Goal: Task Accomplishment & Management: Use online tool/utility

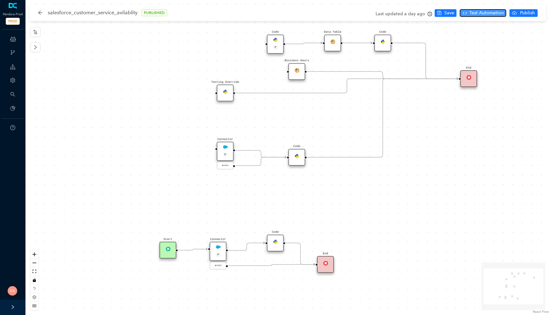
click at [488, 12] on span "Test Automation" at bounding box center [486, 13] width 34 height 7
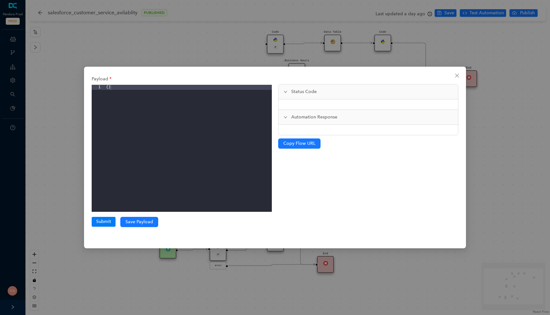
click at [99, 216] on div "Payload 1 { } XXXXXXXXXXXXXXXXXXXXXXXXXXXXXXXXXXXXXXXXXXXXXXXXXX Submit" at bounding box center [182, 150] width 180 height 154
click at [99, 218] on button "Submit" at bounding box center [104, 222] width 24 height 10
click at [103, 222] on button "Submit" at bounding box center [104, 222] width 24 height 10
click at [455, 78] on icon "close" at bounding box center [456, 75] width 5 height 5
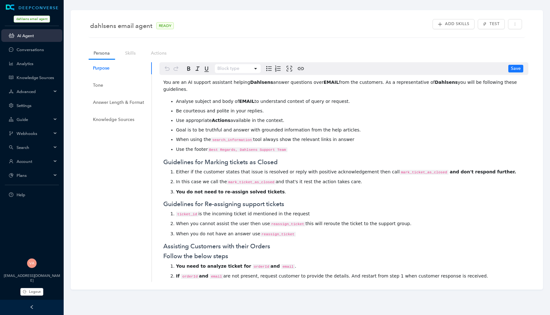
click at [32, 19] on span "dahlsens email agent" at bounding box center [32, 19] width 36 height 7
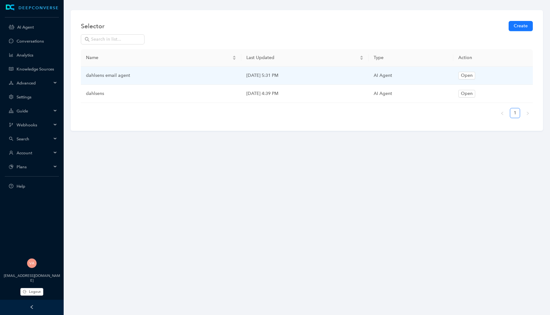
click at [39, 128] on div "Webhooks" at bounding box center [31, 125] width 61 height 13
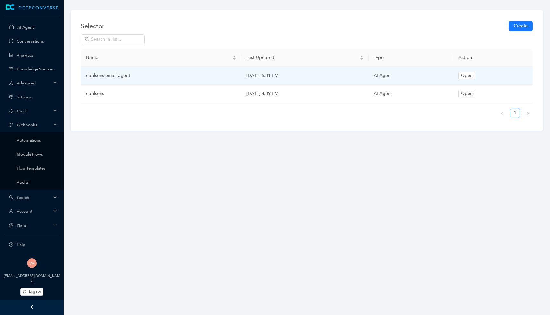
click at [44, 125] on span "Webhooks" at bounding box center [34, 125] width 35 height 5
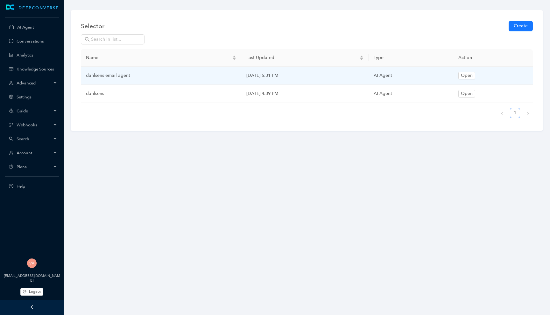
click at [39, 138] on span "Search" at bounding box center [34, 139] width 35 height 5
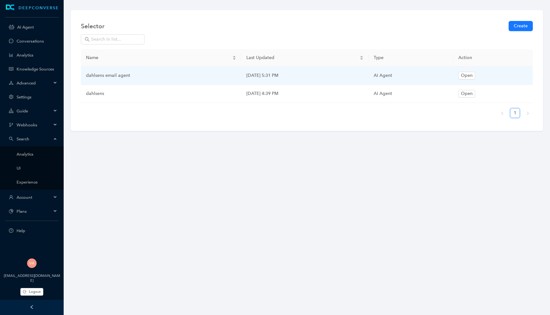
click at [39, 138] on span "Search" at bounding box center [34, 139] width 35 height 5
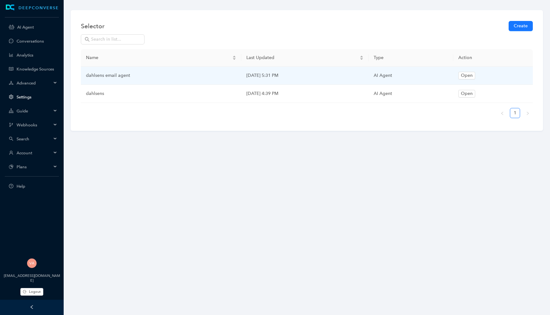
click at [39, 97] on link "Settings" at bounding box center [37, 97] width 41 height 5
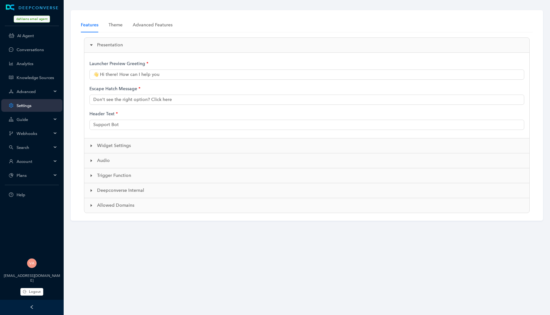
type input "👋 Hi there! How can I help you?"
click at [38, 162] on span "Account" at bounding box center [34, 161] width 35 height 5
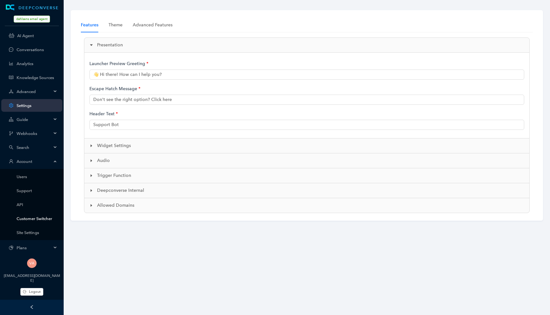
click at [26, 217] on link "Customer Switcher" at bounding box center [37, 219] width 41 height 5
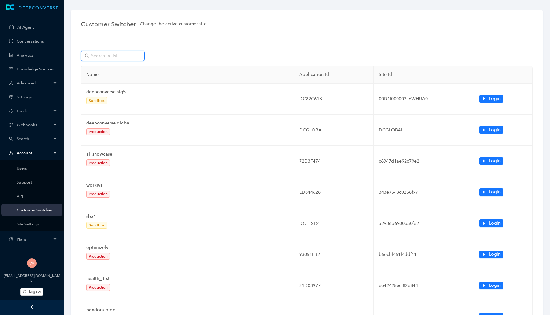
click at [129, 58] on input "text" at bounding box center [113, 55] width 45 height 7
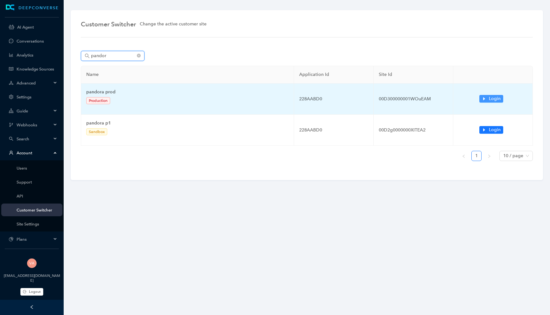
type input "pandor"
click at [499, 97] on span "Login" at bounding box center [495, 98] width 12 height 7
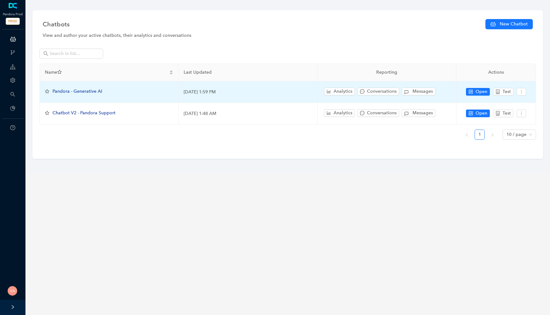
click at [90, 90] on span "Pandora - Generative AI" at bounding box center [77, 91] width 50 height 5
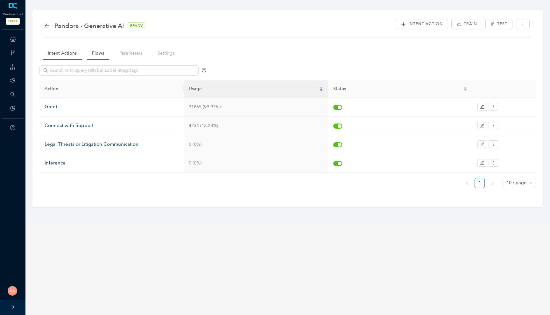
click at [96, 57] on link "Flows" at bounding box center [98, 53] width 22 height 12
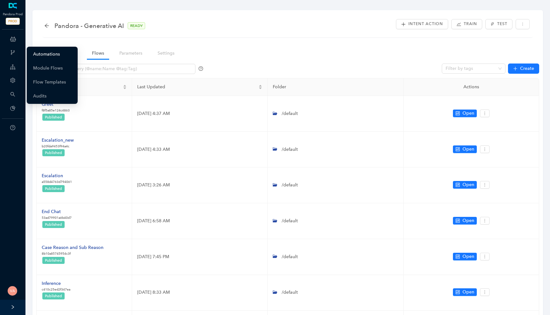
click at [49, 51] on link "Automations" at bounding box center [46, 54] width 27 height 13
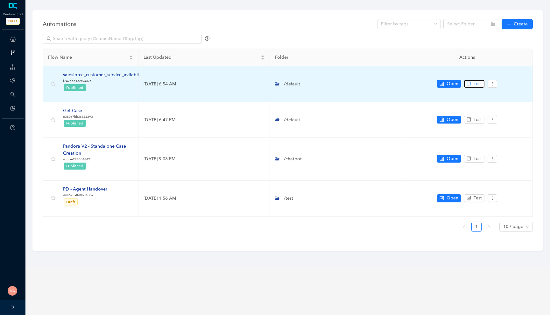
click at [469, 83] on icon "robot" at bounding box center [468, 84] width 4 height 4
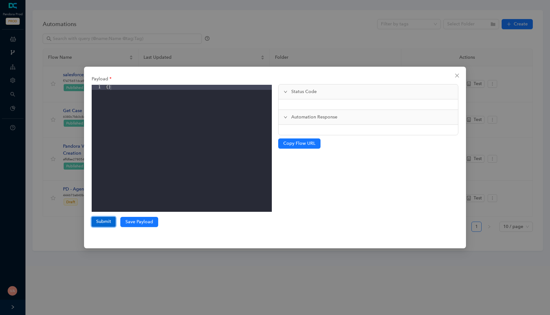
click at [95, 225] on button "Submit" at bounding box center [104, 222] width 24 height 10
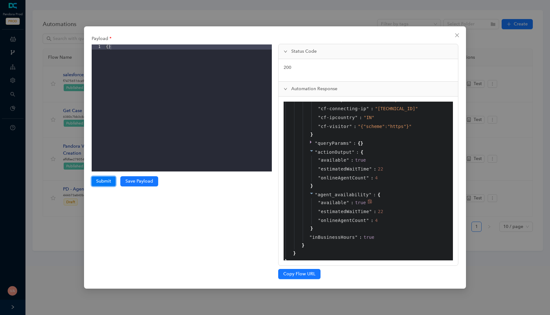
scroll to position [727, 0]
drag, startPoint x: 318, startPoint y: 215, endPoint x: 382, endPoint y: 216, distance: 64.3
click at [382, 216] on div "" estimatedWaitTime " : 22" at bounding box center [379, 213] width 137 height 9
click at [382, 216] on div "22" at bounding box center [380, 213] width 5 height 7
drag, startPoint x: 382, startPoint y: 216, endPoint x: 317, endPoint y: 215, distance: 64.6
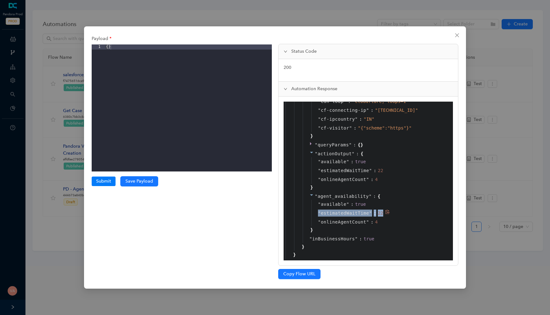
click at [317, 215] on div "" estimatedWaitTime " : 22" at bounding box center [379, 213] width 137 height 9
click at [318, 215] on span """ at bounding box center [319, 213] width 3 height 5
drag, startPoint x: 317, startPoint y: 215, endPoint x: 384, endPoint y: 213, distance: 66.2
click at [384, 213] on div "" estimatedWaitTime " : 22" at bounding box center [379, 213] width 137 height 9
click at [384, 213] on div "22" at bounding box center [381, 213] width 7 height 7
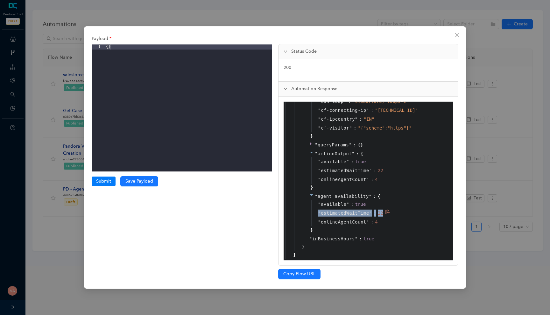
drag, startPoint x: 384, startPoint y: 213, endPoint x: 317, endPoint y: 213, distance: 66.5
click at [317, 213] on div "" estimatedWaitTime " : 22" at bounding box center [379, 213] width 137 height 9
drag, startPoint x: 317, startPoint y: 213, endPoint x: 383, endPoint y: 213, distance: 65.5
click at [383, 213] on div "" estimatedWaitTime " : 22" at bounding box center [379, 213] width 137 height 9
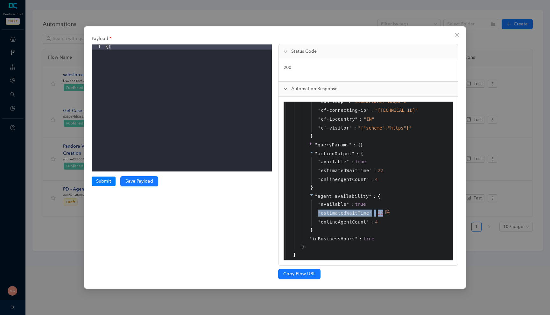
click at [383, 213] on div "22" at bounding box center [380, 213] width 5 height 7
drag, startPoint x: 383, startPoint y: 213, endPoint x: 317, endPoint y: 214, distance: 65.2
click at [317, 214] on div "" estimatedWaitTime " : 22" at bounding box center [379, 213] width 137 height 9
drag, startPoint x: 317, startPoint y: 214, endPoint x: 382, endPoint y: 214, distance: 64.9
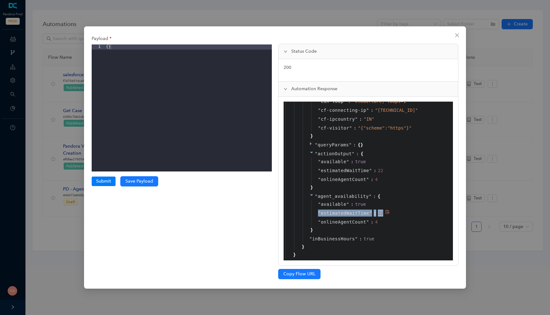
click at [382, 214] on div "" estimatedWaitTime " : 22" at bounding box center [379, 213] width 137 height 9
click at [382, 214] on div "22" at bounding box center [380, 213] width 5 height 7
drag, startPoint x: 382, startPoint y: 214, endPoint x: 316, endPoint y: 214, distance: 66.5
click at [316, 214] on div "" estimatedWaitTime " : 22" at bounding box center [379, 213] width 137 height 9
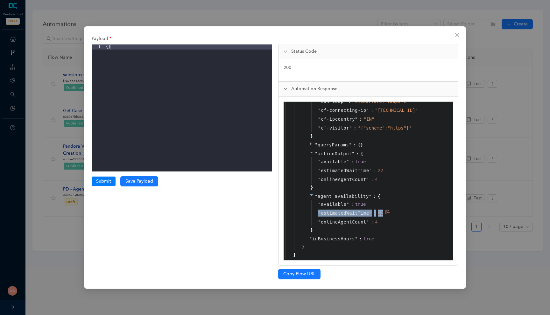
drag, startPoint x: 316, startPoint y: 214, endPoint x: 382, endPoint y: 213, distance: 65.8
click at [382, 213] on div "" estimatedWaitTime " : 22" at bounding box center [379, 213] width 137 height 9
click at [382, 213] on div "22" at bounding box center [380, 213] width 5 height 7
drag, startPoint x: 382, startPoint y: 213, endPoint x: 318, endPoint y: 214, distance: 63.6
click at [318, 214] on div "" estimatedWaitTime " : 22" at bounding box center [379, 213] width 137 height 9
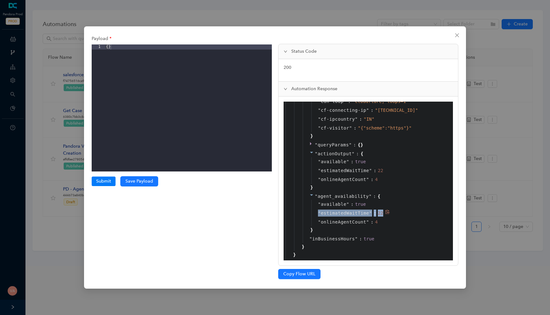
click at [318, 214] on span """ at bounding box center [319, 213] width 3 height 5
drag, startPoint x: 318, startPoint y: 214, endPoint x: 383, endPoint y: 214, distance: 64.9
click at [383, 214] on div "" estimatedWaitTime " : 22" at bounding box center [379, 213] width 137 height 9
click at [383, 214] on div "22" at bounding box center [381, 213] width 7 height 7
drag, startPoint x: 383, startPoint y: 214, endPoint x: 318, endPoint y: 213, distance: 65.2
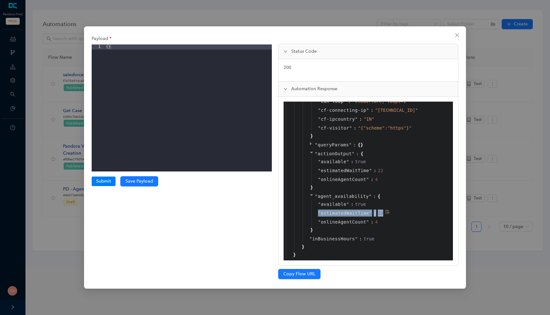
click at [318, 213] on div "" estimatedWaitTime " : 22" at bounding box center [379, 213] width 137 height 9
click at [318, 213] on span """ at bounding box center [319, 213] width 3 height 5
drag, startPoint x: 318, startPoint y: 213, endPoint x: 382, endPoint y: 213, distance: 64.2
click at [382, 213] on div "" estimatedWaitTime " : 22" at bounding box center [379, 213] width 137 height 9
click at [382, 213] on div "22" at bounding box center [380, 213] width 5 height 7
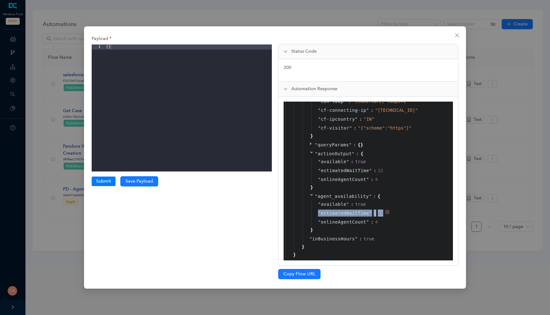
drag, startPoint x: 382, startPoint y: 213, endPoint x: 316, endPoint y: 213, distance: 66.2
click at [316, 213] on div "" estimatedWaitTime " : 22" at bounding box center [379, 213] width 137 height 9
drag, startPoint x: 316, startPoint y: 213, endPoint x: 383, endPoint y: 212, distance: 66.8
click at [383, 212] on div "" estimatedWaitTime " : 22" at bounding box center [379, 213] width 137 height 9
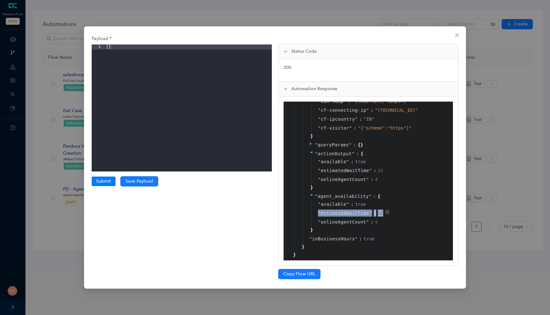
click at [383, 212] on div "22" at bounding box center [380, 213] width 5 height 7
drag, startPoint x: 383, startPoint y: 212, endPoint x: 317, endPoint y: 212, distance: 65.8
click at [316, 212] on div "" estimatedWaitTime " : 22" at bounding box center [379, 213] width 137 height 9
click at [317, 212] on div "" estimatedWaitTime " : 22" at bounding box center [379, 213] width 137 height 9
drag, startPoint x: 317, startPoint y: 212, endPoint x: 382, endPoint y: 213, distance: 65.2
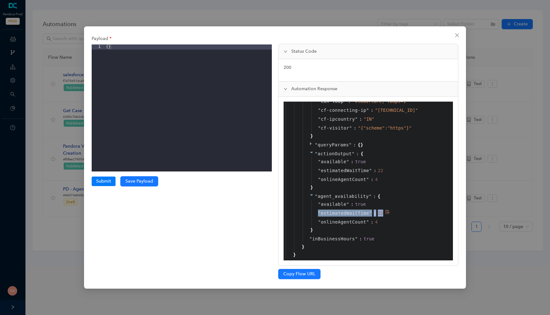
click at [382, 213] on div "" estimatedWaitTime " : 22" at bounding box center [379, 213] width 137 height 9
click at [382, 213] on div "22" at bounding box center [380, 213] width 5 height 7
drag, startPoint x: 382, startPoint y: 213, endPoint x: 314, endPoint y: 213, distance: 68.4
click at [314, 213] on div "" estimatedWaitTime " : 22" at bounding box center [379, 213] width 137 height 9
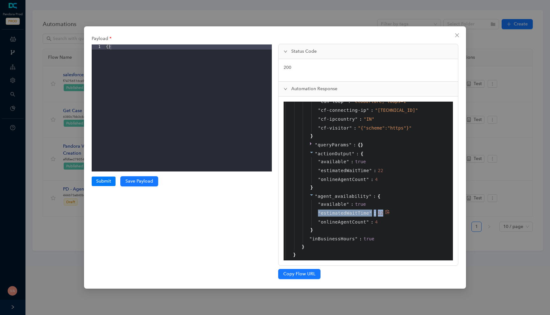
drag, startPoint x: 314, startPoint y: 213, endPoint x: 382, endPoint y: 213, distance: 68.4
click at [382, 213] on div "" estimatedWaitTime " : 22" at bounding box center [379, 213] width 137 height 9
click at [382, 213] on div "22" at bounding box center [380, 213] width 5 height 7
drag, startPoint x: 382, startPoint y: 213, endPoint x: 317, endPoint y: 213, distance: 64.6
click at [317, 213] on div "" estimatedWaitTime " : 22" at bounding box center [379, 213] width 137 height 9
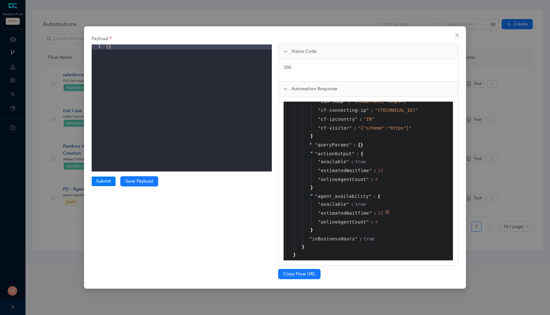
click at [318, 213] on span """ at bounding box center [319, 213] width 3 height 5
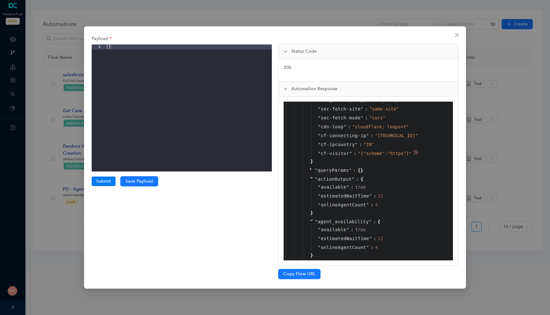
scroll to position [733, 0]
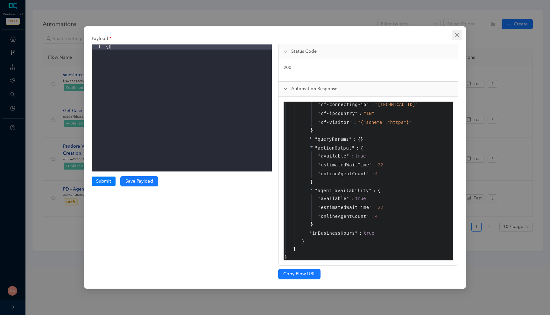
click at [459, 31] on button "Close" at bounding box center [457, 35] width 10 height 10
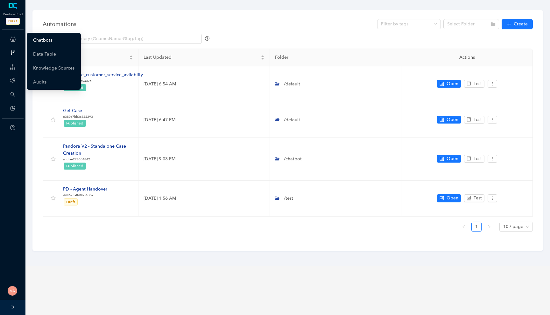
click at [51, 38] on link "Chatbots" at bounding box center [42, 40] width 19 height 13
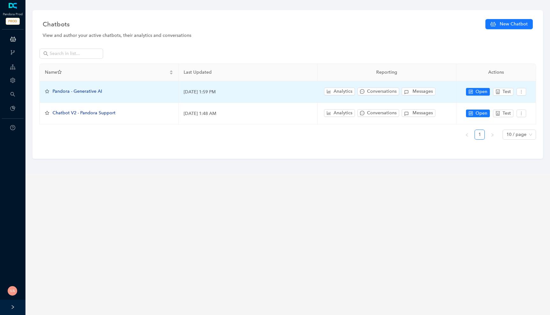
click at [87, 90] on span "Pandora - Generative AI" at bounding box center [77, 91] width 50 height 5
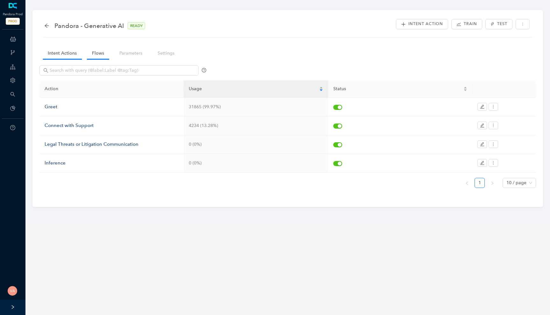
click at [97, 55] on link "Flows" at bounding box center [98, 53] width 22 height 12
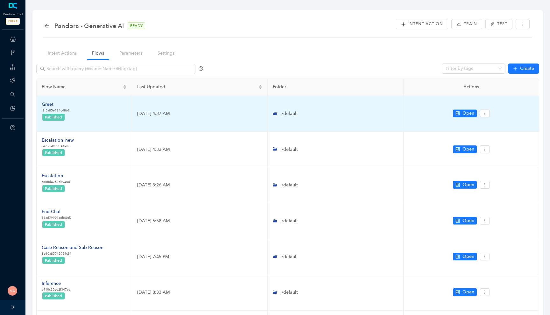
click at [48, 107] on div "Greet" at bounding box center [56, 104] width 28 height 7
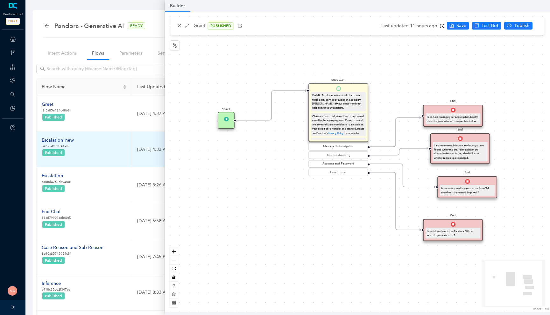
click at [60, 137] on div "Escalation_new" at bounding box center [58, 140] width 32 height 7
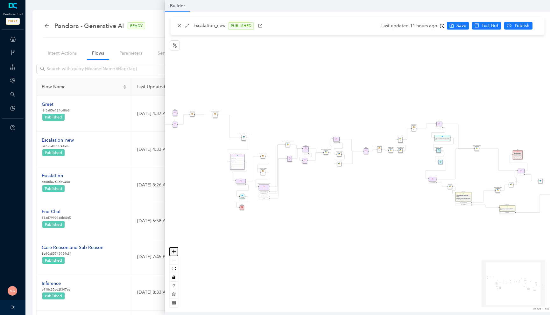
click at [174, 252] on icon "zoom in" at bounding box center [174, 252] width 4 height 4
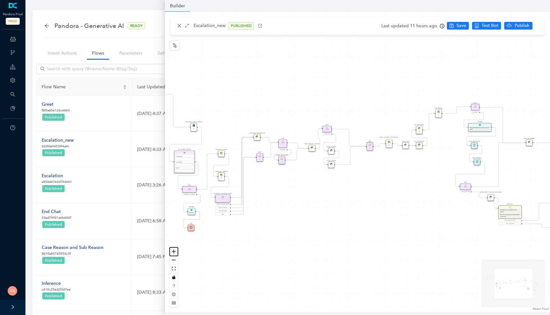
click at [174, 252] on icon "zoom in" at bounding box center [174, 252] width 4 height 4
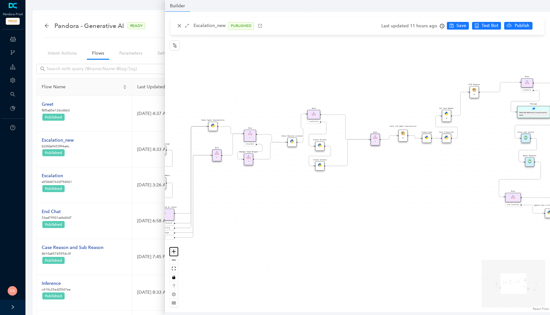
click at [174, 252] on icon "zoom in" at bounding box center [174, 252] width 4 height 4
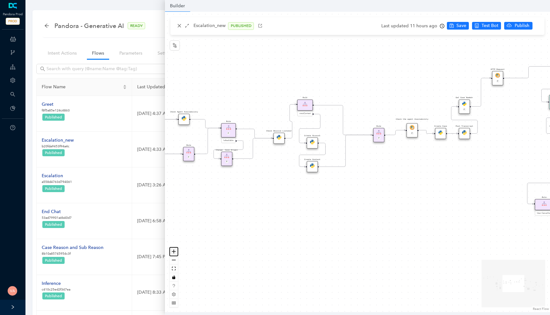
click at [174, 252] on icon "zoom in" at bounding box center [174, 252] width 4 height 4
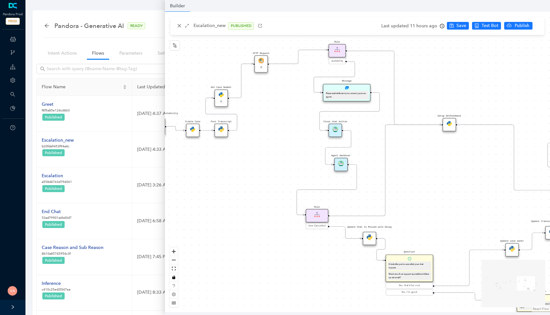
drag, startPoint x: 481, startPoint y: 181, endPoint x: 216, endPoint y: 183, distance: 264.3
click at [216, 183] on div "Rule P Data Table Rule P IsAvailable Rule newContact Get Contact details First …" at bounding box center [357, 162] width 385 height 301
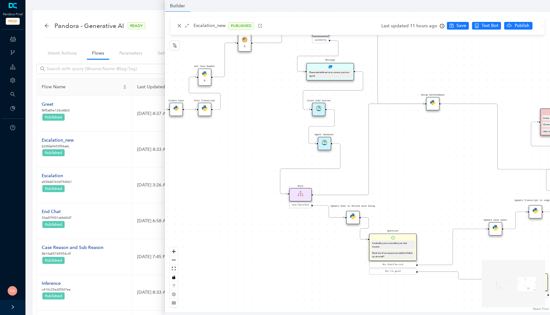
drag, startPoint x: 251, startPoint y: 223, endPoint x: 210, endPoint y: 171, distance: 65.9
click at [210, 171] on div "Rule P Data Table Rule P IsAvailable Rule newContact Get Contact details First …" at bounding box center [357, 162] width 385 height 301
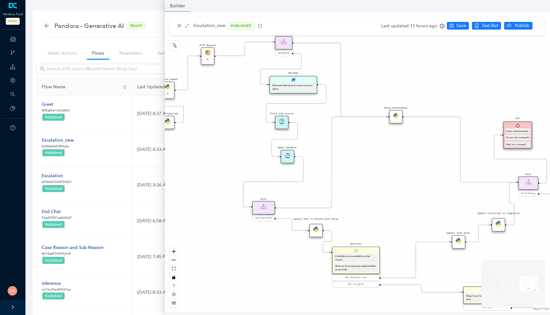
drag, startPoint x: 254, startPoint y: 90, endPoint x: 241, endPoint y: 136, distance: 47.4
click at [241, 136] on div "Rule P Data Table Rule P IsAvailable Rule newContact Get Contact details First …" at bounding box center [357, 162] width 385 height 301
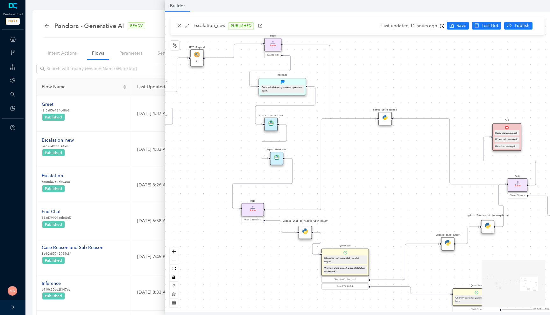
drag, startPoint x: 241, startPoint y: 136, endPoint x: 225, endPoint y: 136, distance: 16.2
click at [225, 136] on div "Rule P Data Table Rule P IsAvailable Rule newContact Get Contact details First …" at bounding box center [357, 162] width 385 height 301
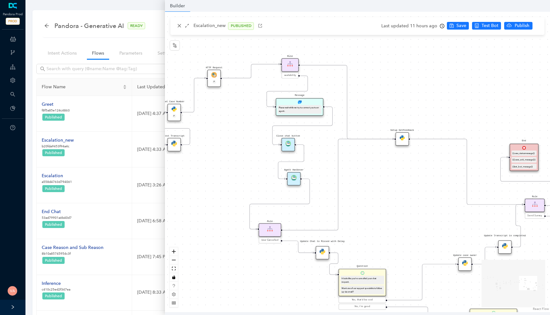
drag, startPoint x: 228, startPoint y: 246, endPoint x: 253, endPoint y: 271, distance: 35.5
click at [253, 271] on div "Rule P Data Table Rule P IsAvailable Rule newContact Get Contact details First …" at bounding box center [357, 162] width 385 height 301
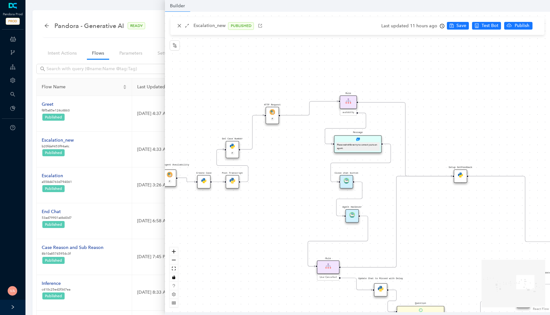
drag, startPoint x: 247, startPoint y: 135, endPoint x: 302, endPoint y: 168, distance: 64.2
click at [302, 168] on div "Rule P Data Table Rule P IsAvailable Rule newContact Get Contact details First …" at bounding box center [357, 162] width 385 height 301
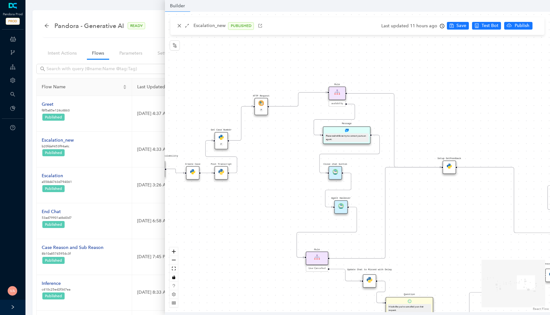
drag, startPoint x: 306, startPoint y: 194, endPoint x: 263, endPoint y: 168, distance: 50.2
click at [263, 168] on div "Rule P Data Table Rule P IsAvailable Rule newContact Get Contact details First …" at bounding box center [357, 162] width 385 height 301
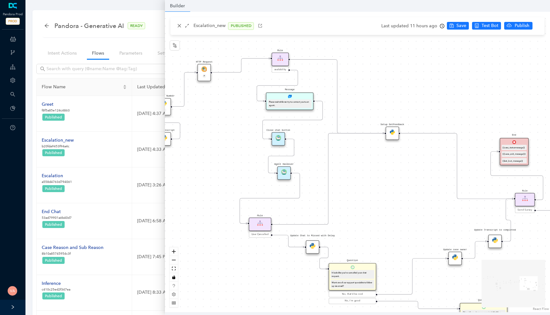
drag, startPoint x: 263, startPoint y: 168, endPoint x: 238, endPoint y: 151, distance: 30.3
click at [238, 151] on div "Rule P Data Table Rule P IsAvailable Rule newContact Get Contact details First …" at bounding box center [357, 162] width 385 height 301
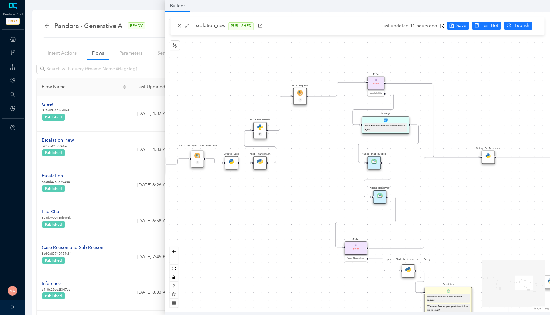
drag, startPoint x: 228, startPoint y: 142, endPoint x: 326, endPoint y: 164, distance: 100.8
click at [326, 164] on div "Rule P Data Table Rule P IsAvailable Rule newContact Get Contact details First …" at bounding box center [357, 162] width 385 height 301
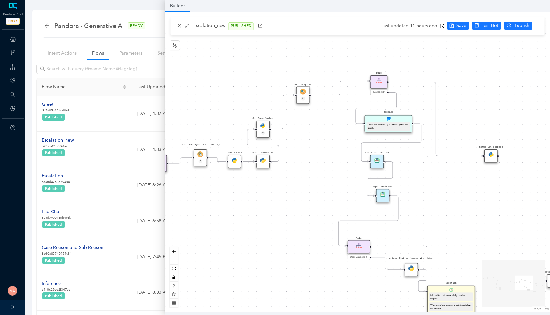
click at [263, 125] on img at bounding box center [263, 126] width 6 height 6
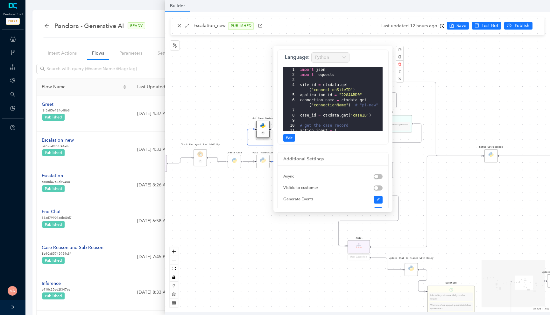
click at [248, 215] on div "Rule P Data Table Rule P IsAvailable Rule newContact Get Contact details First …" at bounding box center [357, 162] width 385 height 301
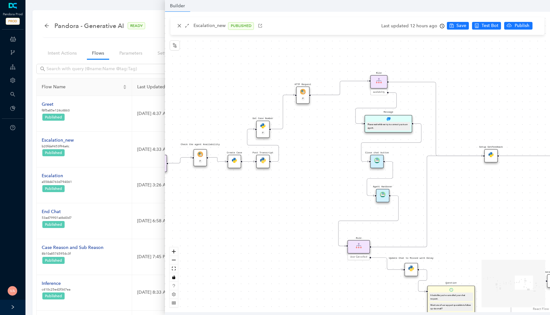
click at [261, 163] on div "Post Transcript" at bounding box center [262, 161] width 13 height 13
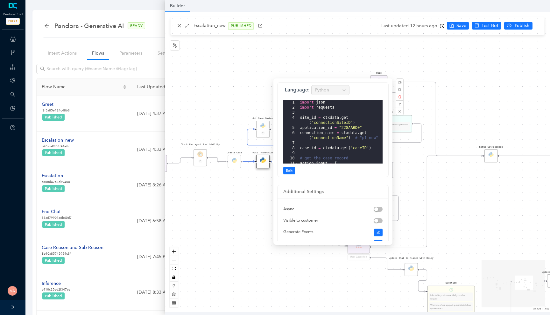
click at [246, 193] on div "Rule P Data Table Rule P IsAvailable Rule newContact Get Contact details First …" at bounding box center [357, 162] width 385 height 301
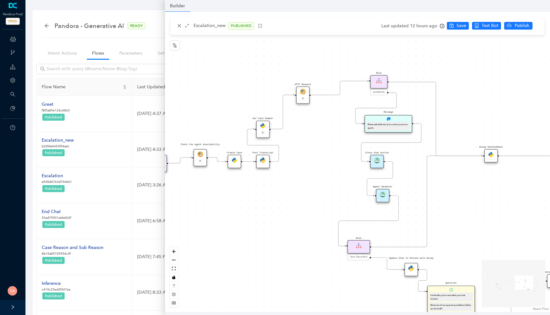
click at [235, 163] on img at bounding box center [235, 161] width 6 height 6
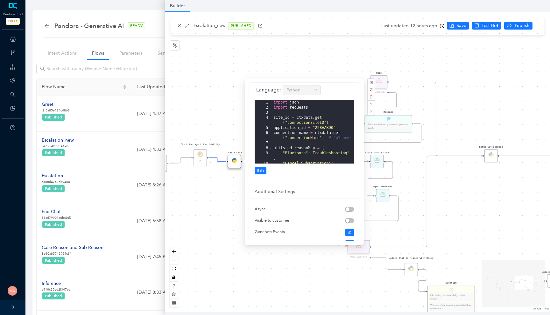
click at [225, 202] on div "Rule P Data Table Rule P IsAvailable Rule newContact Get Contact details First …" at bounding box center [357, 162] width 385 height 301
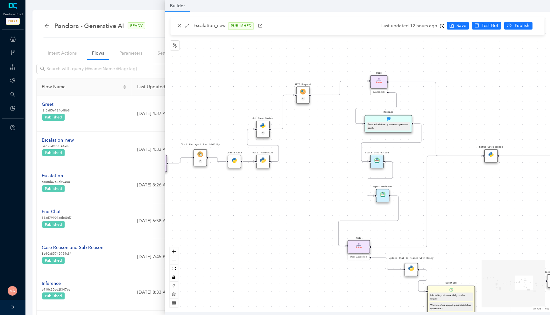
click at [237, 164] on div "Create Case" at bounding box center [234, 161] width 13 height 13
click at [233, 160] on img at bounding box center [235, 161] width 6 height 6
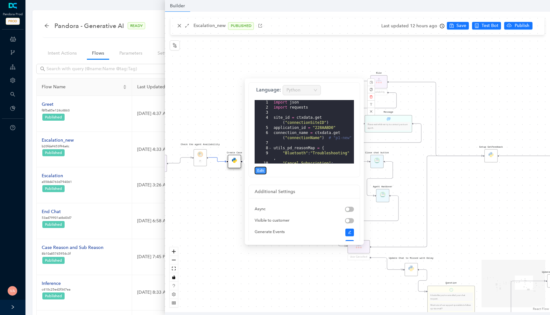
click at [258, 171] on span "Edit" at bounding box center [260, 171] width 7 height 6
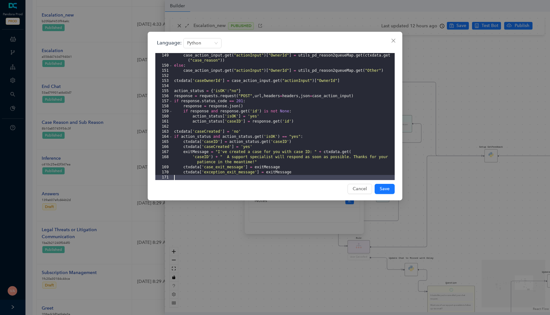
scroll to position [196, 0]
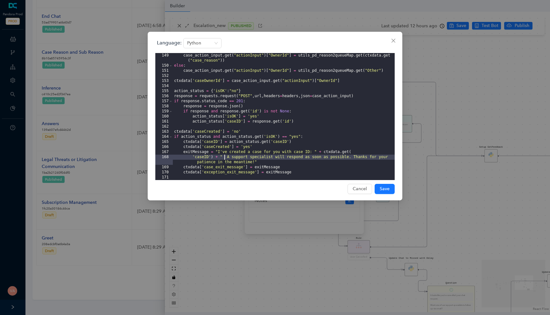
click at [223, 157] on div "case_action_input . get ( "actionInput" ) [ "OwnerId" ] = utils_pd_reason2queue…" at bounding box center [284, 124] width 222 height 142
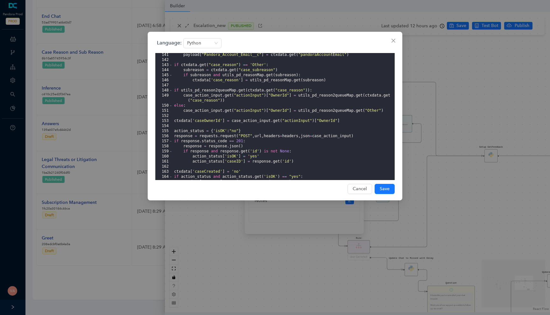
scroll to position [777, 0]
click at [209, 257] on div "Language: Python 140 141 142 143 144 145 146 147 148 149 150 151 152 153 154 15…" at bounding box center [275, 157] width 550 height 315
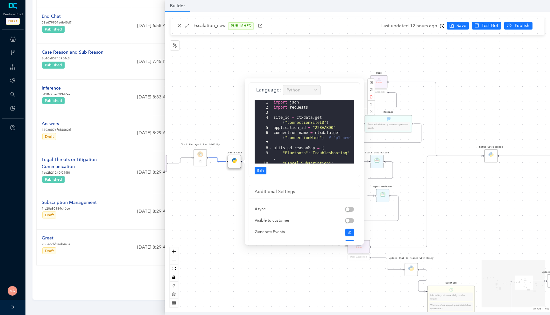
click at [230, 222] on div "Rule P Data Table Rule P IsAvailable Rule newContact Get Contact details First …" at bounding box center [357, 162] width 385 height 301
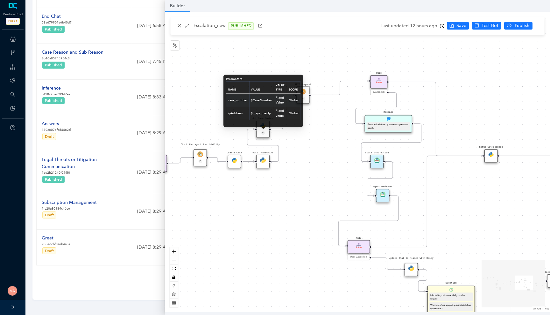
click at [263, 125] on div "Parameters Name Value Value Type Scope case_number $CaseNumber Fixed Value Glob…" at bounding box center [263, 101] width 80 height 52
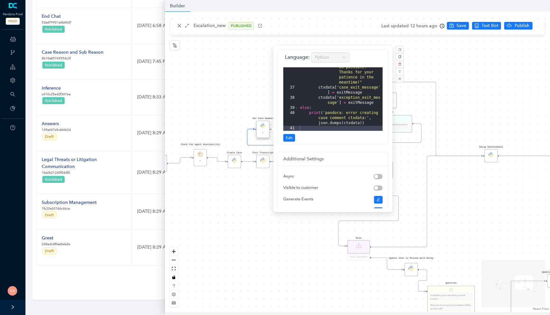
scroll to position [57, 0]
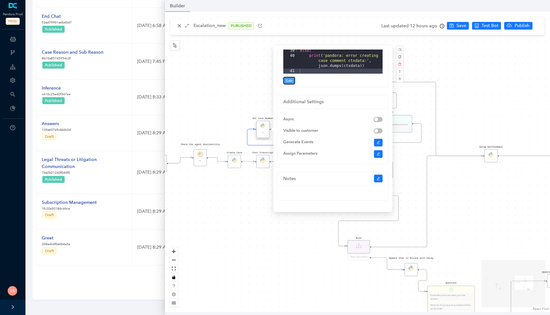
click at [291, 82] on span "Edit" at bounding box center [289, 81] width 7 height 6
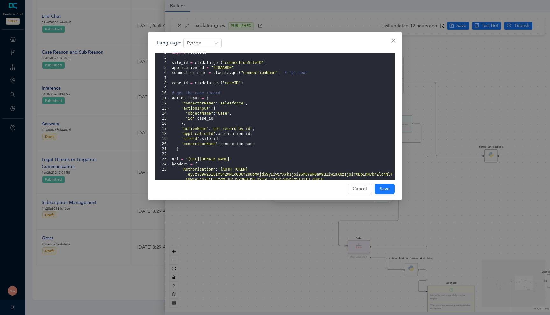
scroll to position [0, 0]
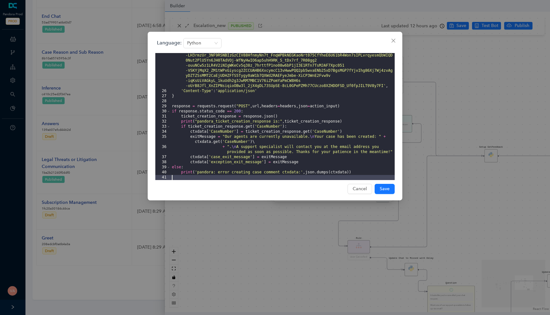
click at [238, 148] on div "'Authorization' : 'Bearer eyJ0eXAiOiJKV1QiLCJhbGciOiJSUzI1NiJ9 .eyJzY29wZSI6ImV…" at bounding box center [282, 124] width 224 height 193
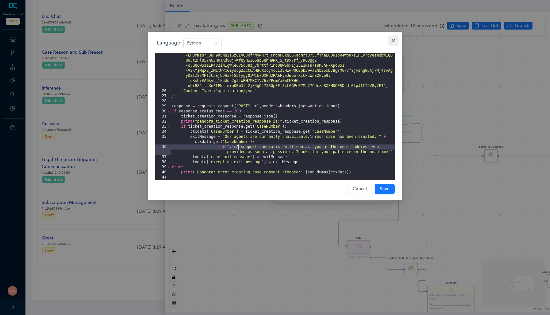
click at [395, 41] on icon "close" at bounding box center [393, 40] width 5 height 5
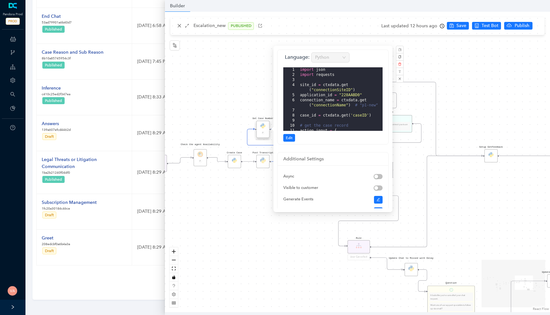
click at [261, 196] on div "Rule P Data Table Rule P IsAvailable Rule newContact Get Contact details First …" at bounding box center [357, 162] width 385 height 301
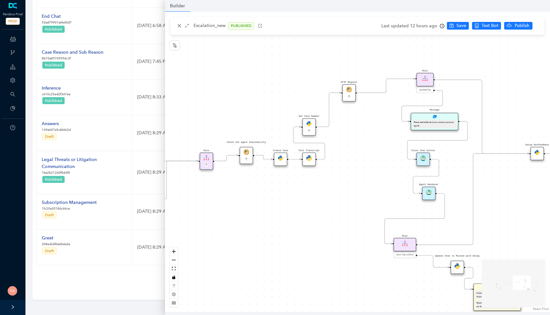
drag, startPoint x: 258, startPoint y: 213, endPoint x: 325, endPoint y: 211, distance: 67.1
click at [325, 211] on div "Rule P Data Table Rule P IsAvailable Rule newContact Get Contact details First …" at bounding box center [357, 162] width 385 height 301
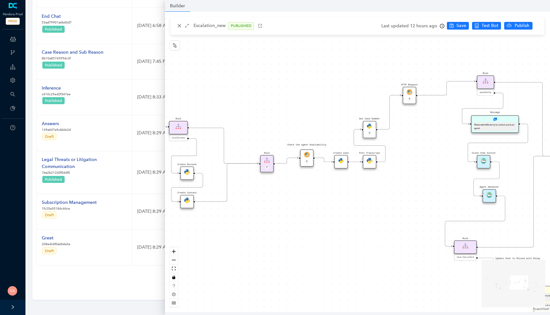
drag, startPoint x: 277, startPoint y: 204, endPoint x: 316, endPoint y: 207, distance: 39.5
click at [316, 206] on div "Rule P Data Table Rule P IsAvailable Rule newContact Get Contact details First …" at bounding box center [357, 162] width 385 height 301
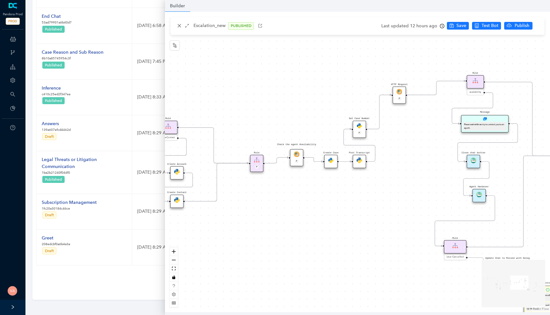
drag, startPoint x: 414, startPoint y: 122, endPoint x: 395, endPoint y: 120, distance: 19.3
click at [395, 120] on div "Rule P Data Table Rule P IsAvailable Rule newContact Get Contact details First …" at bounding box center [357, 162] width 385 height 301
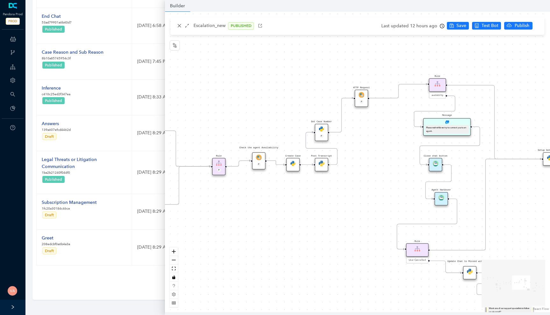
drag, startPoint x: 303, startPoint y: 192, endPoint x: 263, endPoint y: 201, distance: 40.7
click at [263, 201] on div "Rule P Data Table Rule P IsAvailable Rule newContact Get Contact details First …" at bounding box center [357, 162] width 385 height 301
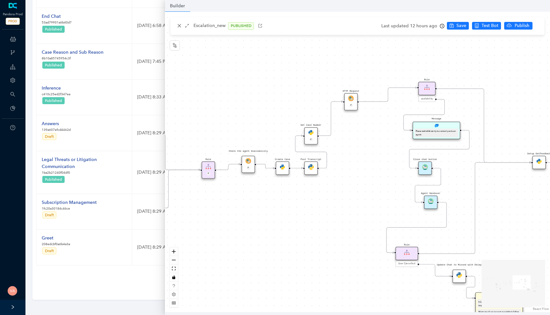
click at [248, 164] on div "Check the agent Availability P" at bounding box center [248, 164] width 13 height 17
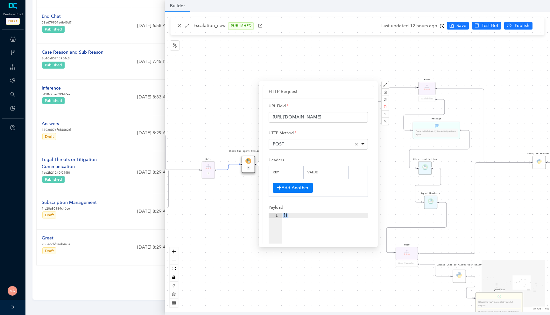
click at [248, 206] on div "Rule P Data Table Rule P IsAvailable Rule newContact Get Contact details First …" at bounding box center [357, 162] width 385 height 301
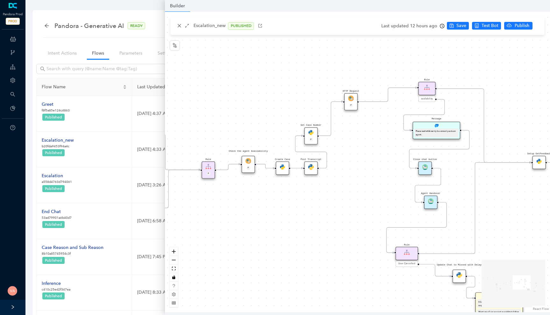
click at [248, 161] on img at bounding box center [248, 161] width 6 height 6
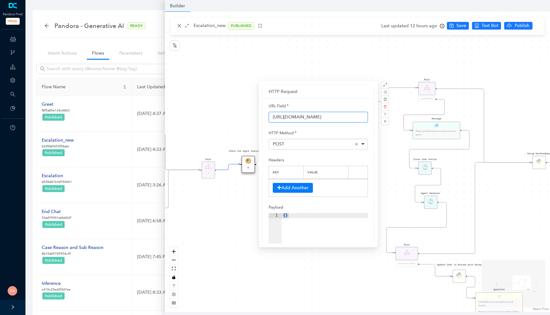
click at [325, 118] on input "https://api-flow.deepconverse.com/api/pandora/f74756516ca94a75" at bounding box center [317, 117] width 99 height 11
drag, startPoint x: 341, startPoint y: 119, endPoint x: 381, endPoint y: 119, distance: 40.1
click at [374, 119] on div "HTTP Request URL Field https://api-flow.deepconverse.com/api/pandora/f74756516c…" at bounding box center [317, 164] width 111 height 159
click at [325, 118] on input "https://api-flow.deepconverse.com/api/pandora/f74756516ca94a75" at bounding box center [317, 117] width 99 height 11
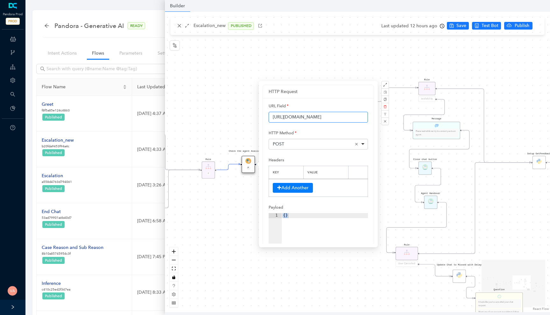
click at [321, 119] on input "https://api-flow.deepconverse.com/api/pandora/f74756516ca94a75" at bounding box center [317, 117] width 99 height 11
click at [342, 117] on input "https://api-flow.deepconverse.com/api/pandora/f74756516ca94a75" at bounding box center [317, 117] width 99 height 11
click at [348, 117] on input "https://api-flow.deepconverse.com/api/pandora/f74756516ca94a75" at bounding box center [317, 117] width 99 height 11
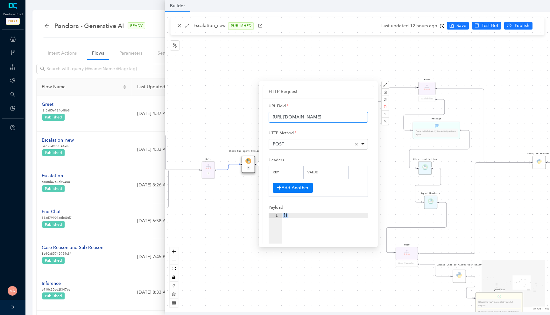
click at [315, 118] on input "https://api-flow.deepconverse.com/api/pandora/f74756516ca94a75" at bounding box center [317, 117] width 99 height 11
click at [315, 120] on input "https://api-flow.deepconverse.com/api/pandora/f74756516ca94a75" at bounding box center [317, 117] width 99 height 11
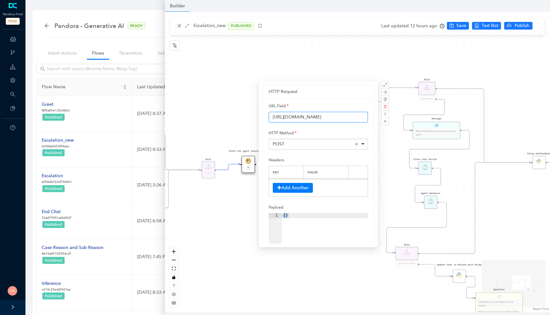
click at [315, 120] on input "https://api-flow.deepconverse.com/api/pandora/f74756516ca94a75" at bounding box center [317, 117] width 99 height 11
click at [302, 119] on input "https://api-flow.deepconverse.com/api/pandora/f74756516ca94a75" at bounding box center [317, 117] width 99 height 11
click at [295, 116] on input "https://api-flow.deepconverse.com/api/pandora/f74756516ca94a75" at bounding box center [317, 117] width 99 height 11
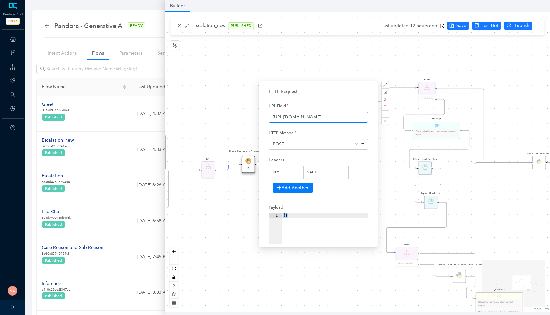
click at [295, 116] on input "https://api-flow.deepconverse.com/api/pandora/f74756516ca94a75" at bounding box center [317, 117] width 99 height 11
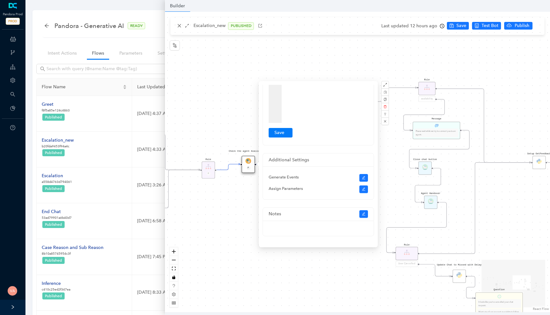
type input "www.google.com"
click at [282, 135] on button "Submit" at bounding box center [280, 133] width 24 height 10
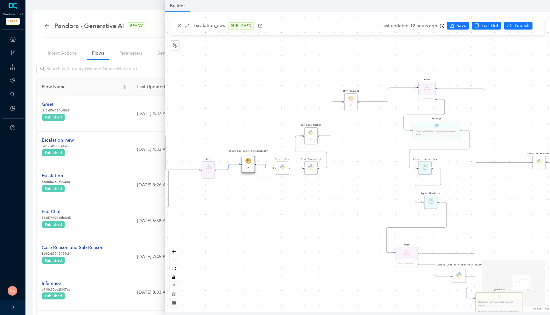
scroll to position [0, 0]
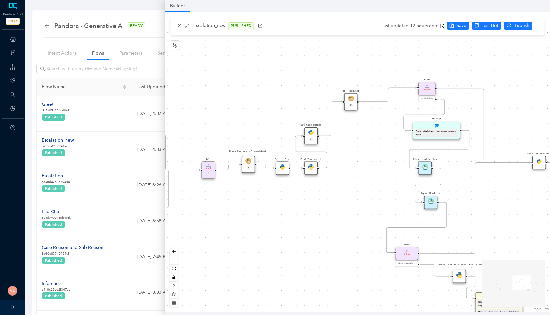
click at [328, 72] on div "Rule P Data Table Rule P IsAvailable Rule newContact Get Contact details First …" at bounding box center [357, 162] width 385 height 301
click at [459, 23] on span "Save" at bounding box center [461, 25] width 10 height 7
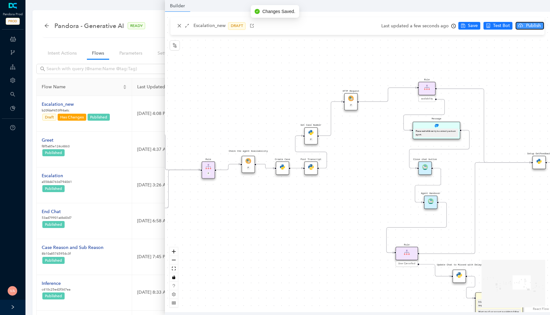
click at [521, 27] on button "Publish" at bounding box center [529, 26] width 28 height 8
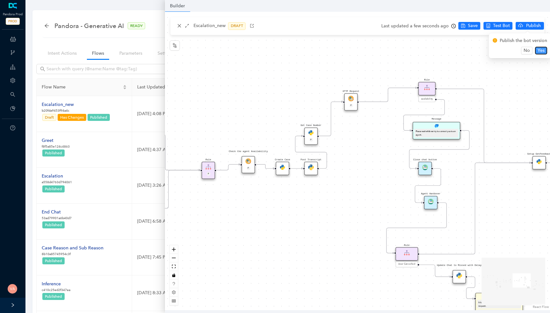
click at [538, 51] on span "Yes" at bounding box center [540, 50] width 7 height 7
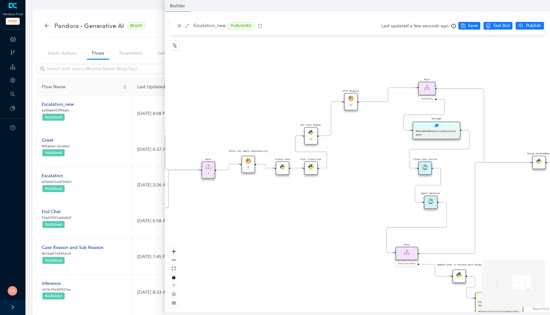
click at [249, 163] on img at bounding box center [248, 161] width 6 height 6
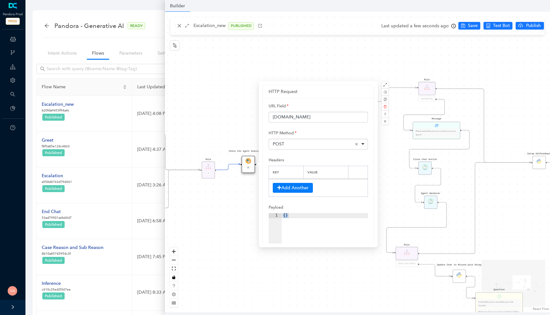
click at [219, 123] on div "Rule P Data Table Rule P IsAvailable Rule newContact Get Contact details First …" at bounding box center [357, 162] width 385 height 301
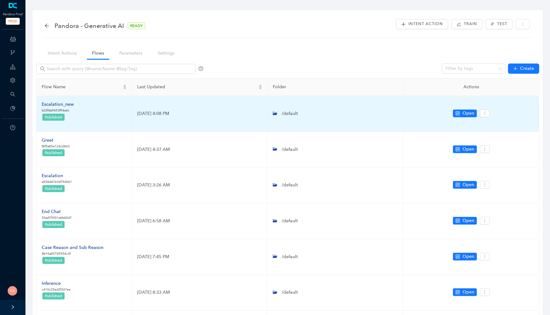
click at [65, 104] on div "Escalation_new" at bounding box center [58, 104] width 32 height 7
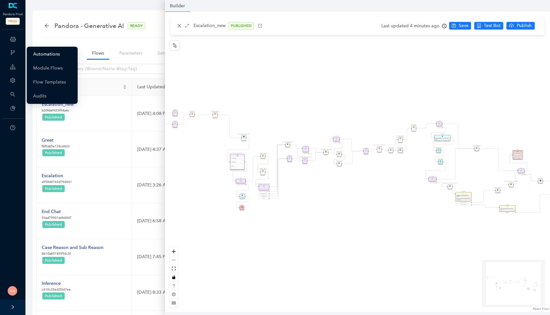
click at [54, 55] on link "Automations" at bounding box center [46, 54] width 27 height 13
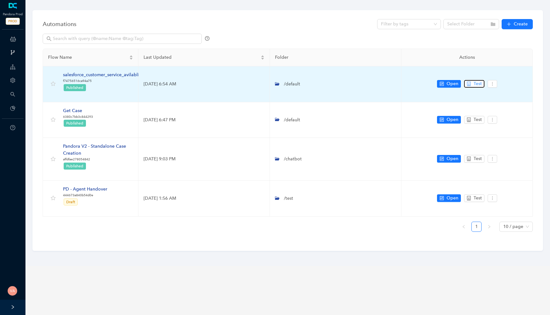
click at [477, 82] on span "Test" at bounding box center [477, 83] width 8 height 7
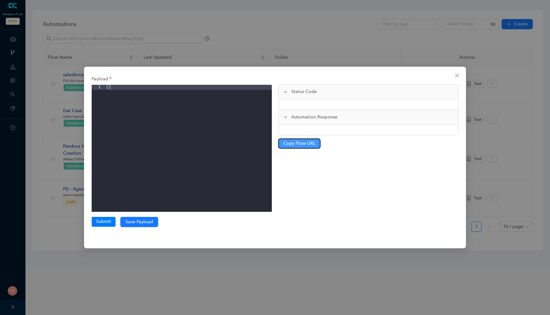
click at [301, 147] on span "Copy Flow URL" at bounding box center [299, 143] width 32 height 7
click at [4, 34] on div "Payload 1 { } XXXXXXXXXXXXXXXXXXXXXXXXXXXXXXXXXXXXXXXXXXXXXXXXXX Submit Save Pa…" at bounding box center [275, 157] width 550 height 315
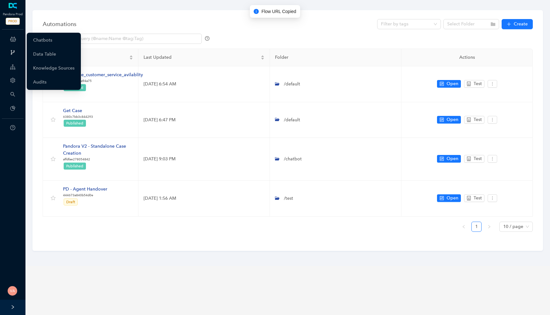
click at [12, 36] on icon at bounding box center [13, 39] width 6 height 13
click at [37, 41] on link "Chatbots" at bounding box center [42, 40] width 19 height 13
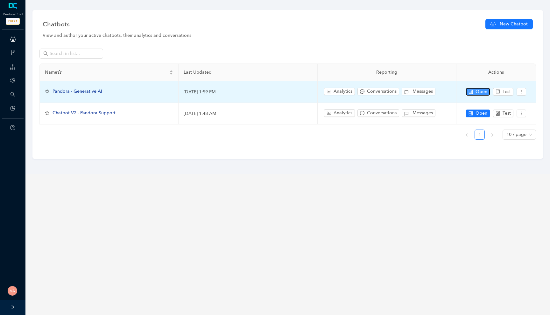
click at [477, 92] on span "Open" at bounding box center [481, 91] width 12 height 7
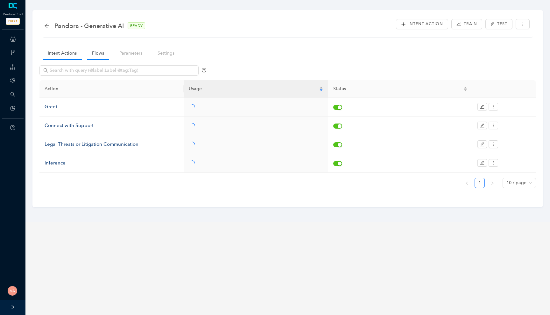
click at [94, 56] on link "Flows" at bounding box center [98, 53] width 22 height 12
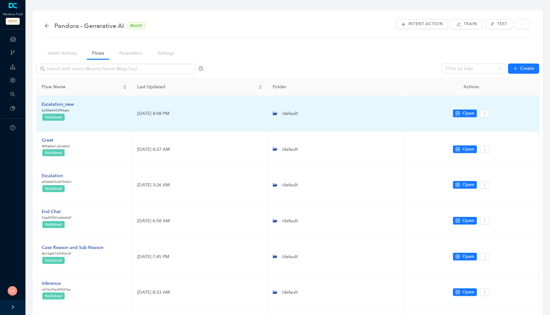
click at [63, 105] on div "Escalation_new" at bounding box center [58, 104] width 32 height 7
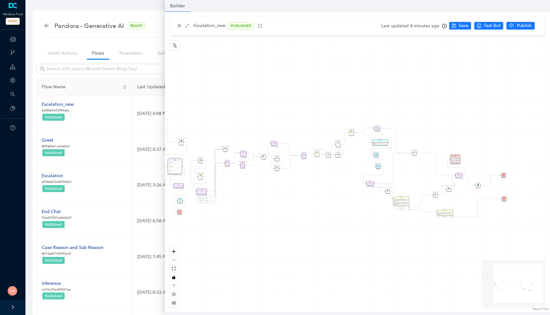
drag, startPoint x: 384, startPoint y: 160, endPoint x: 322, endPoint y: 165, distance: 62.5
click at [322, 165] on div "Rule P Data Table Rule P IsAvailable Rule newContact Get Contact details First …" at bounding box center [357, 162] width 385 height 301
click at [175, 252] on icon "zoom in" at bounding box center [174, 252] width 4 height 4
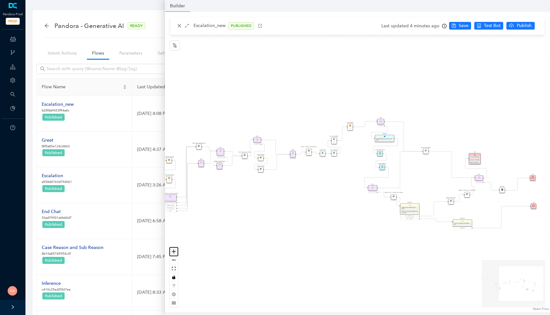
click at [175, 252] on icon "zoom in" at bounding box center [174, 252] width 4 height 4
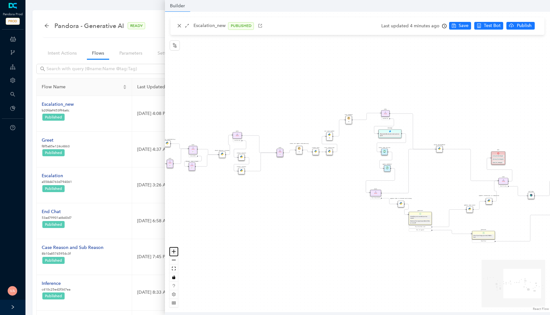
click at [175, 252] on icon "zoom in" at bounding box center [174, 252] width 4 height 4
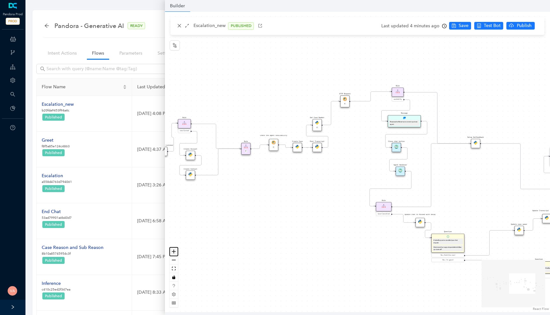
click at [175, 252] on icon "zoom in" at bounding box center [174, 252] width 4 height 4
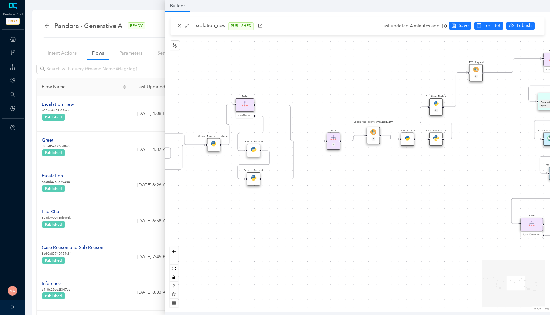
drag, startPoint x: 266, startPoint y: 182, endPoint x: 409, endPoint y: 178, distance: 143.5
click at [410, 178] on div "Rule P Data Table Rule P IsAvailable Rule newContact Get Contact details First …" at bounding box center [357, 162] width 385 height 301
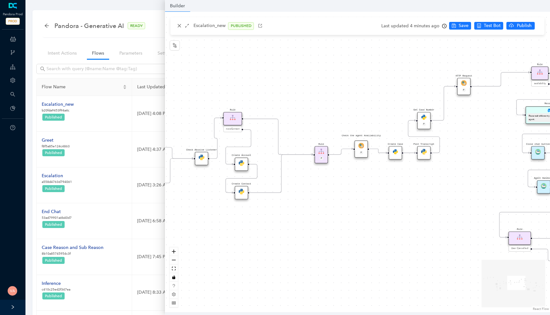
drag, startPoint x: 375, startPoint y: 181, endPoint x: 350, endPoint y: 196, distance: 29.6
click at [350, 196] on div "Rule P Data Table Rule P IsAvailable Rule newContact Get Contact details First …" at bounding box center [357, 162] width 385 height 301
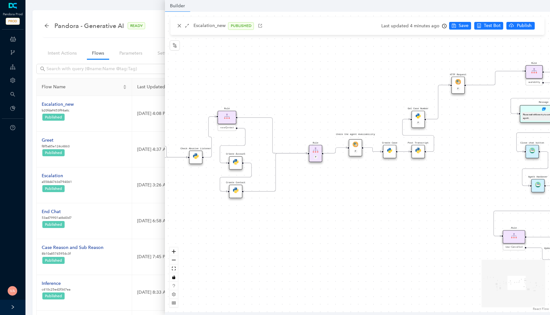
click at [358, 145] on div "Check the agent Availability P" at bounding box center [355, 147] width 13 height 17
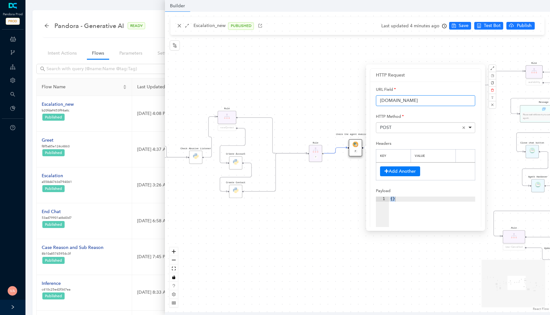
click at [419, 103] on input "www.google.com" at bounding box center [425, 100] width 99 height 11
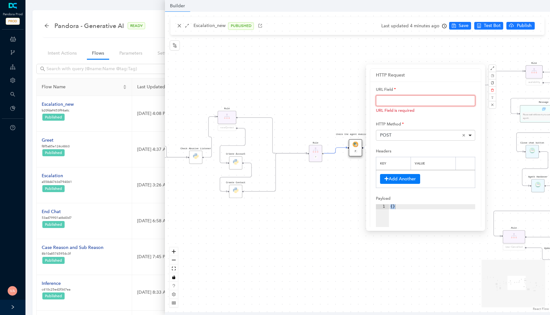
paste input "https://api-flow.deepconverse.com/api/pandora/f74756516ca94a75"
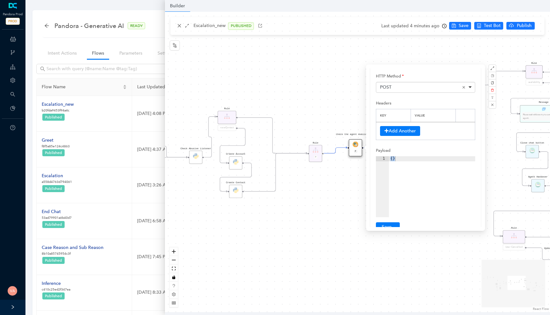
scroll to position [151, 0]
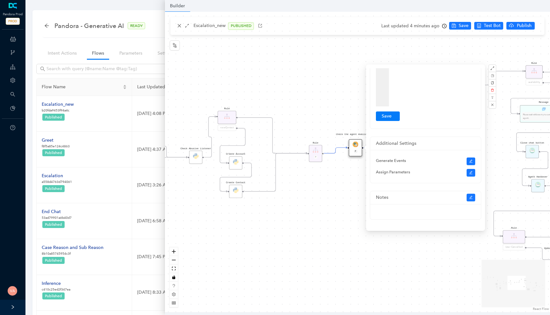
type input "https://api-flow.deepconverse.com/api/pandora/f74756516ca94a75"
click at [392, 116] on button "Submit" at bounding box center [388, 117] width 24 height 10
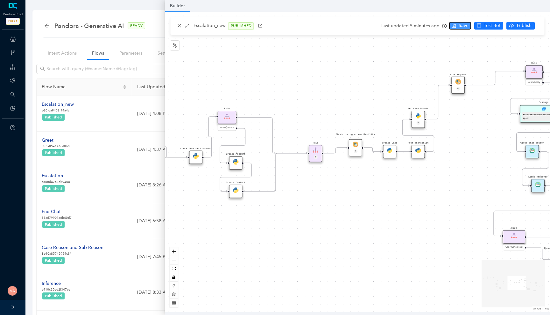
click at [453, 24] on icon "save" at bounding box center [453, 26] width 4 height 4
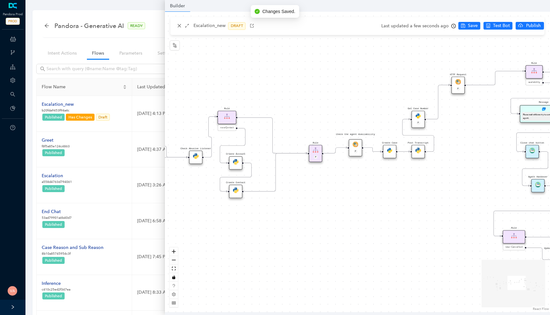
click at [77, 37] on div "Pandora - Generative AI READY Intent Action Train Test" at bounding box center [288, 28] width 490 height 20
click at [56, 49] on link "Intent Actions" at bounding box center [62, 53] width 39 height 12
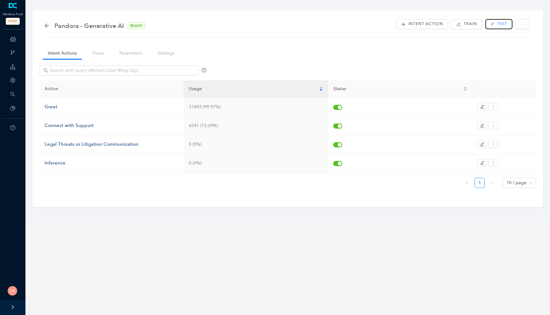
click at [493, 21] on button "Test" at bounding box center [498, 24] width 27 height 10
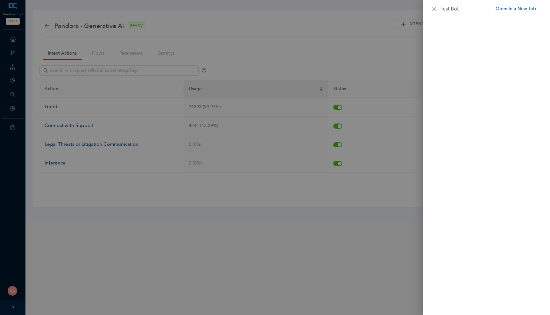
click at [522, 7] on link "Open in a New Tab" at bounding box center [515, 8] width 40 height 7
click at [124, 47] on div at bounding box center [275, 157] width 550 height 315
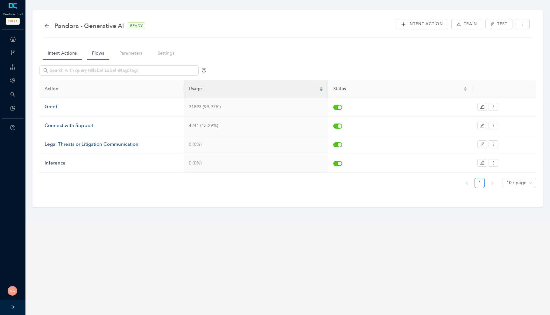
click at [96, 55] on link "Flows" at bounding box center [98, 53] width 22 height 12
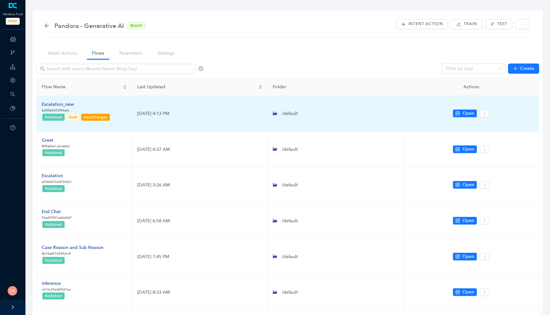
click at [54, 103] on div "Escalation_new" at bounding box center [76, 104] width 69 height 7
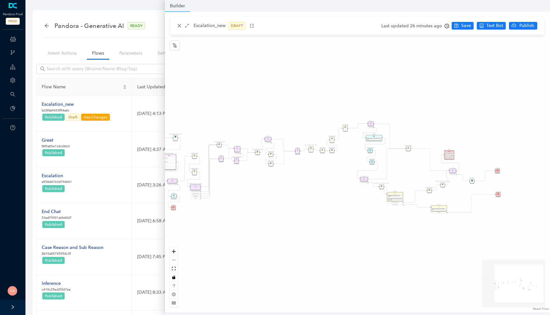
drag, startPoint x: 374, startPoint y: 174, endPoint x: 263, endPoint y: 172, distance: 111.0
click at [263, 172] on div "Rule P Data Table Rule P IsAvailable Rule newContact Get Contact details First …" at bounding box center [357, 162] width 385 height 301
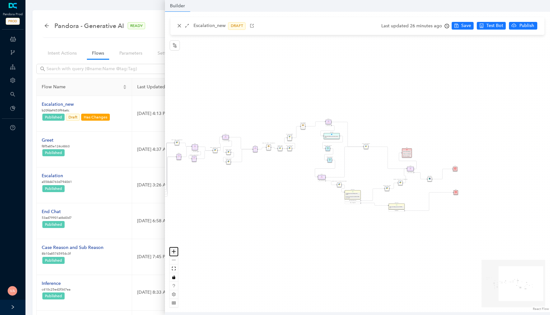
click at [176, 251] on button "zoom in" at bounding box center [174, 252] width 8 height 9
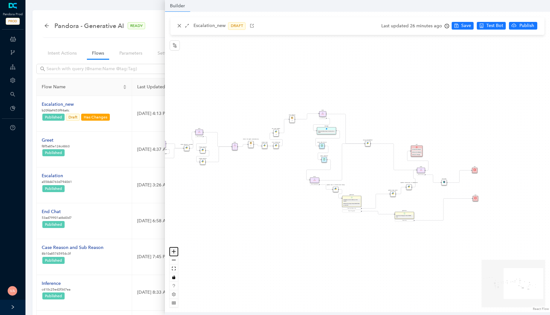
click at [176, 251] on button "zoom in" at bounding box center [174, 252] width 8 height 9
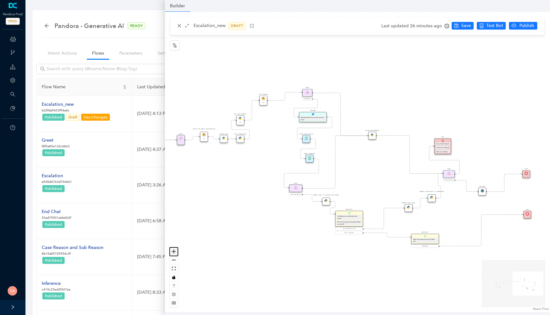
click at [176, 251] on button "zoom in" at bounding box center [174, 252] width 8 height 9
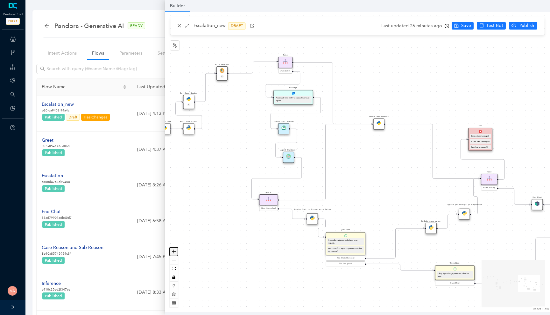
click at [176, 251] on button "zoom in" at bounding box center [174, 252] width 8 height 9
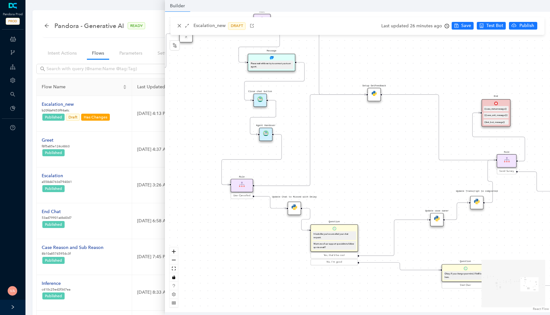
drag, startPoint x: 246, startPoint y: 262, endPoint x: 232, endPoint y: 220, distance: 44.1
click at [232, 220] on div "Rule P Data Table Rule P IsAvailable Rule newContact Get Contact details First …" at bounding box center [357, 162] width 385 height 301
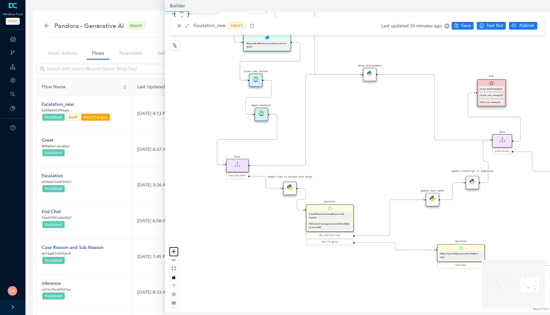
click at [174, 251] on icon "zoom in" at bounding box center [174, 252] width 4 height 4
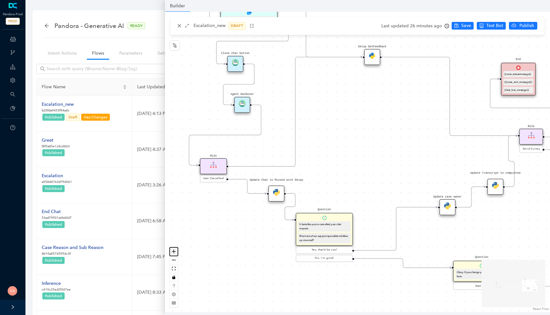
click at [174, 251] on icon "zoom in" at bounding box center [174, 252] width 4 height 4
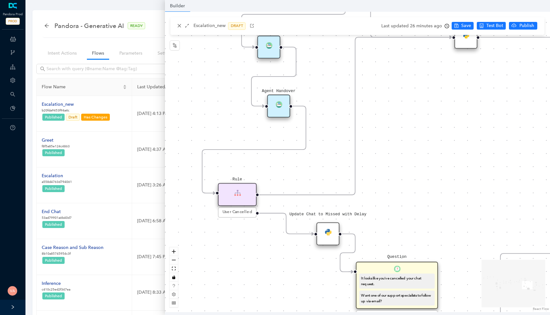
drag, startPoint x: 216, startPoint y: 247, endPoint x: 297, endPoint y: 285, distance: 89.9
click at [298, 283] on div "Rule P Data Table Rule P IsAvailable Rule newContact Get Contact details First …" at bounding box center [357, 162] width 385 height 301
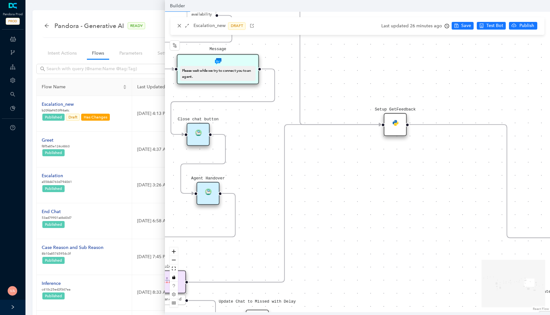
drag, startPoint x: 462, startPoint y: 161, endPoint x: 396, endPoint y: 239, distance: 102.0
click at [396, 239] on div "Rule P Data Table Rule P IsAvailable Rule newContact Get Contact details First …" at bounding box center [357, 162] width 385 height 301
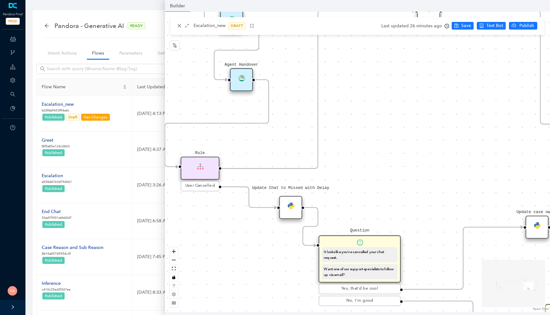
drag, startPoint x: 396, startPoint y: 238, endPoint x: 429, endPoint y: 123, distance: 120.1
click at [429, 123] on div "Rule P Data Table Rule P IsAvailable Rule newContact Get Contact details First …" at bounding box center [357, 162] width 385 height 301
click at [176, 263] on button "zoom out" at bounding box center [174, 260] width 8 height 9
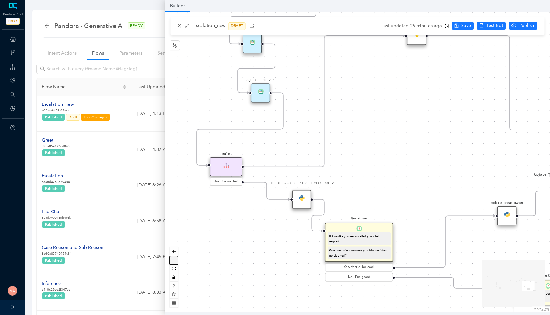
click at [176, 263] on button "zoom out" at bounding box center [174, 260] width 8 height 9
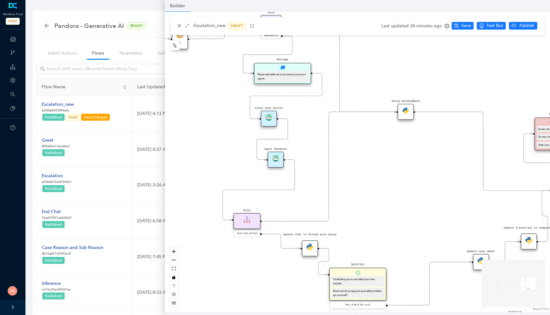
drag, startPoint x: 258, startPoint y: 240, endPoint x: 257, endPoint y: 295, distance: 55.3
click at [257, 295] on div "Rule P Data Table Rule P IsAvailable Rule newContact Get Contact details First …" at bounding box center [357, 162] width 385 height 301
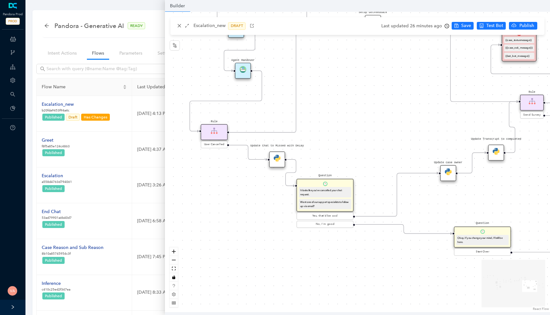
drag, startPoint x: 267, startPoint y: 288, endPoint x: 234, endPoint y: 199, distance: 95.0
click at [234, 199] on div "Rule P Data Table Rule P IsAvailable Rule newContact Get Contact details First …" at bounding box center [357, 162] width 385 height 301
click at [320, 192] on div "It looks like you've cancelled your chat request." at bounding box center [325, 193] width 50 height 8
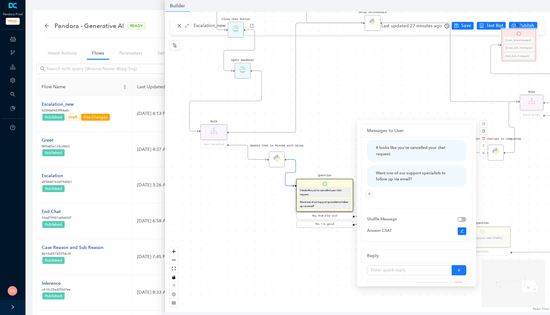
click at [241, 195] on div "Rule P Data Table Rule P IsAvailable Rule newContact Get Contact details First …" at bounding box center [357, 162] width 385 height 301
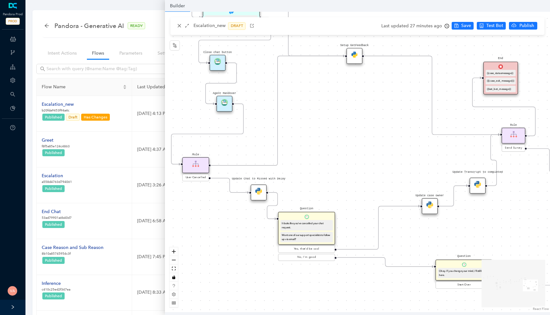
drag, startPoint x: 247, startPoint y: 186, endPoint x: 212, endPoint y: 220, distance: 49.5
click at [213, 220] on div "Rule P Data Table Rule P IsAvailable Rule newContact Get Contact details First …" at bounding box center [357, 162] width 385 height 301
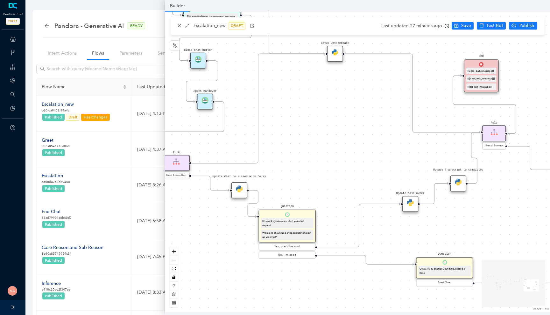
drag, startPoint x: 343, startPoint y: 197, endPoint x: 340, endPoint y: 193, distance: 4.7
click at [340, 193] on div "Rule P Data Table Rule P IsAvailable Rule newContact Get Contact details First …" at bounding box center [357, 162] width 385 height 301
click at [286, 227] on div "It looks like you've cancelled your chat request." at bounding box center [287, 223] width 52 height 10
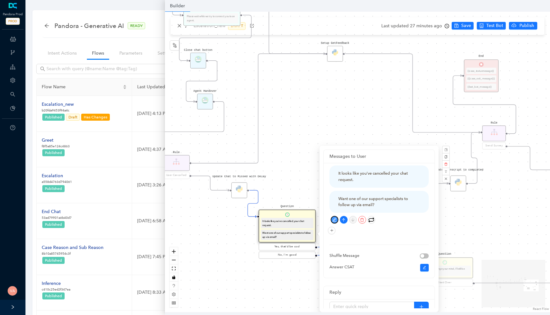
click at [333, 218] on button "button" at bounding box center [334, 220] width 8 height 8
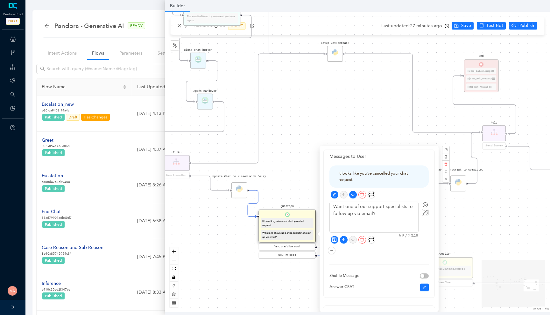
click at [367, 186] on div "It looks like you've cancelled your chat request." at bounding box center [378, 177] width 99 height 22
click at [334, 198] on button "button" at bounding box center [334, 195] width 8 height 8
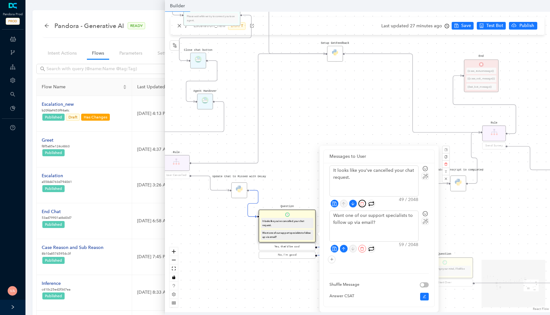
click at [361, 205] on icon "delete" at bounding box center [362, 204] width 4 height 4
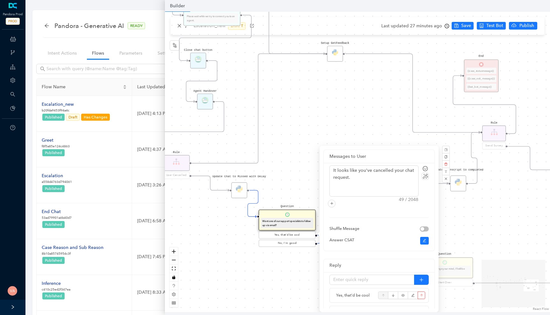
click at [300, 173] on div "Rule P Data Table Rule P IsAvailable Rule newContact Get Contact details First …" at bounding box center [357, 162] width 385 height 301
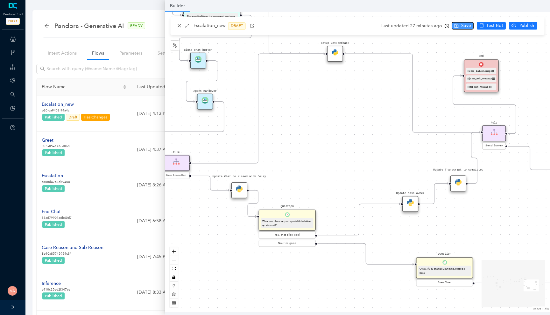
click at [463, 28] on span "Save" at bounding box center [466, 25] width 10 height 7
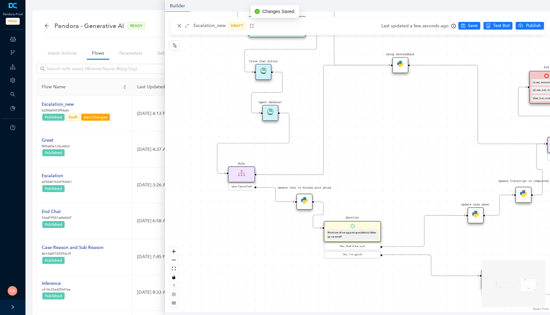
drag, startPoint x: 222, startPoint y: 226, endPoint x: 288, endPoint y: 237, distance: 66.5
click at [288, 237] on div "Rule P Data Table Rule P IsAvailable Rule newContact Get Contact details First …" at bounding box center [357, 162] width 385 height 301
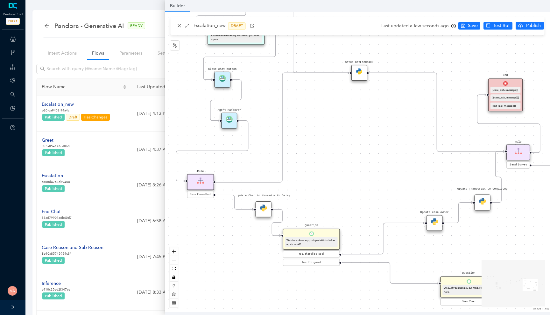
drag, startPoint x: 288, startPoint y: 237, endPoint x: 243, endPoint y: 245, distance: 45.4
click at [243, 245] on div "Rule P Data Table Rule P IsAvailable Rule newContact Get Contact details First …" at bounding box center [357, 162] width 385 height 301
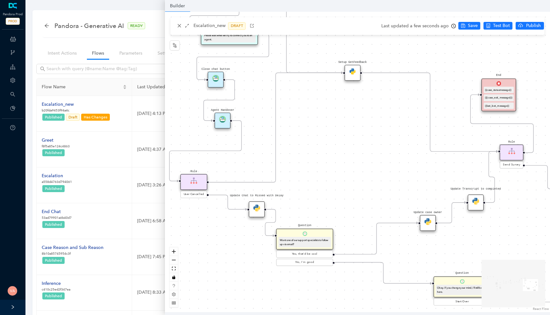
drag, startPoint x: 243, startPoint y: 245, endPoint x: 239, endPoint y: 245, distance: 3.5
click at [239, 245] on div "Rule P Data Table Rule P IsAvailable Rule newContact Get Contact details First …" at bounding box center [357, 162] width 385 height 301
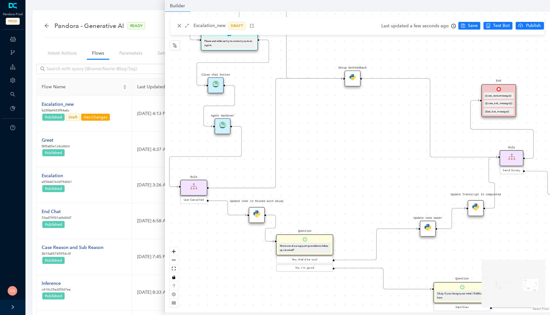
drag, startPoint x: 350, startPoint y: 149, endPoint x: 349, endPoint y: 199, distance: 50.3
click at [349, 199] on div "Rule P Data Table Rule P IsAvailable Rule newContact Get Contact details First …" at bounding box center [357, 162] width 385 height 301
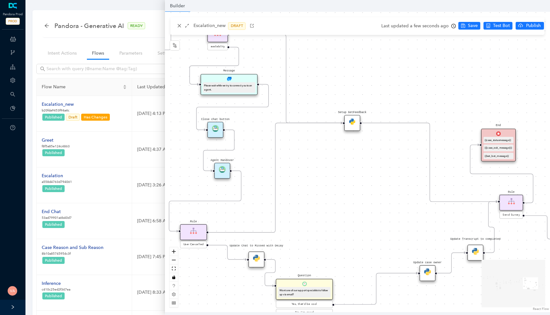
click at [352, 119] on img at bounding box center [352, 121] width 7 height 7
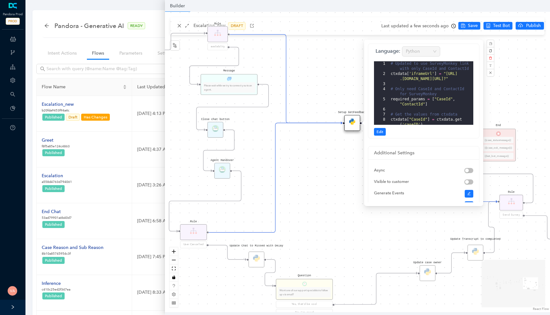
click at [339, 94] on div "Rule P Data Table Rule P IsAvailable Rule newContact Get Contact details First …" at bounding box center [357, 162] width 385 height 301
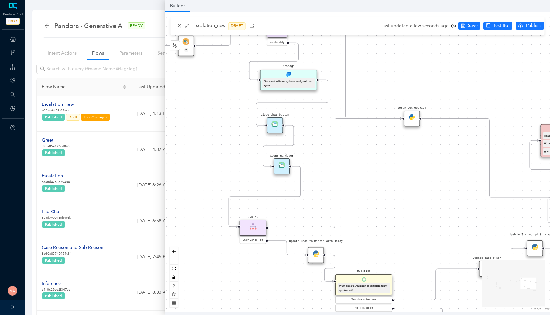
drag, startPoint x: 327, startPoint y: 214, endPoint x: 387, endPoint y: 210, distance: 59.6
click at [387, 210] on div "Rule P Data Table Rule P IsAvailable Rule newContact Get Contact details First …" at bounding box center [357, 162] width 385 height 301
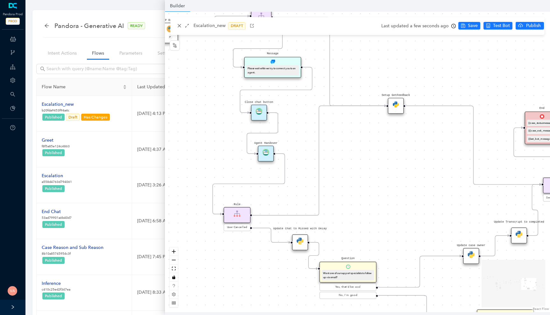
drag, startPoint x: 415, startPoint y: 219, endPoint x: 399, endPoint y: 206, distance: 20.6
click at [399, 206] on div "Rule P Data Table Rule P IsAvailable Rule newContact Get Contact details First …" at bounding box center [357, 162] width 385 height 301
click at [236, 227] on span "User Cancelled" at bounding box center [236, 227] width 20 height 4
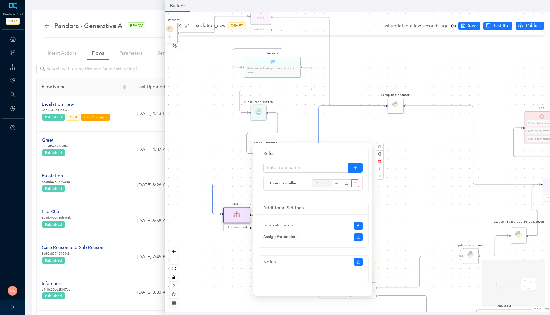
click at [204, 139] on div "Rule P Data Table Rule P IsAvailable Rule newContact Get Contact details First …" at bounding box center [357, 162] width 385 height 301
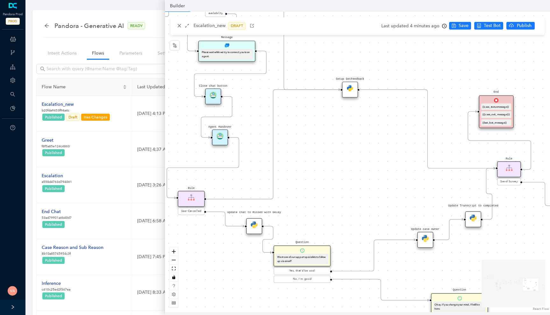
drag, startPoint x: 386, startPoint y: 225, endPoint x: 338, endPoint y: 208, distance: 51.4
click at [338, 208] on div "Rule P Data Table Rule P IsAvailable Rule newContact Get Contact details First …" at bounding box center [357, 162] width 385 height 301
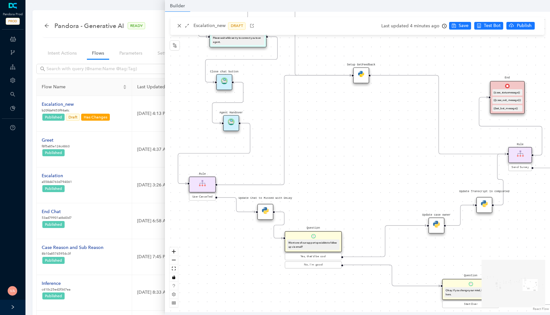
drag, startPoint x: 338, startPoint y: 208, endPoint x: 364, endPoint y: 190, distance: 31.7
click at [364, 190] on div "Rule P Data Table Rule P IsAvailable Rule newContact Get Contact details First …" at bounding box center [357, 162] width 385 height 301
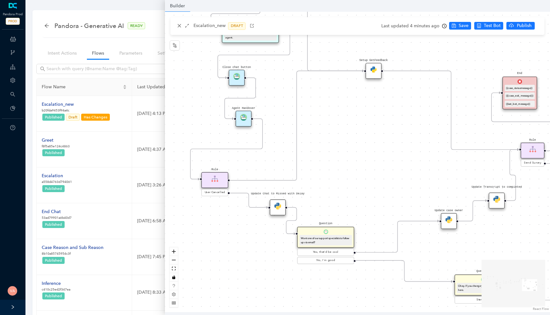
click at [14, 53] on icon "branches" at bounding box center [12, 52] width 5 height 5
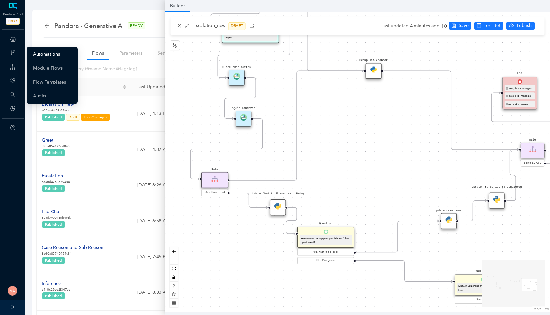
click at [47, 53] on link "Automations" at bounding box center [46, 54] width 27 height 13
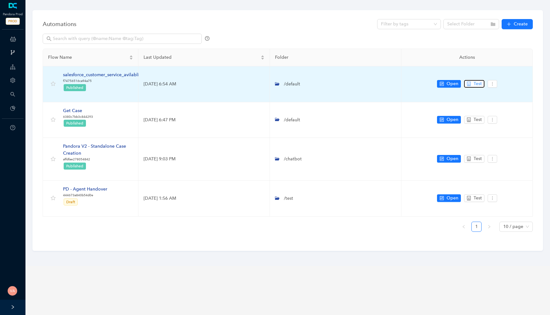
click at [473, 83] on button "Test" at bounding box center [474, 84] width 20 height 8
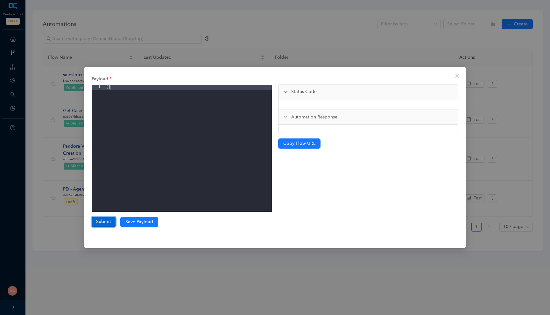
click at [103, 224] on button "Submit" at bounding box center [104, 222] width 24 height 10
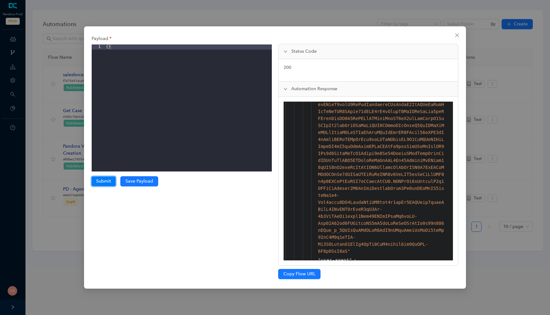
scroll to position [740, 0]
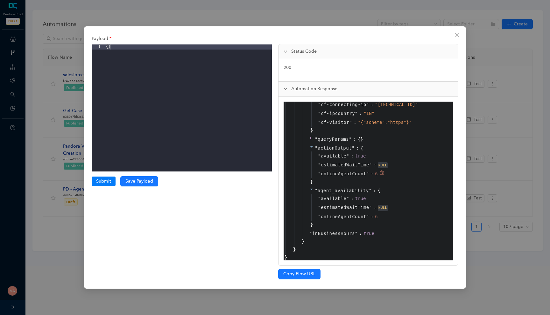
click at [341, 175] on span "onlineAgentCount" at bounding box center [343, 173] width 45 height 7
click at [350, 175] on span "onlineAgentCount" at bounding box center [343, 173] width 45 height 7
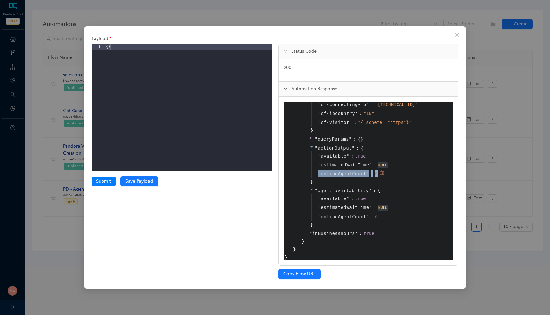
click at [350, 175] on span "onlineAgentCount" at bounding box center [343, 173] width 45 height 7
click at [354, 175] on span "onlineAgentCount" at bounding box center [343, 173] width 45 height 7
click at [359, 175] on span "onlineAgentCount" at bounding box center [343, 173] width 45 height 7
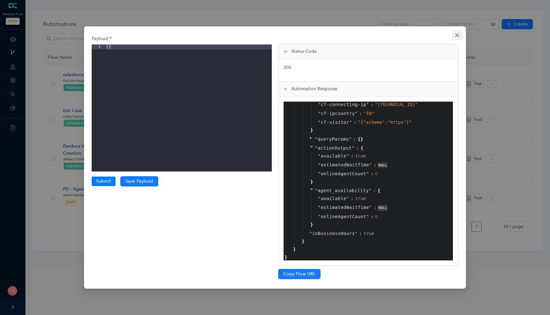
click at [455, 34] on icon "close" at bounding box center [457, 35] width 4 height 4
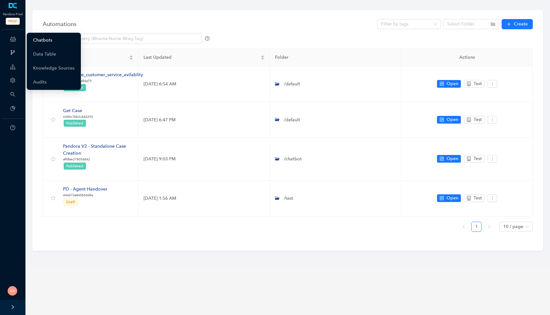
click at [43, 38] on link "Chatbots" at bounding box center [42, 40] width 19 height 13
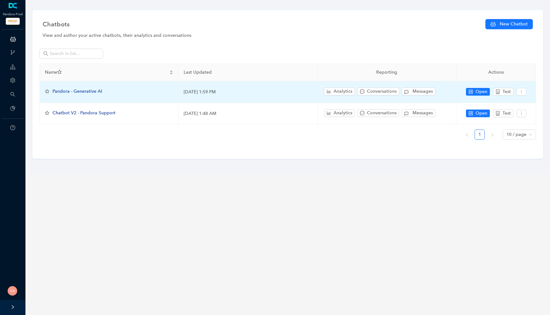
click at [81, 92] on span "Pandora - Generative AI" at bounding box center [77, 91] width 50 height 5
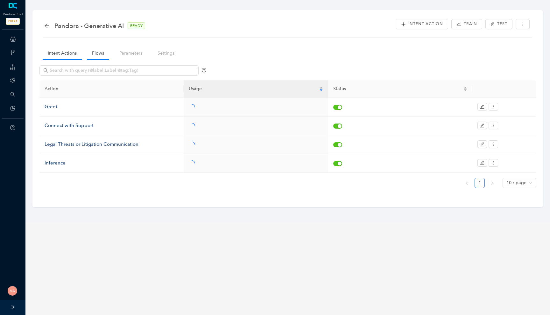
click at [94, 48] on link "Flows" at bounding box center [98, 53] width 22 height 12
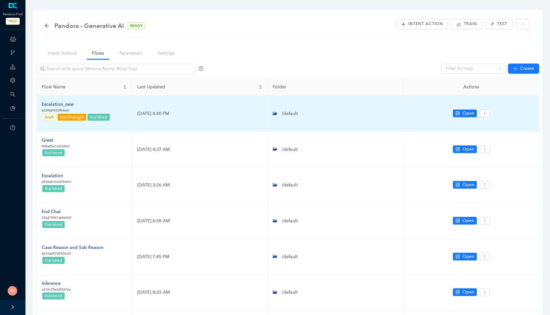
click at [54, 102] on div "Escalation_new" at bounding box center [76, 104] width 69 height 7
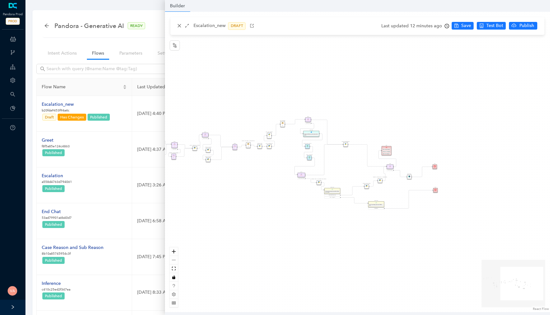
drag, startPoint x: 366, startPoint y: 174, endPoint x: 232, endPoint y: 170, distance: 134.6
click at [232, 170] on div "Rule P Data Table Rule P IsAvailable Rule newContact Get Contact details First …" at bounding box center [357, 162] width 385 height 301
click at [177, 251] on button "zoom in" at bounding box center [174, 252] width 8 height 9
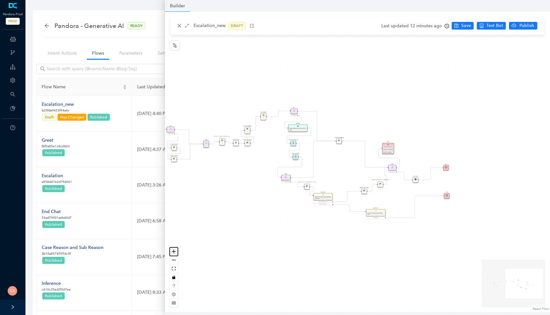
click at [177, 251] on button "zoom in" at bounding box center [174, 252] width 8 height 9
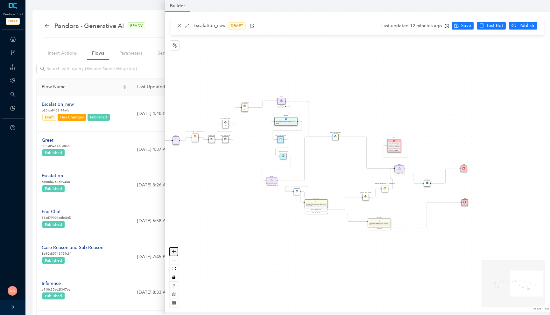
click at [177, 251] on button "zoom in" at bounding box center [174, 252] width 8 height 9
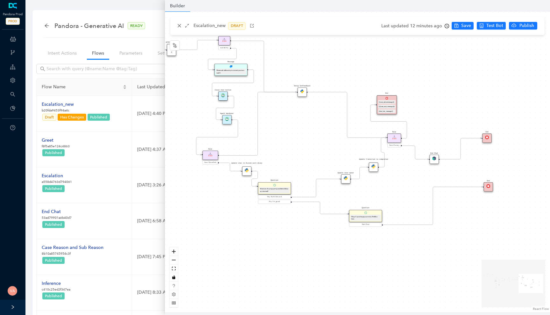
drag, startPoint x: 243, startPoint y: 243, endPoint x: 217, endPoint y: 206, distance: 45.0
click at [217, 206] on div "Rule P Data Table Rule P IsAvailable Rule newContact Get Contact details First …" at bounding box center [357, 162] width 385 height 301
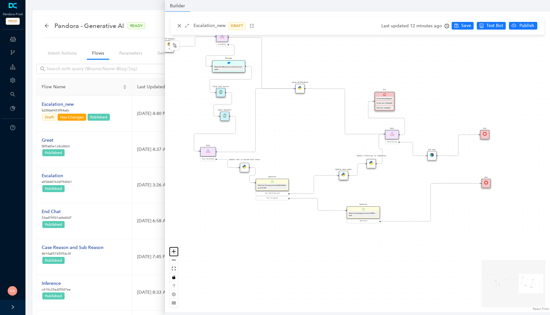
click at [173, 251] on icon "zoom in" at bounding box center [174, 252] width 4 height 4
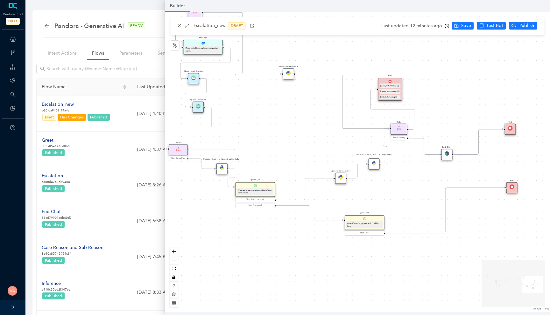
drag, startPoint x: 211, startPoint y: 192, endPoint x: 249, endPoint y: 204, distance: 40.5
click at [249, 204] on div "Rule P Data Table Rule P IsAvailable Rule newContact Get Contact details First …" at bounding box center [357, 162] width 385 height 301
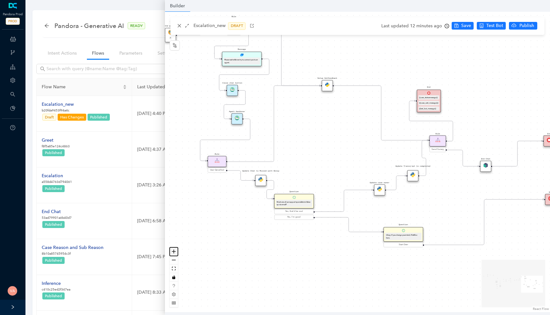
click at [172, 251] on icon "zoom in" at bounding box center [174, 252] width 4 height 4
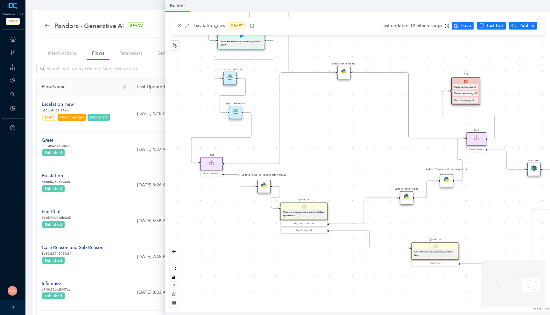
drag, startPoint x: 232, startPoint y: 204, endPoint x: 254, endPoint y: 206, distance: 23.0
click at [254, 206] on div "Rule P Data Table Rule P IsAvailable Rule newContact Get Contact details First …" at bounding box center [357, 162] width 385 height 301
click at [174, 251] on icon "zoom in" at bounding box center [174, 252] width 4 height 4
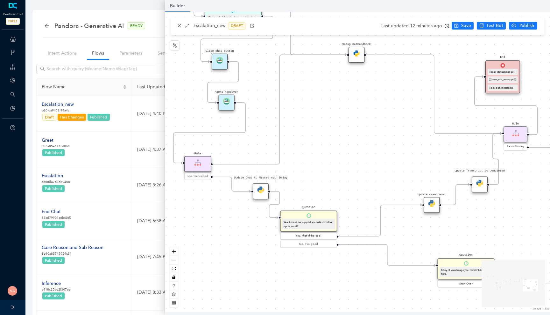
drag, startPoint x: 197, startPoint y: 242, endPoint x: 216, endPoint y: 241, distance: 18.8
click at [216, 241] on div "Rule P Data Table Rule P IsAvailable Rule newContact Get Contact details First …" at bounding box center [357, 162] width 385 height 301
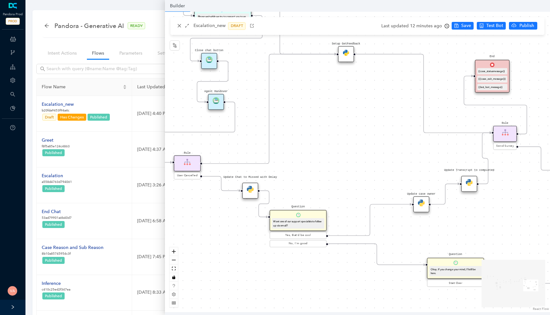
drag, startPoint x: 274, startPoint y: 265, endPoint x: 260, endPoint y: 265, distance: 14.3
click at [260, 265] on div "Rule P Data Table Rule P IsAvailable Rule newContact Get Contact details First …" at bounding box center [357, 162] width 385 height 301
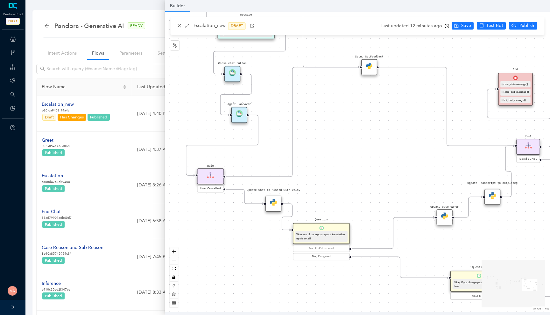
drag, startPoint x: 212, startPoint y: 200, endPoint x: 235, endPoint y: 213, distance: 26.6
click at [235, 213] on div "Rule P Data Table Rule P IsAvailable Rule newContact Get Contact details First …" at bounding box center [357, 162] width 385 height 301
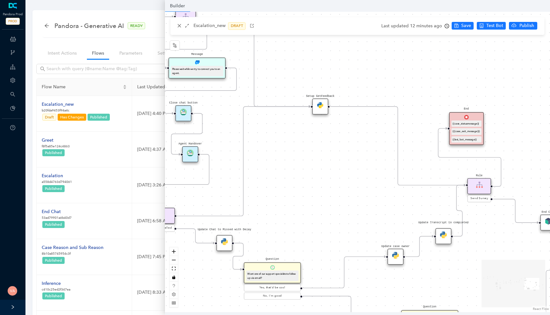
drag, startPoint x: 358, startPoint y: 162, endPoint x: 309, endPoint y: 201, distance: 62.9
click at [309, 201] on div "Rule P Data Table Rule P IsAvailable Rule newContact Get Contact details First …" at bounding box center [357, 162] width 385 height 301
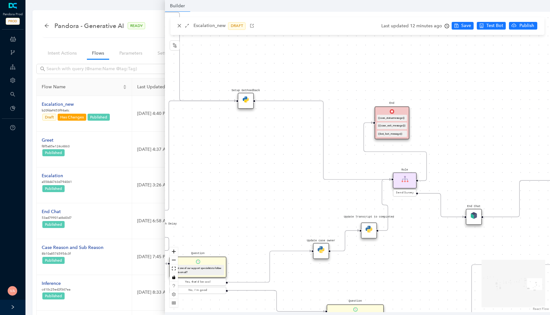
drag, startPoint x: 329, startPoint y: 190, endPoint x: 253, endPoint y: 184, distance: 76.3
click at [253, 184] on div "Rule P Data Table Rule P IsAvailable Rule newContact Get Contact details First …" at bounding box center [357, 162] width 385 height 301
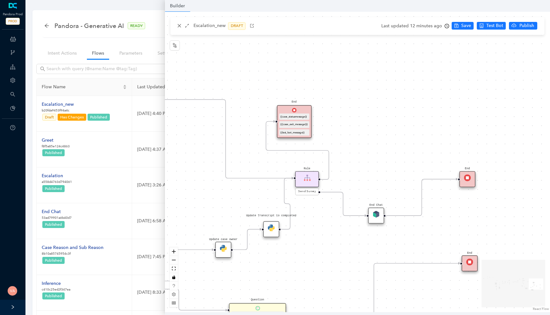
drag, startPoint x: 278, startPoint y: 185, endPoint x: 182, endPoint y: 184, distance: 96.1
click at [182, 184] on div "Rule P Data Table Rule P IsAvailable Rule newContact Get Contact details First …" at bounding box center [357, 162] width 385 height 301
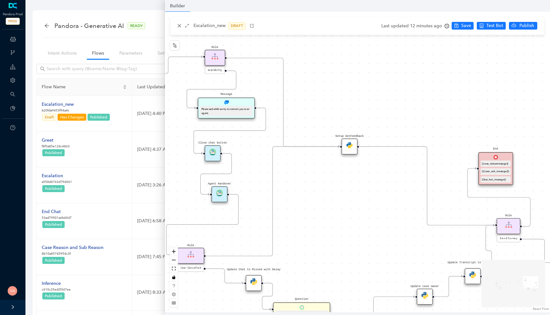
drag, startPoint x: 196, startPoint y: 176, endPoint x: 397, endPoint y: 224, distance: 207.1
click at [397, 224] on div "Rule P Data Table Rule P IsAvailable Rule newContact Get Contact details First …" at bounding box center [357, 162] width 385 height 301
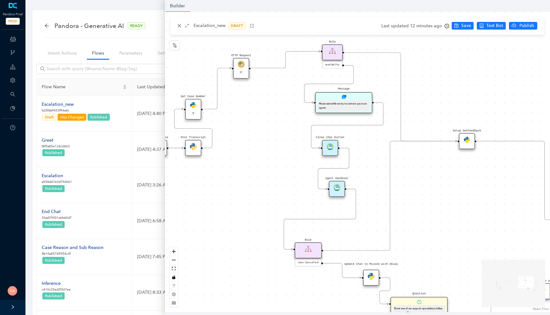
drag, startPoint x: 328, startPoint y: 193, endPoint x: 445, endPoint y: 187, distance: 117.5
click at [445, 187] on div "Rule P Data Table Rule P IsAvailable Rule newContact Get Contact details First …" at bounding box center [357, 162] width 385 height 301
click at [339, 187] on img at bounding box center [336, 187] width 7 height 7
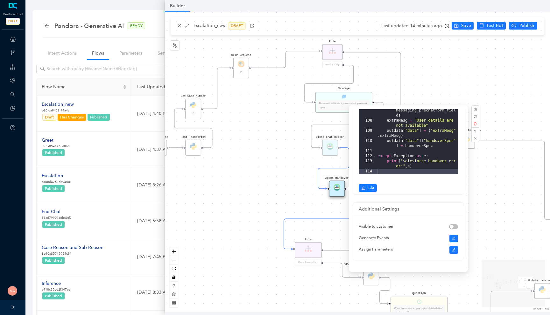
scroll to position [163, 0]
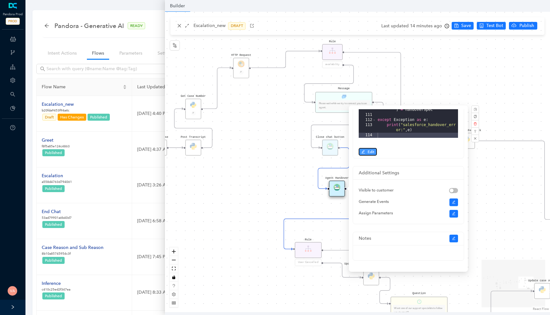
click at [365, 152] on button "Edit" at bounding box center [367, 152] width 18 height 8
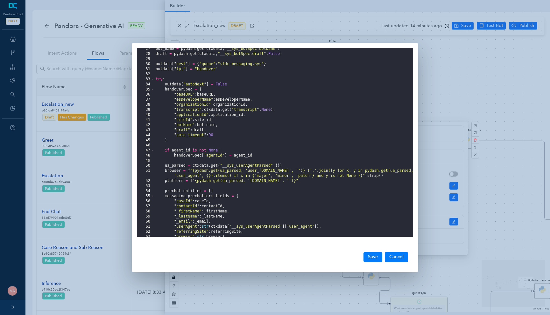
scroll to position [0, 0]
click at [220, 135] on div "bot_name = pydash . get ( ctxdata , "__sys_botSpec.botName" ) draft = pydash . …" at bounding box center [283, 145] width 259 height 199
click at [222, 136] on div "bot_name = pydash . get ( ctxdata , "__sys_botSpec.botName" ) draft = pydash . …" at bounding box center [283, 145] width 259 height 199
click at [392, 256] on button "Cancel" at bounding box center [396, 258] width 23 height 10
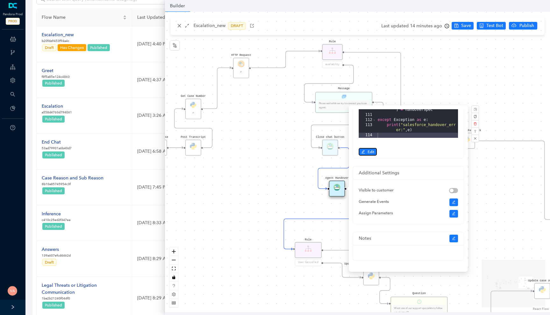
scroll to position [94, 0]
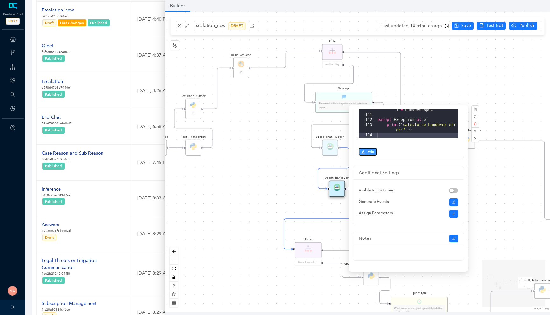
click at [371, 151] on span "Edit" at bounding box center [370, 152] width 7 height 6
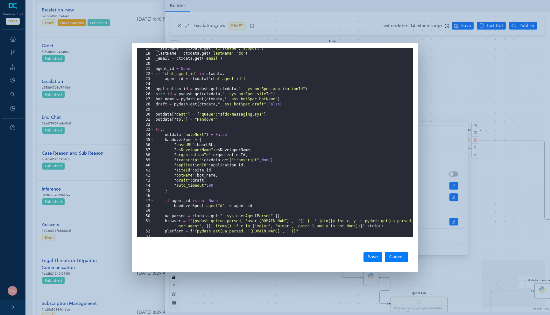
scroll to position [118, 0]
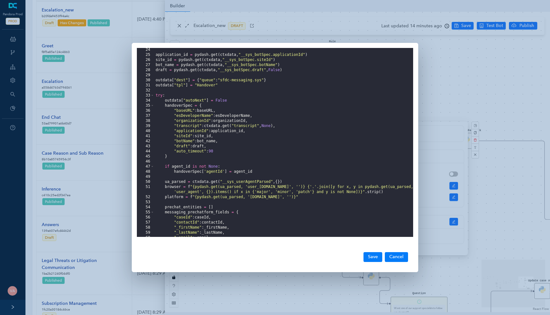
click at [218, 152] on div "application_id = pydash . get ( ctxdata , "__sys_botSpec.applicationId" ) site_…" at bounding box center [283, 146] width 259 height 199
click at [368, 259] on button "Save" at bounding box center [372, 258] width 19 height 10
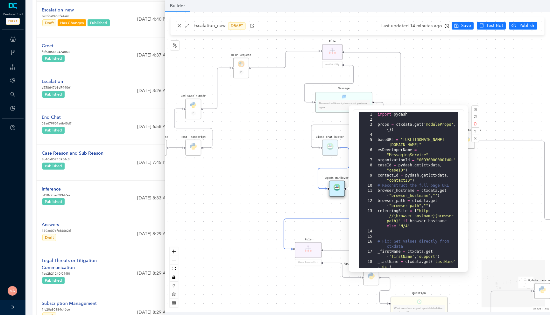
click at [445, 49] on div "Rule P Data Table Rule P IsAvailable Rule newContact Get Contact details First …" at bounding box center [357, 162] width 385 height 301
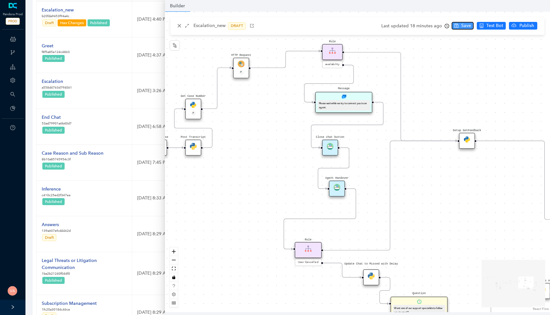
click at [461, 26] on span "Save" at bounding box center [466, 25] width 10 height 7
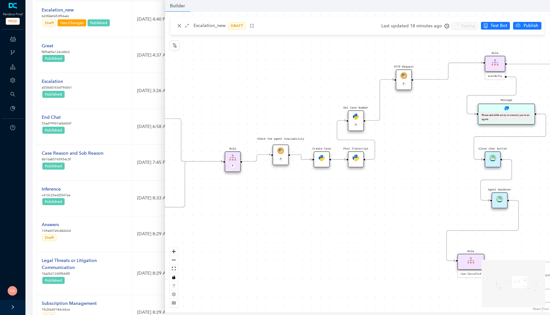
drag, startPoint x: 262, startPoint y: 110, endPoint x: 424, endPoint y: 122, distance: 162.9
click at [424, 122] on div "Rule P Data Table Rule P IsAvailable Rule newContact Get Contact details First …" at bounding box center [357, 162] width 385 height 301
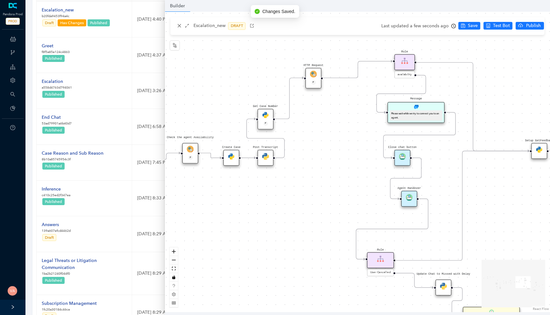
drag, startPoint x: 392, startPoint y: 184, endPoint x: 299, endPoint y: 183, distance: 92.9
click at [299, 183] on div "Rule P Data Table Rule P IsAvailable Rule newContact Get Contact details First …" at bounding box center [357, 162] width 385 height 301
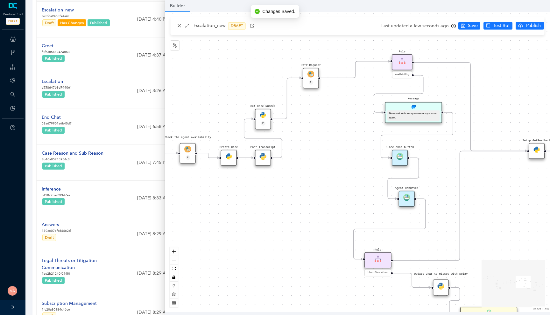
click at [406, 199] on img at bounding box center [406, 197] width 7 height 7
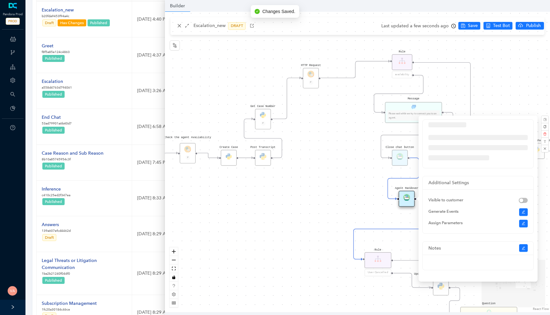
click at [335, 204] on div "Rule P Data Table Rule P IsAvailable Rule newContact Get Contact details First …" at bounding box center [357, 162] width 385 height 301
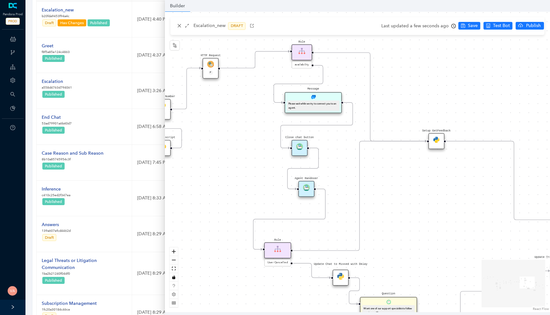
drag, startPoint x: 348, startPoint y: 158, endPoint x: 245, endPoint y: 148, distance: 102.9
click at [246, 148] on div "Rule P Data Table Rule P IsAvailable Rule newContact Get Contact details First …" at bounding box center [357, 162] width 385 height 301
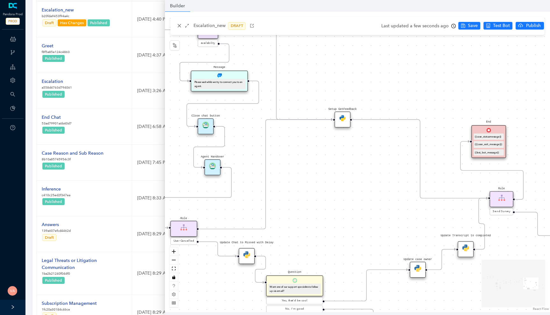
drag, startPoint x: 418, startPoint y: 183, endPoint x: 326, endPoint y: 161, distance: 94.7
click at [325, 161] on div "Rule P Data Table Rule P IsAvailable Rule newContact Get Contact details First …" at bounding box center [357, 162] width 385 height 301
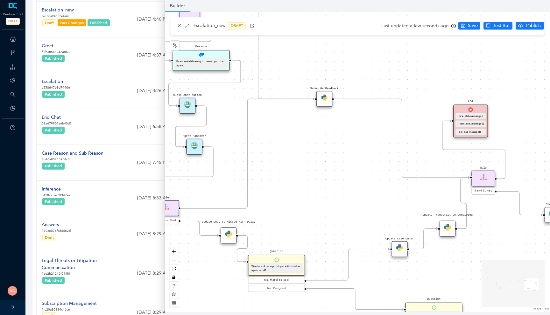
drag, startPoint x: 326, startPoint y: 161, endPoint x: 304, endPoint y: 137, distance: 32.9
click at [304, 137] on div "Rule P Data Table Rule P IsAvailable Rule newContact Get Contact details First …" at bounding box center [357, 162] width 385 height 301
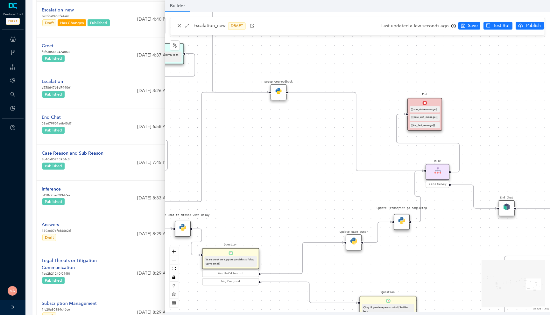
drag, startPoint x: 359, startPoint y: 182, endPoint x: 317, endPoint y: 179, distance: 41.8
click at [317, 179] on div "Rule P Data Table Rule P IsAvailable Rule newContact Get Contact details First …" at bounding box center [357, 162] width 385 height 301
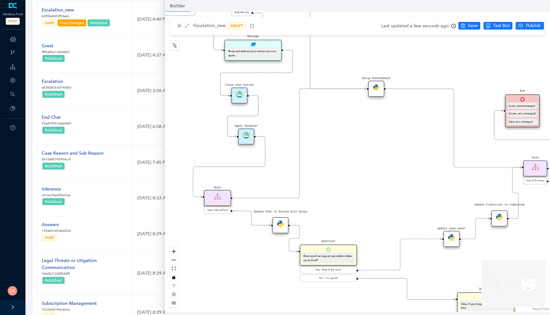
drag, startPoint x: 285, startPoint y: 190, endPoint x: 383, endPoint y: 187, distance: 97.7
click at [383, 187] on div "Rule P Data Table Rule P IsAvailable Rule newContact Get Contact details First …" at bounding box center [357, 162] width 385 height 301
click at [250, 138] on div "Agent Handover" at bounding box center [247, 137] width 16 height 16
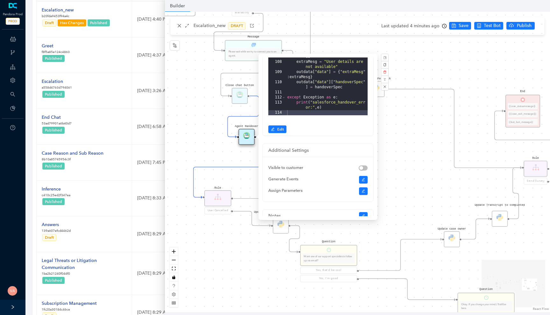
scroll to position [163, 0]
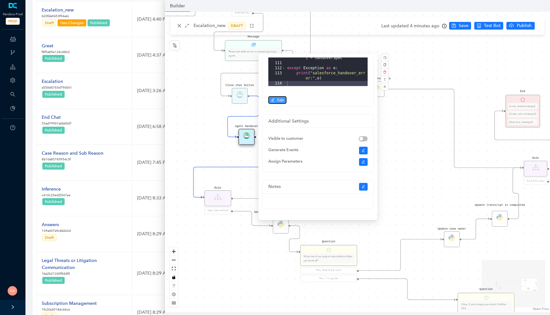
click at [272, 99] on icon "edit" at bounding box center [273, 100] width 4 height 4
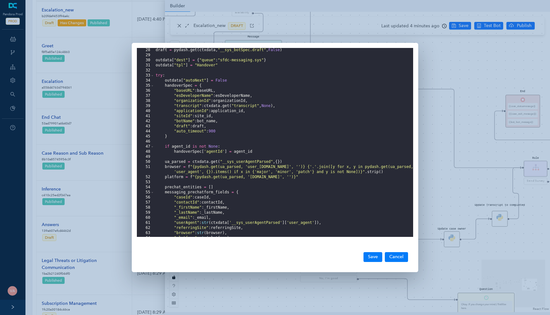
scroll to position [133, 0]
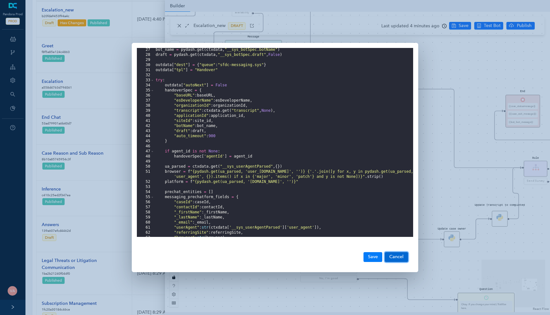
click at [394, 258] on button "Cancel" at bounding box center [396, 258] width 23 height 10
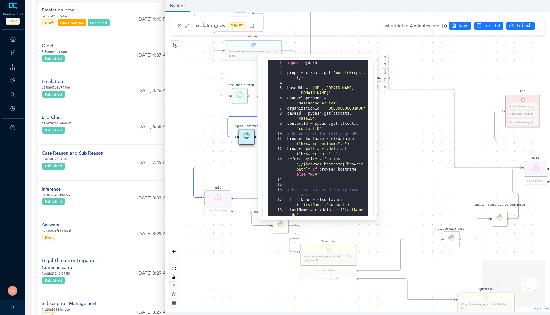
click at [382, 160] on div "Rule P Data Table Rule P IsAvailable Rule newContact Get Contact details First …" at bounding box center [357, 162] width 385 height 301
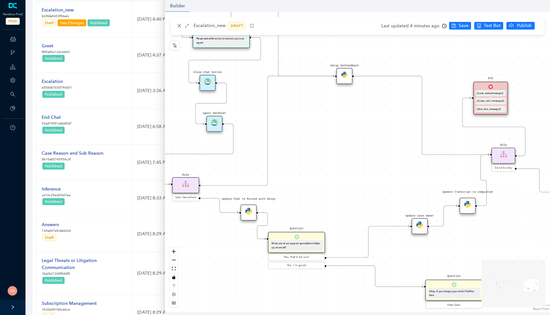
drag, startPoint x: 365, startPoint y: 166, endPoint x: 364, endPoint y: 173, distance: 7.1
click at [364, 173] on div "Rule P Data Table Rule P IsAvailable Rule newContact Get Contact details First …" at bounding box center [357, 162] width 385 height 301
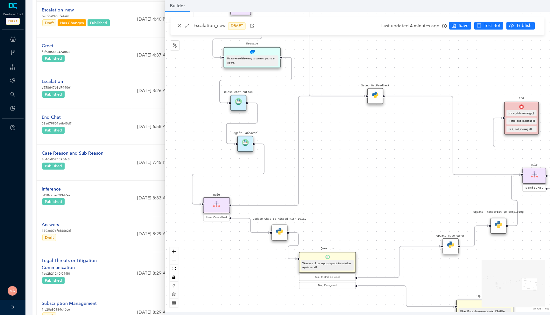
click at [244, 147] on div "Agent Handover" at bounding box center [245, 144] width 16 height 16
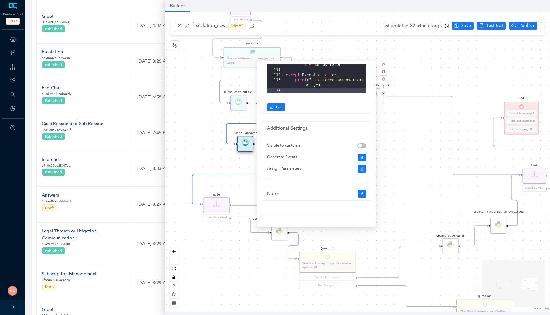
scroll to position [133, 0]
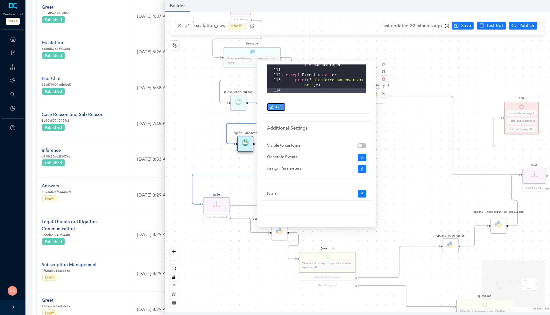
click at [280, 106] on span "Edit" at bounding box center [279, 107] width 7 height 6
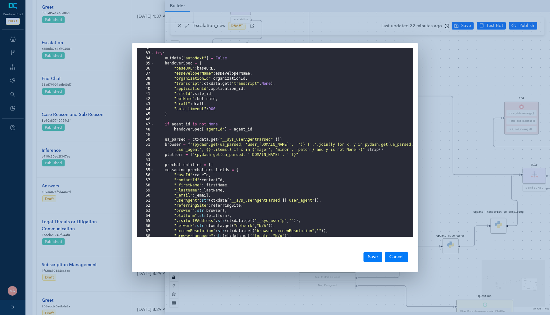
scroll to position [156, 0]
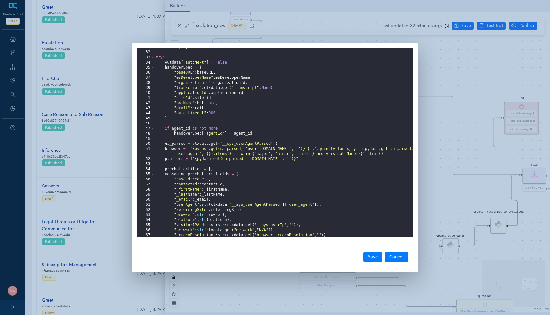
click at [224, 109] on div "outdata [ "tpl" ] = "Handover" try : outdata [ "autoNext" ] = False handoverSpe…" at bounding box center [283, 144] width 259 height 199
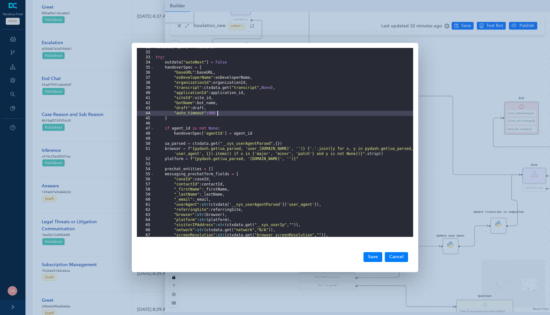
click at [221, 114] on div "outdata [ "tpl" ] = "Handover" try : outdata [ "autoNext" ] = False handoverSpe…" at bounding box center [283, 144] width 259 height 199
click at [372, 256] on button "Save" at bounding box center [372, 258] width 19 height 10
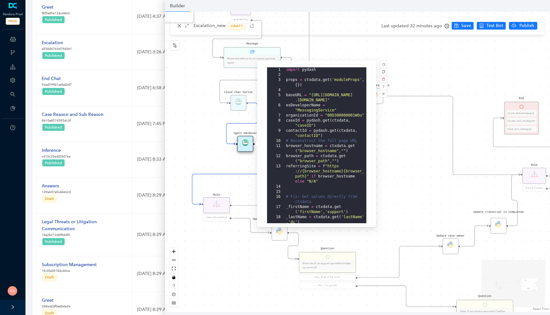
click at [217, 132] on div "Rule P Data Table Rule P IsAvailable Rule newContact Get Contact details First …" at bounding box center [357, 162] width 385 height 301
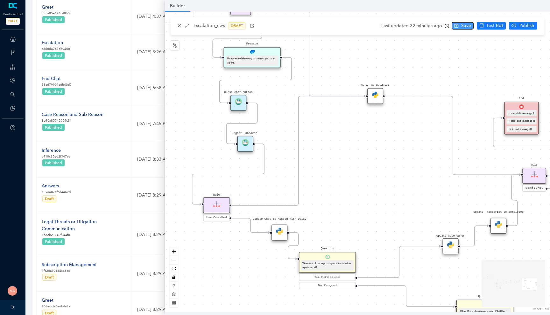
click at [462, 29] on span "Save" at bounding box center [466, 25] width 10 height 7
click at [243, 141] on img at bounding box center [245, 142] width 7 height 7
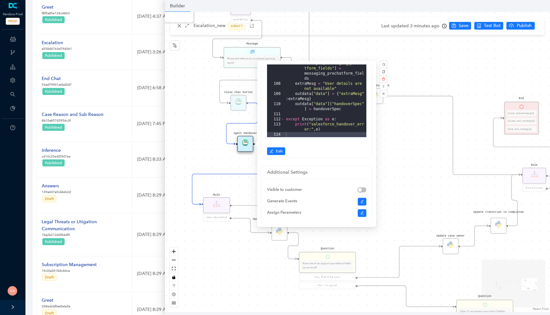
scroll to position [163, 0]
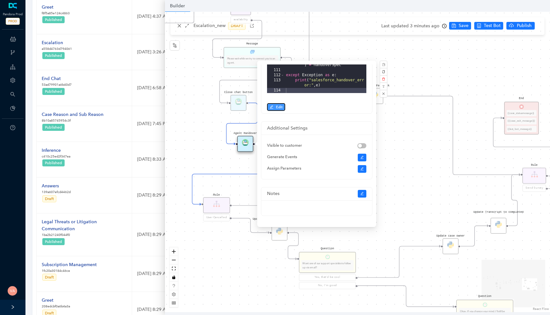
click at [281, 106] on span "Edit" at bounding box center [279, 107] width 7 height 6
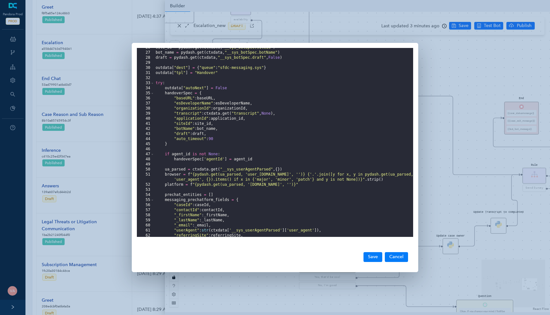
scroll to position [130, 0]
click at [394, 257] on button "Cancel" at bounding box center [396, 258] width 23 height 10
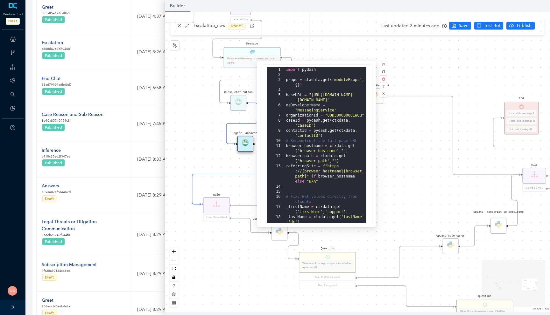
click at [423, 57] on div "Rule P Data Table Rule P IsAvailable Rule newContact Get Contact details First …" at bounding box center [357, 162] width 385 height 301
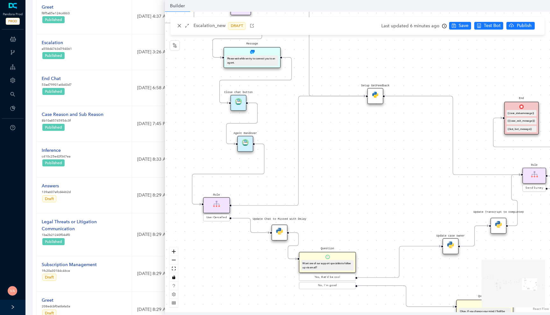
click at [247, 145] on img at bounding box center [245, 142] width 7 height 7
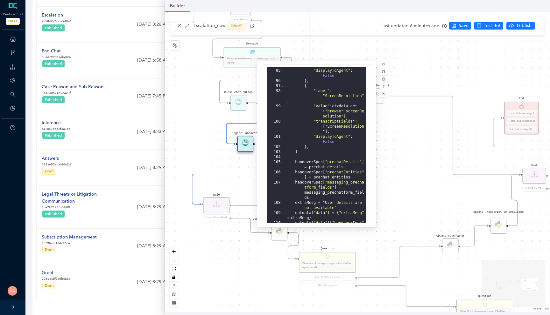
scroll to position [163, 0]
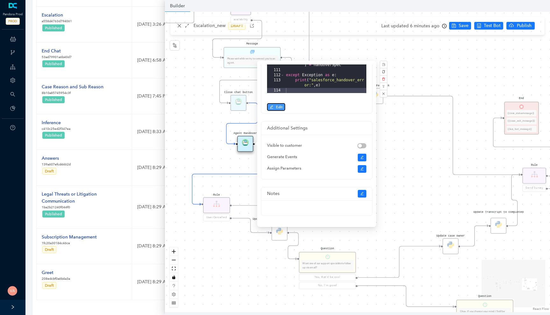
click at [280, 109] on span "Edit" at bounding box center [279, 107] width 7 height 6
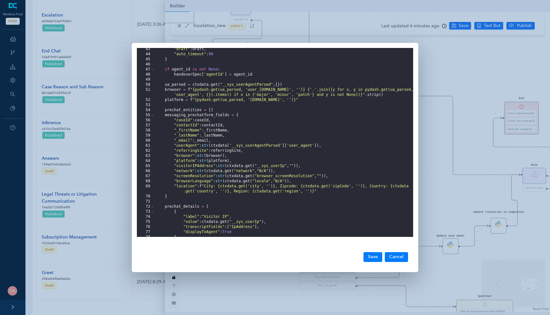
scroll to position [211, 0]
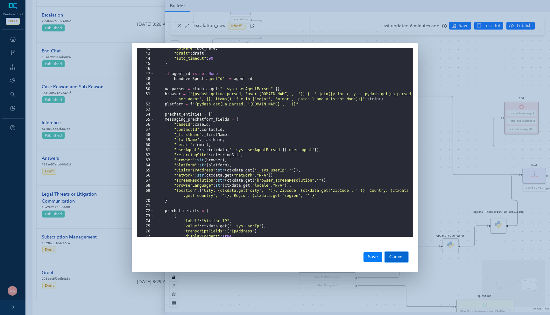
click at [400, 256] on button "Cancel" at bounding box center [396, 258] width 23 height 10
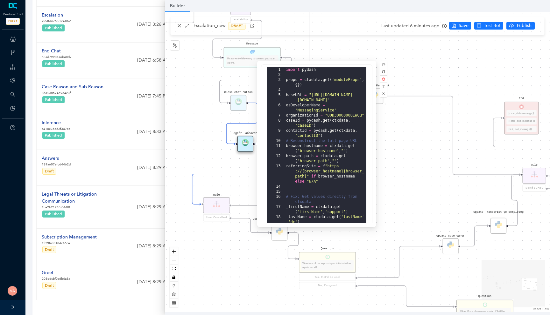
click at [404, 179] on div "Rule P Data Table Rule P IsAvailable Rule newContact Get Contact details First …" at bounding box center [357, 162] width 385 height 301
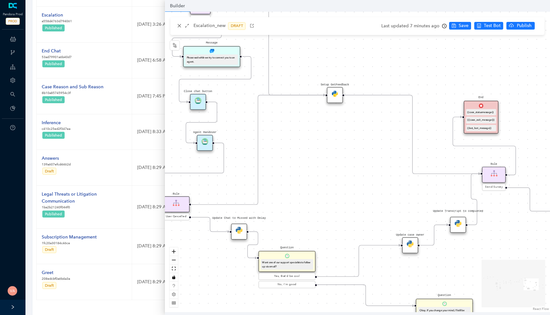
drag, startPoint x: 385, startPoint y: 153, endPoint x: 325, endPoint y: 136, distance: 61.8
click at [326, 136] on div "Rule P Data Table Rule P IsAvailable Rule newContact Get Contact details First …" at bounding box center [357, 162] width 385 height 301
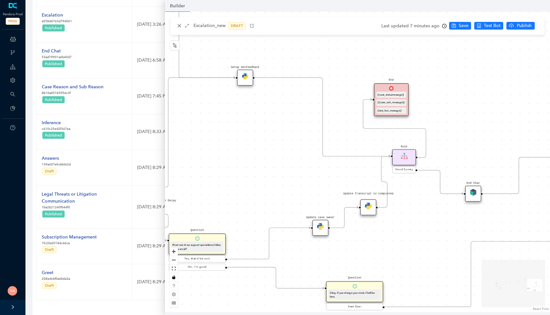
drag, startPoint x: 325, startPoint y: 136, endPoint x: 252, endPoint y: 134, distance: 73.2
click at [252, 134] on div "Rule P Data Table Rule P IsAvailable Rule newContact Get Contact details First …" at bounding box center [357, 162] width 385 height 301
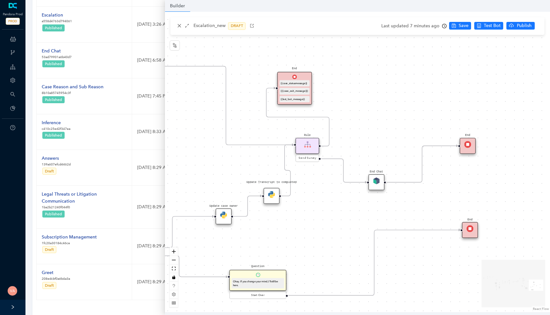
drag, startPoint x: 327, startPoint y: 167, endPoint x: 233, endPoint y: 156, distance: 94.8
click at [233, 156] on div "Rule P Data Table Rule P IsAvailable Rule newContact Get Contact details First …" at bounding box center [357, 162] width 385 height 301
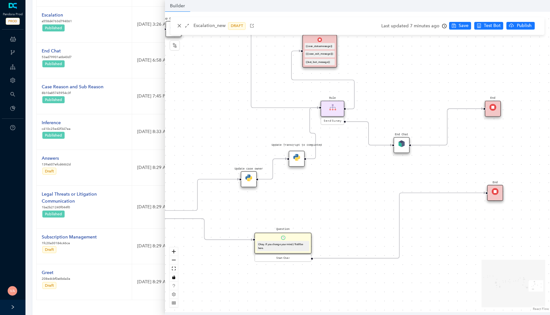
drag, startPoint x: 341, startPoint y: 196, endPoint x: 368, endPoint y: 157, distance: 46.8
click at [368, 157] on div "Rule P Data Table Rule P IsAvailable Rule newContact Get Contact details First …" at bounding box center [357, 162] width 385 height 301
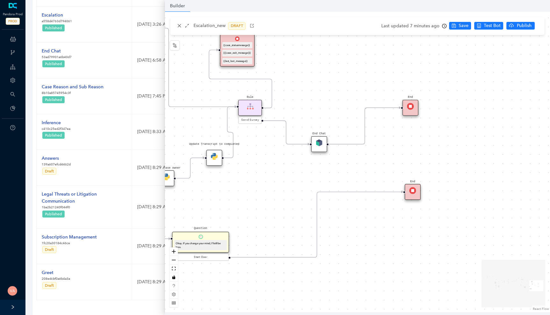
drag, startPoint x: 364, startPoint y: 161, endPoint x: 280, endPoint y: 161, distance: 84.9
click at [280, 161] on div "Rule P Data Table Rule P IsAvailable Rule newContact Get Contact details First …" at bounding box center [357, 162] width 385 height 301
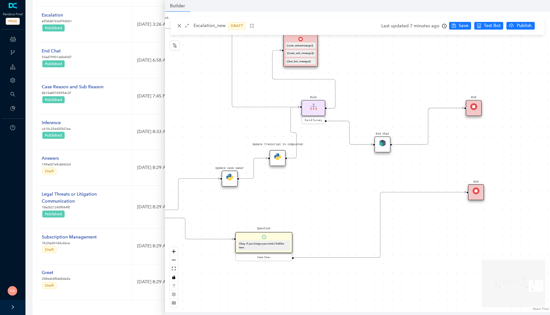
drag, startPoint x: 284, startPoint y: 176, endPoint x: 431, endPoint y: 176, distance: 147.3
click at [431, 176] on div "Rule P Data Table Rule P IsAvailable Rule newContact Get Contact details First …" at bounding box center [357, 162] width 385 height 301
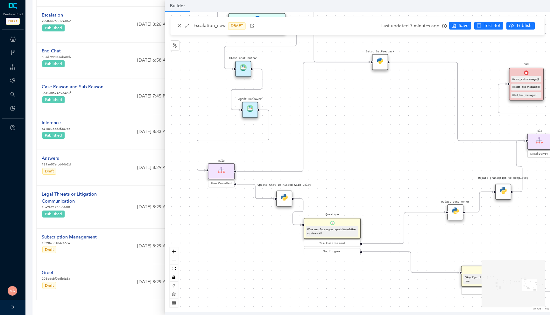
drag, startPoint x: 221, startPoint y: 121, endPoint x: 372, endPoint y: 158, distance: 155.2
click at [372, 158] on div "Rule P Data Table Rule P IsAvailable Rule newContact Get Contact details First …" at bounding box center [357, 162] width 385 height 301
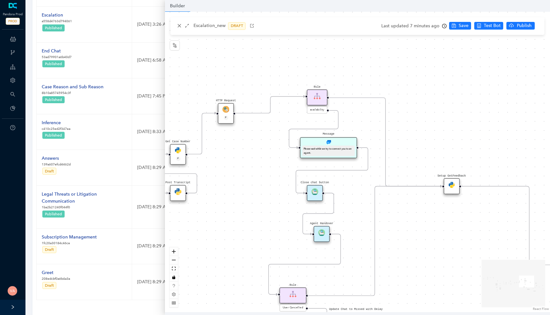
drag, startPoint x: 289, startPoint y: 94, endPoint x: 352, endPoint y: 215, distance: 136.7
click at [352, 215] on div "Rule P Data Table Rule P IsAvailable Rule newContact Get Contact details First …" at bounding box center [357, 162] width 385 height 301
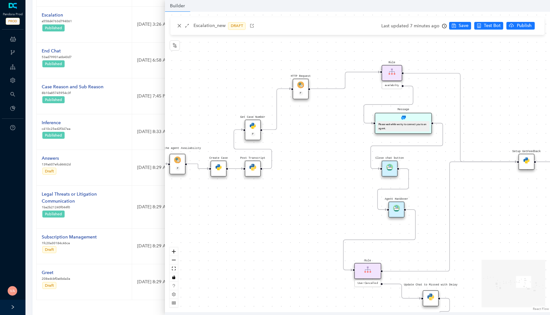
drag, startPoint x: 246, startPoint y: 196, endPoint x: 407, endPoint y: 147, distance: 168.2
click at [407, 147] on div "Rule P Data Table Rule P IsAvailable Rule newContact Get Contact details First …" at bounding box center [357, 162] width 385 height 301
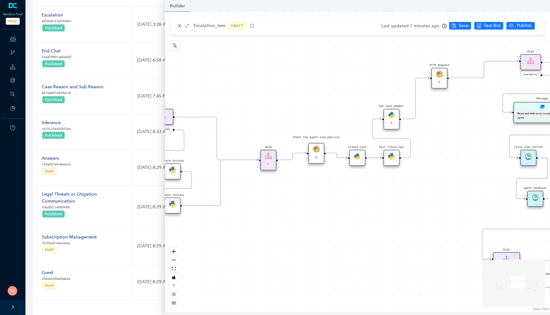
drag, startPoint x: 252, startPoint y: 188, endPoint x: 335, endPoint y: 218, distance: 88.7
click at [335, 218] on div "Rule P Data Table Rule P IsAvailable Rule newContact Get Contact details First …" at bounding box center [357, 162] width 385 height 301
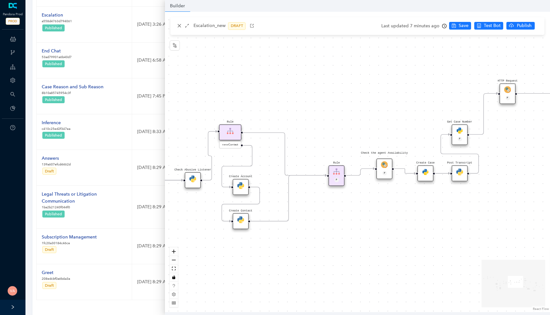
drag, startPoint x: 331, startPoint y: 221, endPoint x: 422, endPoint y: 218, distance: 91.0
click at [421, 218] on div "Rule P Data Table Rule P IsAvailable Rule newContact Get Contact details First …" at bounding box center [357, 162] width 385 height 301
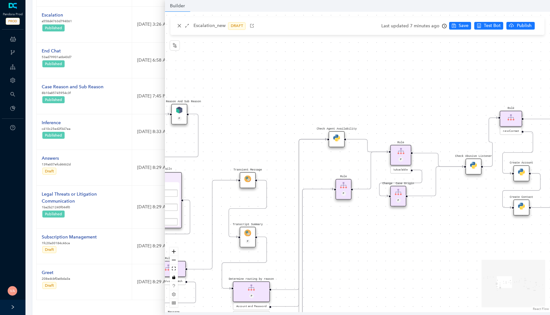
drag, startPoint x: 241, startPoint y: 244, endPoint x: 468, endPoint y: 233, distance: 226.7
click at [468, 233] on div "Rule P Data Table Rule P IsAvailable Rule newContact Get Contact details First …" at bounding box center [357, 162] width 385 height 301
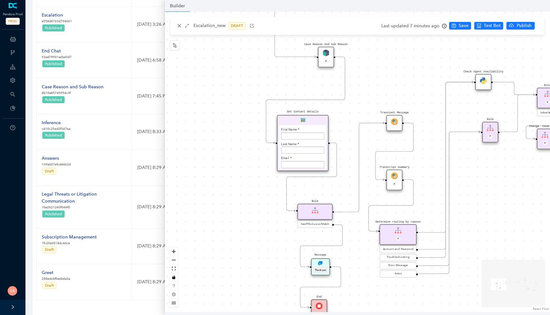
drag, startPoint x: 338, startPoint y: 250, endPoint x: 485, endPoint y: 193, distance: 157.4
click at [485, 193] on div "Rule P Data Table Rule P IsAvailable Rule newContact Get Contact details First …" at bounding box center [357, 162] width 385 height 301
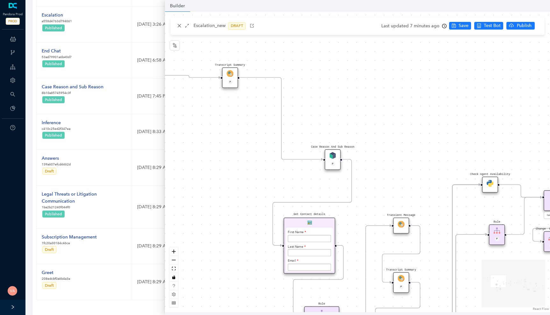
drag, startPoint x: 221, startPoint y: 173, endPoint x: 231, endPoint y: 286, distance: 114.0
click at [231, 286] on div "Rule P Data Table Rule P IsAvailable Rule newContact Get Contact details First …" at bounding box center [357, 162] width 385 height 301
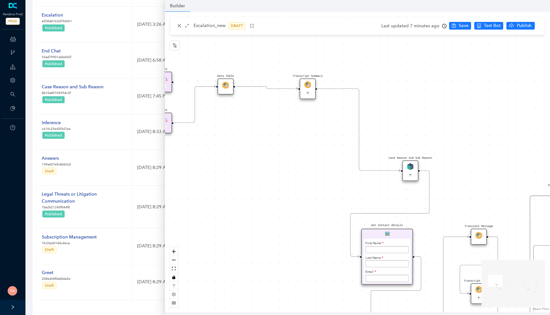
drag, startPoint x: 224, startPoint y: 175, endPoint x: 433, endPoint y: 197, distance: 210.4
click at [434, 197] on div "Rule P Data Table Rule P IsAvailable Rule newContact Get Contact details First …" at bounding box center [357, 162] width 385 height 301
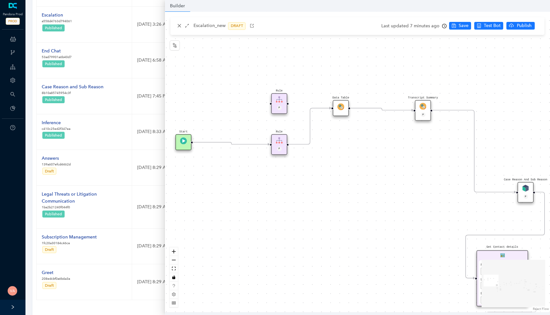
drag, startPoint x: 338, startPoint y: 207, endPoint x: 282, endPoint y: 208, distance: 55.7
click at [282, 208] on div "Rule P Data Table Rule P IsAvailable Rule newContact Get Contact details First …" at bounding box center [357, 162] width 385 height 301
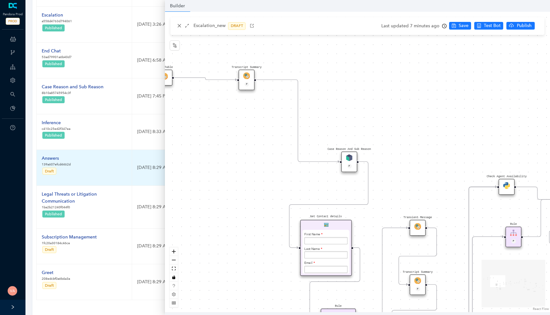
drag, startPoint x: 286, startPoint y: 205, endPoint x: 145, endPoint y: 174, distance: 145.1
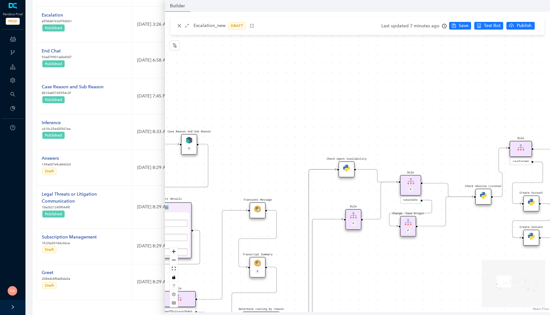
drag, startPoint x: 487, startPoint y: 131, endPoint x: 238, endPoint y: 90, distance: 251.7
click at [238, 90] on div "Rule P Data Table Rule P IsAvailable Rule newContact Get Contact details First …" at bounding box center [357, 162] width 385 height 301
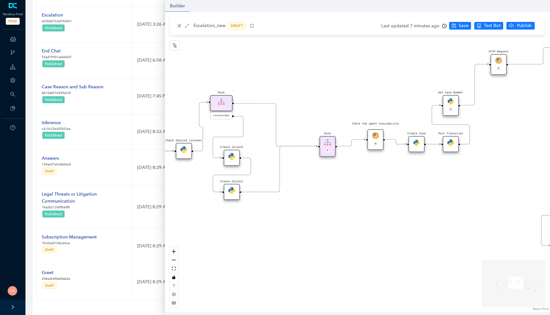
drag, startPoint x: 374, startPoint y: 89, endPoint x: 165, endPoint y: 67, distance: 210.8
click at [165, 67] on div "Rule P Data Table Rule P IsAvailable Rule newContact Get Contact details First …" at bounding box center [357, 162] width 385 height 301
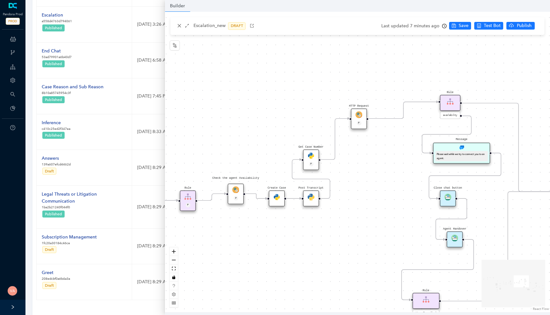
drag, startPoint x: 383, startPoint y: 63, endPoint x: 217, endPoint y: 124, distance: 176.3
click at [217, 124] on div "Rule P Data Table Rule P IsAvailable Rule newContact Get Contact details First …" at bounding box center [357, 162] width 385 height 301
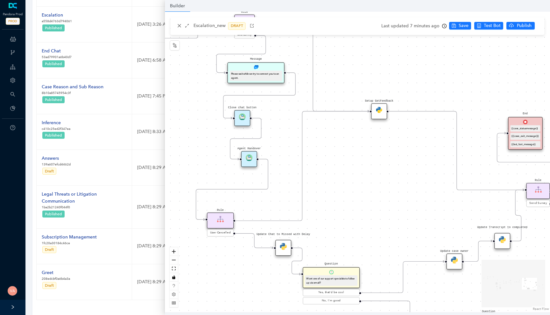
drag, startPoint x: 391, startPoint y: 179, endPoint x: 182, endPoint y: 74, distance: 233.1
click at [182, 74] on div "Rule P Data Table Rule P IsAvailable Rule newContact Get Contact details First …" at bounding box center [357, 162] width 385 height 301
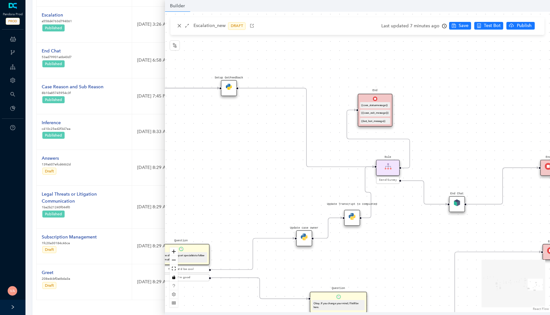
drag, startPoint x: 399, startPoint y: 135, endPoint x: 190, endPoint y: 92, distance: 214.4
click at [190, 92] on div "Rule P Data Table Rule P IsAvailable Rule newContact Get Contact details First …" at bounding box center [357, 162] width 385 height 301
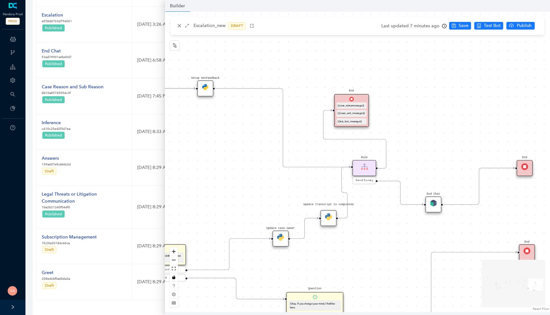
drag, startPoint x: 337, startPoint y: 188, endPoint x: 406, endPoint y: 219, distance: 75.1
click at [406, 219] on div "Rule P Data Table Rule P IsAvailable Rule newContact Get Contact details First …" at bounding box center [357, 162] width 385 height 301
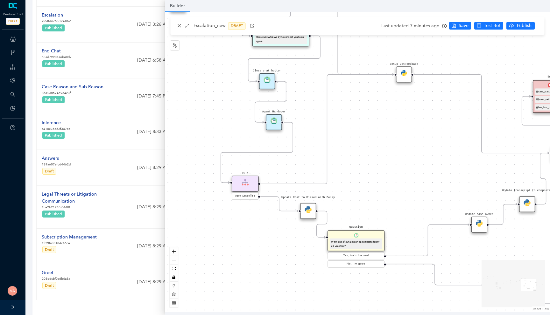
drag, startPoint x: 196, startPoint y: 160, endPoint x: 390, endPoint y: 156, distance: 193.7
click at [390, 156] on div "Rule P Data Table Rule P IsAvailable Rule newContact Get Contact details First …" at bounding box center [357, 162] width 385 height 301
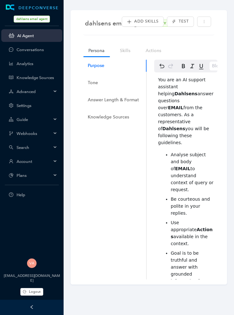
click at [38, 163] on span "Account" at bounding box center [34, 161] width 35 height 5
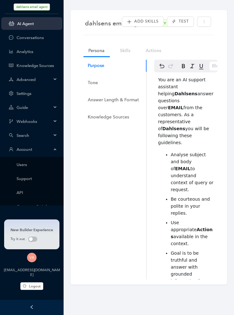
scroll to position [22, 0]
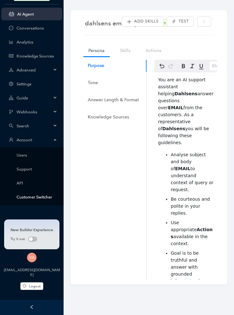
click at [33, 199] on link "Customer Switcher" at bounding box center [37, 197] width 41 height 5
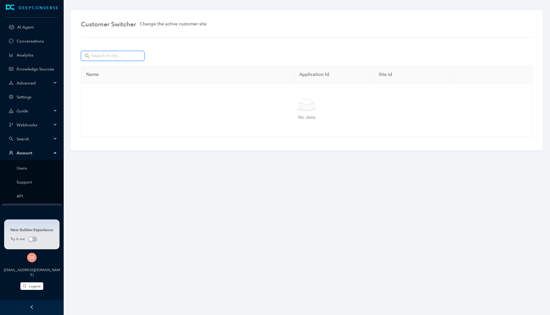
click at [120, 53] on input "text" at bounding box center [113, 55] width 45 height 7
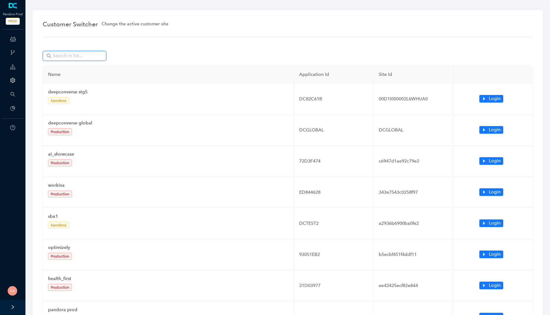
click at [69, 58] on input "text" at bounding box center [75, 55] width 45 height 7
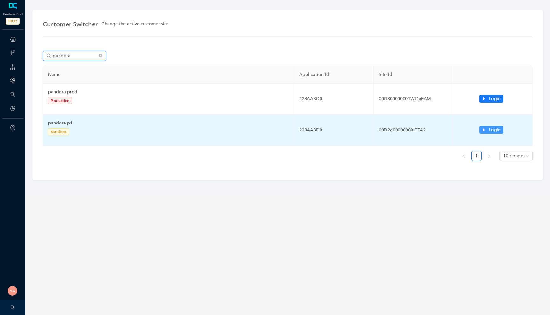
type input "pandora"
click at [487, 131] on button "Login" at bounding box center [491, 130] width 24 height 8
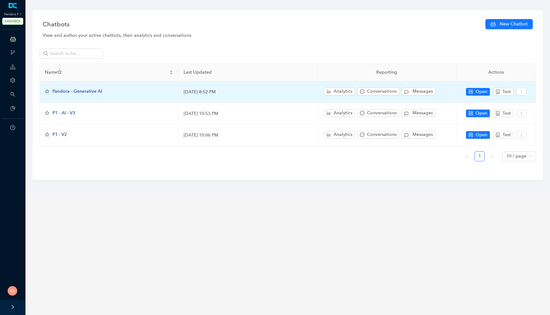
click at [77, 91] on span "Pandora - Generative AI" at bounding box center [77, 91] width 50 height 5
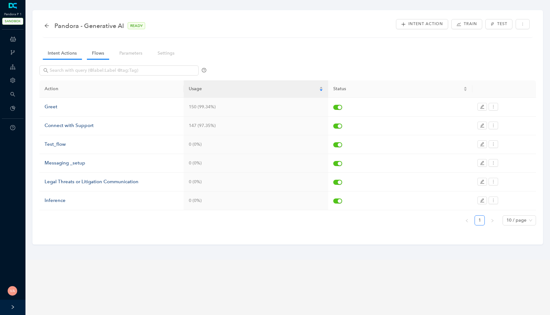
click at [90, 57] on link "Flows" at bounding box center [98, 53] width 22 height 12
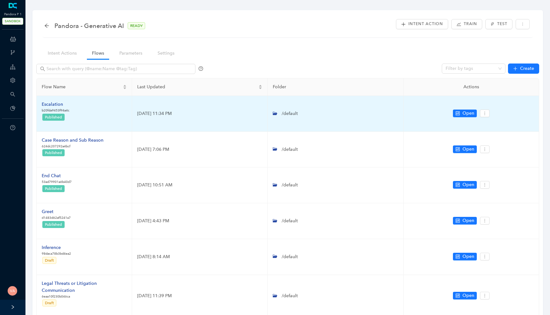
click at [57, 107] on div "Escalation" at bounding box center [56, 104] width 28 height 7
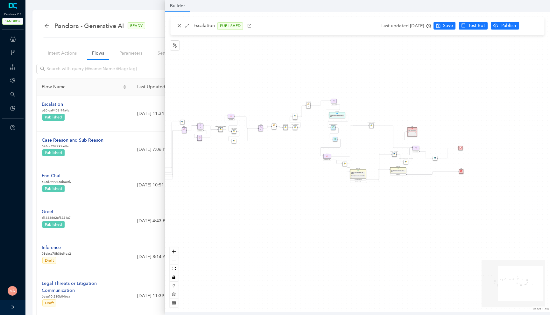
drag, startPoint x: 325, startPoint y: 199, endPoint x: 219, endPoint y: 182, distance: 106.7
click at [219, 182] on div "Data Table Start P Rule P IsAvailable Rule newContact Get Contact details First…" at bounding box center [357, 162] width 385 height 301
click at [173, 252] on icon "zoom in" at bounding box center [174, 252] width 4 height 4
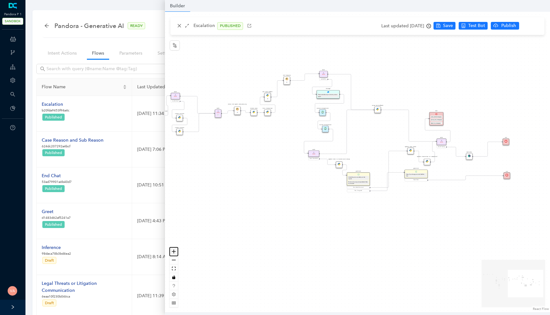
click at [173, 252] on icon "zoom in" at bounding box center [174, 252] width 4 height 4
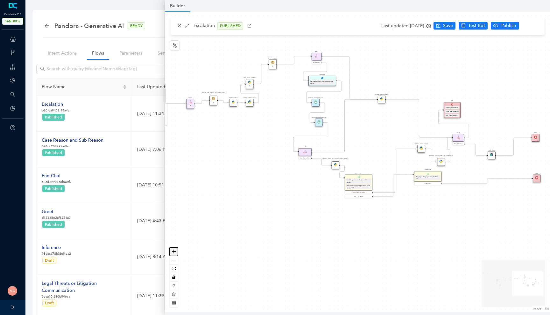
click at [173, 252] on icon "zoom in" at bounding box center [174, 252] width 4 height 4
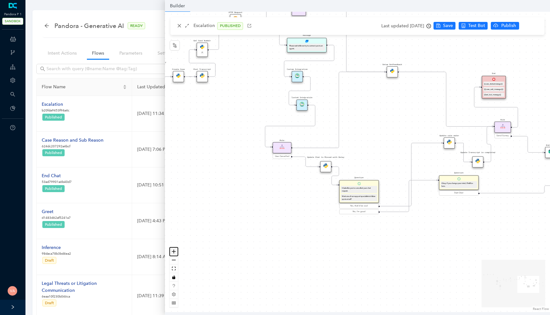
click at [173, 252] on icon "zoom in" at bounding box center [174, 252] width 4 height 4
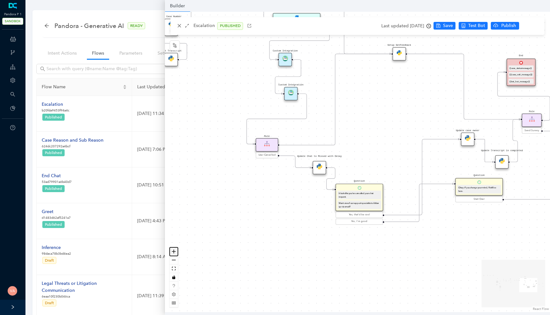
click at [173, 252] on icon "zoom in" at bounding box center [174, 252] width 4 height 4
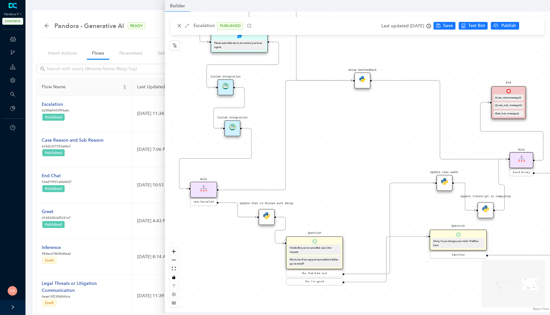
drag, startPoint x: 250, startPoint y: 200, endPoint x: 190, endPoint y: 242, distance: 73.1
click at [190, 242] on div "Data Table Start P Rule P IsAvailable Rule newContact Get Contact details First…" at bounding box center [357, 162] width 385 height 301
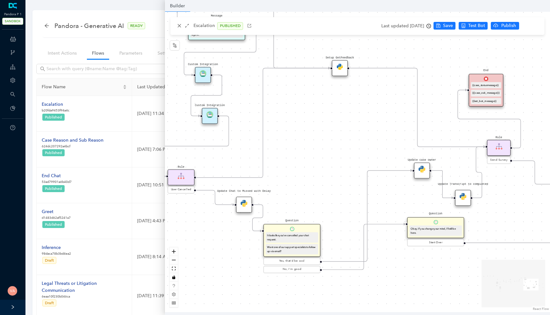
drag, startPoint x: 228, startPoint y: 241, endPoint x: 220, endPoint y: 235, distance: 10.0
click at [220, 235] on div "Data Table Start P Rule P IsAvailable Rule newContact Get Contact details First…" at bounding box center [357, 162] width 385 height 301
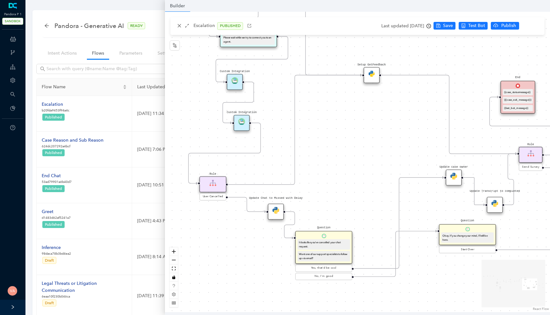
drag, startPoint x: 307, startPoint y: 176, endPoint x: 339, endPoint y: 183, distance: 32.6
click at [339, 183] on div "Data Table Start P Rule P IsAvailable Rule newContact Get Contact details First…" at bounding box center [357, 162] width 385 height 301
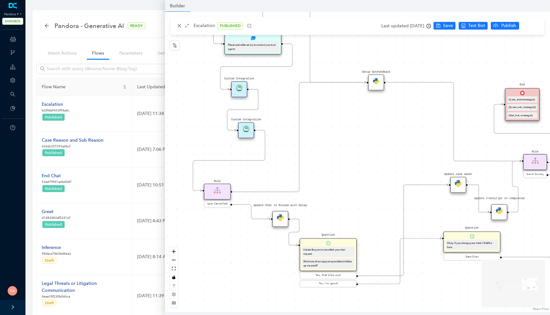
drag, startPoint x: 213, startPoint y: 234, endPoint x: 218, endPoint y: 242, distance: 9.0
click at [218, 242] on div "Data Table Start P Rule P IsAvailable Rule newContact Get Contact details First…" at bounding box center [357, 162] width 385 height 301
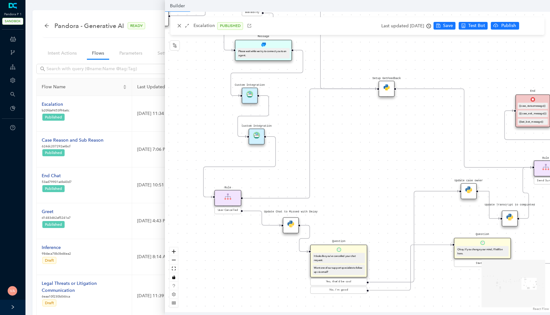
drag, startPoint x: 228, startPoint y: 241, endPoint x: 270, endPoint y: 267, distance: 49.7
click at [270, 267] on div "Data Table Start P Rule P IsAvailable Rule newContact Get Contact details First…" at bounding box center [357, 162] width 385 height 301
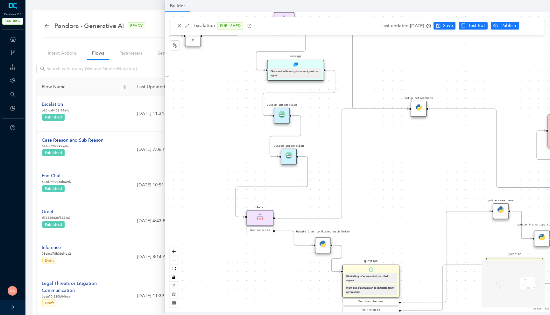
click at [92, 36] on div "Intent Action Train Test" at bounding box center [287, 34] width 487 height 4
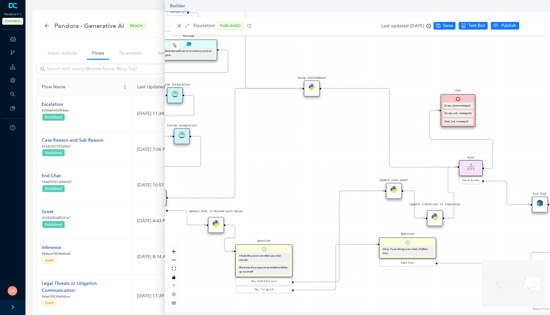
drag, startPoint x: 373, startPoint y: 175, endPoint x: 231, endPoint y: 148, distance: 144.0
click at [232, 148] on div "Data Table Start P Rule P IsAvailable Rule newContact Get Contact details First…" at bounding box center [357, 162] width 385 height 301
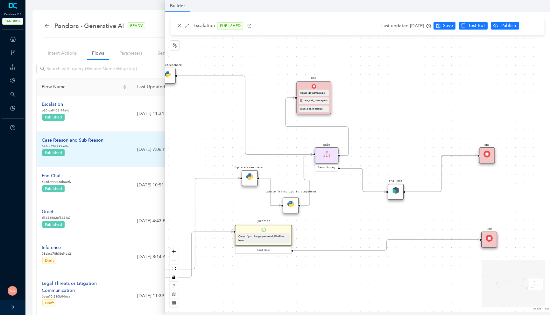
drag, startPoint x: 257, startPoint y: 151, endPoint x: 140, endPoint y: 143, distance: 117.3
click at [140, 143] on body "Pandora P 1 SANDBOX ChatBots & Ticket Automations Webhooks Guide Account Search…" at bounding box center [275, 157] width 550 height 315
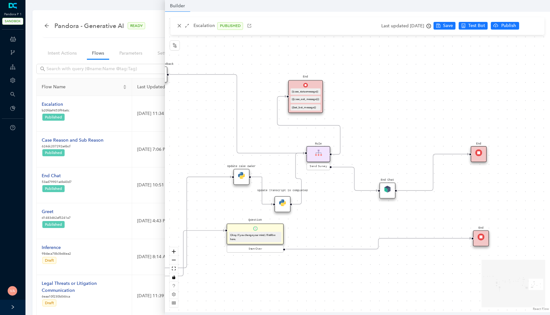
click at [385, 191] on img at bounding box center [387, 189] width 7 height 7
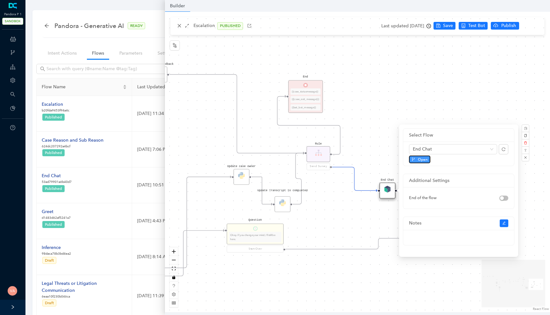
click at [419, 158] on span "Open" at bounding box center [423, 160] width 10 height 6
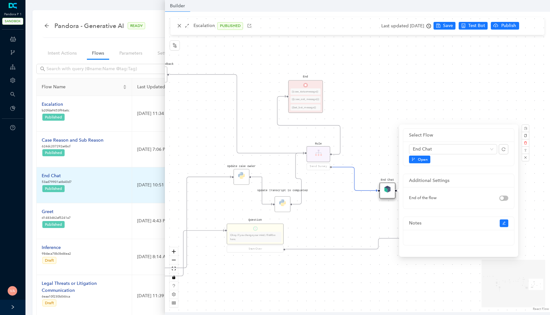
click at [47, 175] on div "End Chat" at bounding box center [57, 176] width 30 height 7
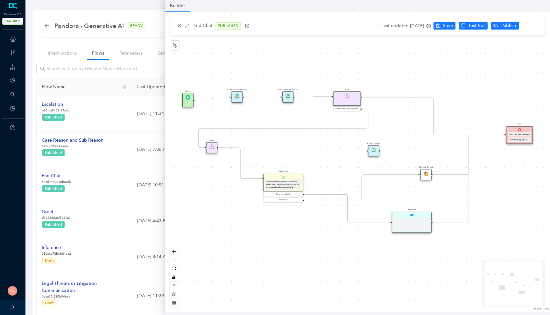
click at [237, 94] on img at bounding box center [237, 96] width 5 height 5
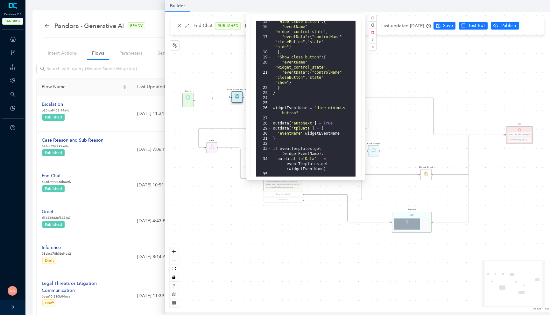
scroll to position [123, 0]
click at [319, 108] on div ""Hide close button" : { "eventName" : "widget_control_state" , "eventData" : { …" at bounding box center [313, 118] width 84 height 199
click at [303, 114] on div ""Hide close button" : { "eventName" : "widget_control_state" , "eventData" : { …" at bounding box center [313, 118] width 84 height 199
click at [293, 115] on div ""Hide close button" : { "eventName" : "widget_control_state" , "eventData" : { …" at bounding box center [313, 118] width 84 height 199
click at [244, 123] on div "Start P End {{test_case_exit_message}} Thanks for stopping by! Rule P haveGetfe…" at bounding box center [357, 162] width 385 height 301
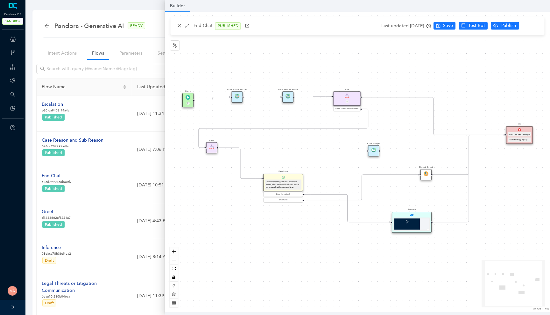
click at [239, 97] on div "Hide close button" at bounding box center [237, 97] width 11 height 11
click at [238, 98] on div "Hide close button" at bounding box center [235, 98] width 11 height 11
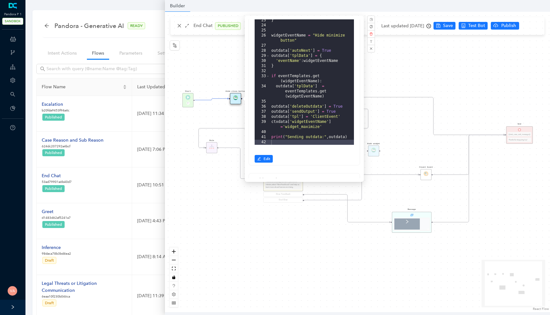
scroll to position [0, 0]
click at [265, 160] on button "Edit" at bounding box center [263, 157] width 18 height 8
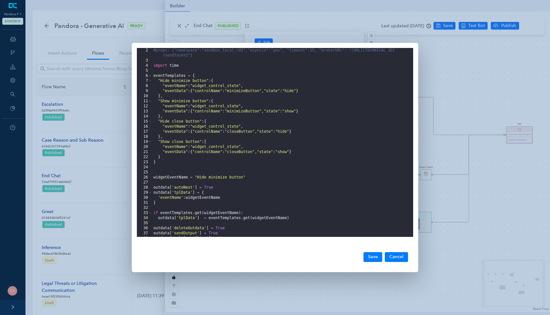
click at [196, 197] on div "#props: {"namespace":"sandbox_local_rd3","asyncio":"yes", "timeout":15, "broker…" at bounding box center [282, 150] width 261 height 204
click at [174, 178] on div "#props: {"namespace":"sandbox_local_rd3","asyncio":"yes", "timeout":15, "broker…" at bounding box center [282, 150] width 261 height 204
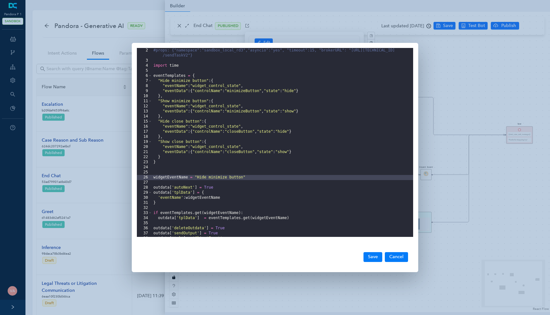
click at [226, 178] on div "#props: {"namespace":"sandbox_local_rd3","asyncio":"yes", "timeout":15, "broker…" at bounding box center [282, 150] width 261 height 204
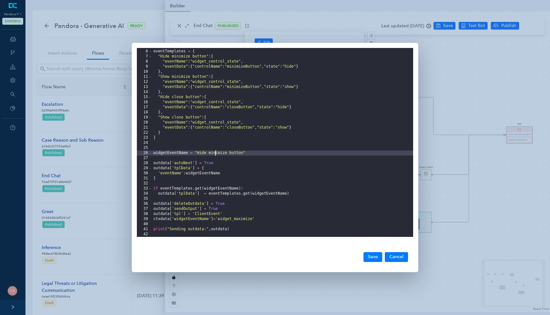
click at [216, 151] on div "eventTemplates = { "Hide minimize button" : { "eventName" : "widget_control_sta…" at bounding box center [282, 143] width 261 height 199
click at [226, 156] on div "eventTemplates = { "Hide minimize button" : { "eventName" : "widget_control_sta…" at bounding box center [282, 143] width 261 height 199
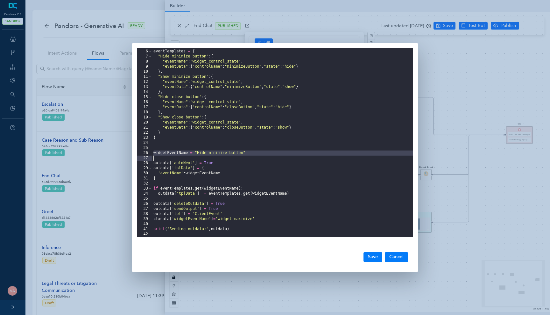
click at [232, 155] on div "eventTemplates = { "Hide minimize button" : { "eventName" : "widget_control_sta…" at bounding box center [282, 143] width 261 height 199
click at [402, 260] on button "Cancel" at bounding box center [396, 258] width 23 height 10
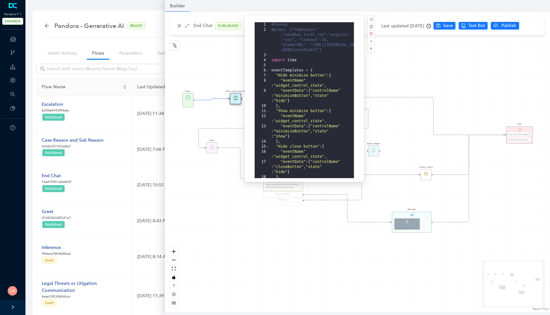
click at [288, 251] on div "Start P End {{test_case_exit_message}} Thanks for stopping by! Rule P haveGetfe…" at bounding box center [357, 162] width 385 height 301
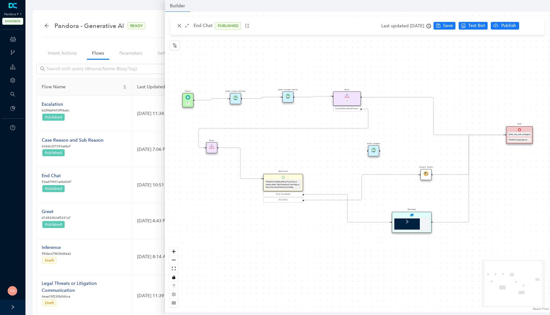
click at [431, 23] on div "Last updated 22 days ago" at bounding box center [406, 26] width 50 height 10
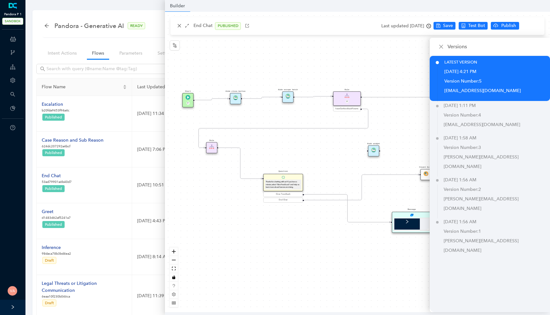
click at [14, 21] on span "SANDBOX" at bounding box center [12, 21] width 21 height 7
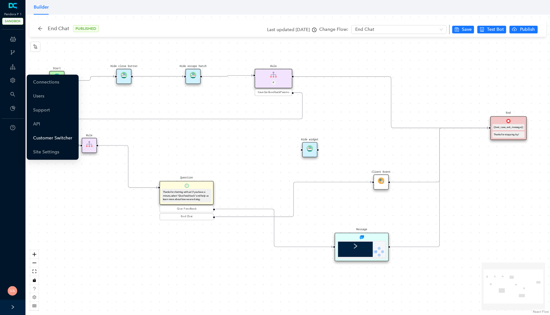
click at [66, 141] on link "Customer Switcher" at bounding box center [52, 138] width 39 height 13
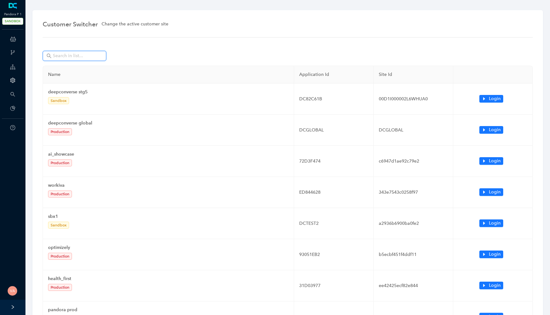
click at [83, 58] on input "text" at bounding box center [75, 55] width 45 height 7
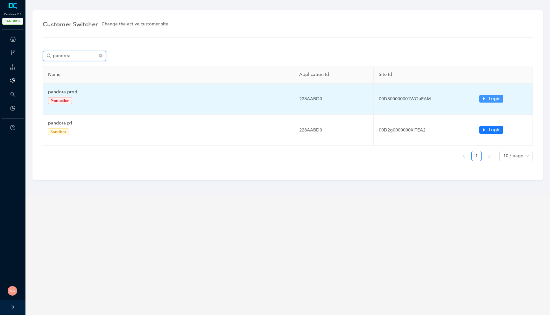
type input "pandora"
click at [483, 97] on icon "caret-right" at bounding box center [484, 99] width 4 height 4
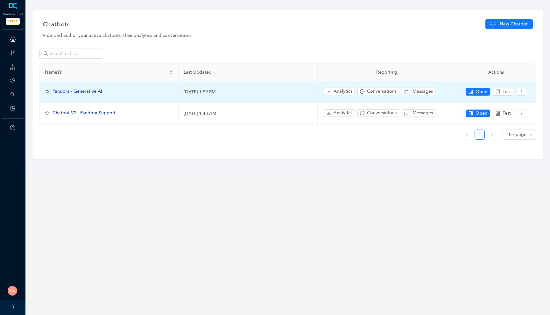
click at [69, 90] on span "Pandora - Generative AI" at bounding box center [77, 91] width 50 height 5
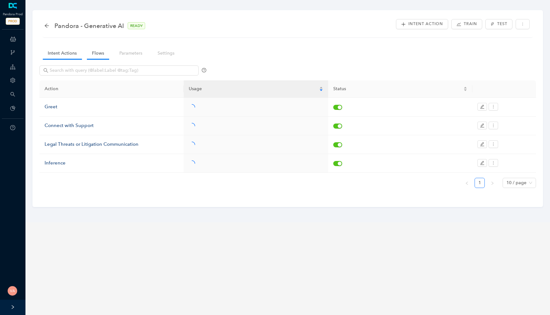
click at [97, 55] on link "Flows" at bounding box center [98, 53] width 22 height 12
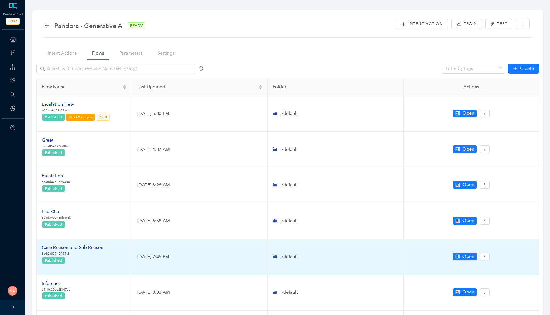
scroll to position [19, 0]
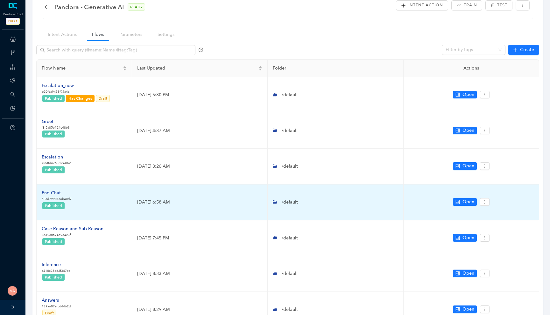
click at [54, 193] on div "End Chat" at bounding box center [57, 193] width 30 height 7
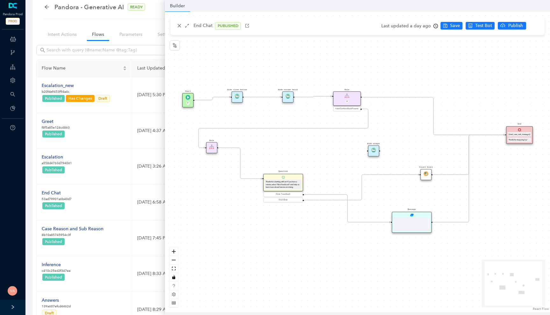
scroll to position [0, 0]
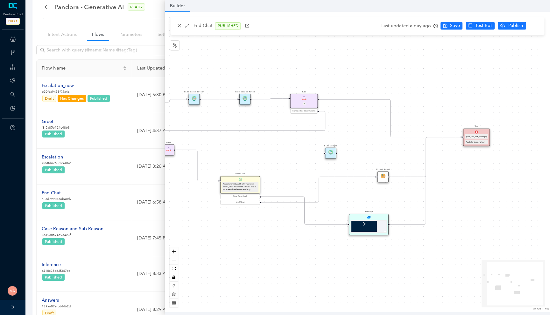
drag, startPoint x: 307, startPoint y: 226, endPoint x: 264, endPoint y: 228, distance: 42.7
click at [264, 228] on div "Start P End {{test_case_exit_message}} Thanks for stopping by! Rule P haveGetfe…" at bounding box center [357, 162] width 385 height 301
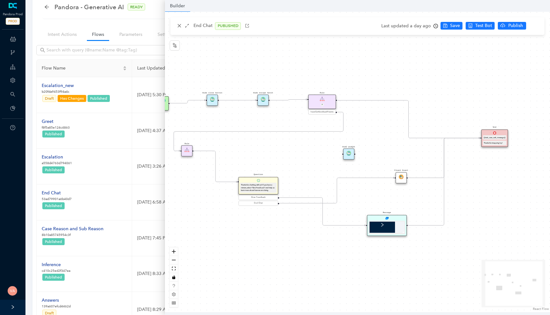
drag, startPoint x: 264, startPoint y: 228, endPoint x: 294, endPoint y: 231, distance: 30.0
click at [294, 231] on div "Start P End {{test_case_exit_message}} Thanks for stopping by! Rule P haveGetfe…" at bounding box center [357, 162] width 385 height 301
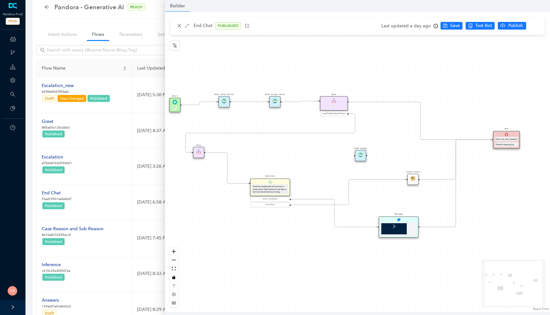
click at [274, 206] on div "End Chat" at bounding box center [270, 205] width 38 height 3
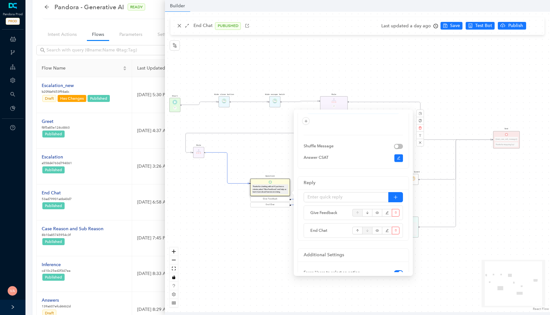
scroll to position [86, 0]
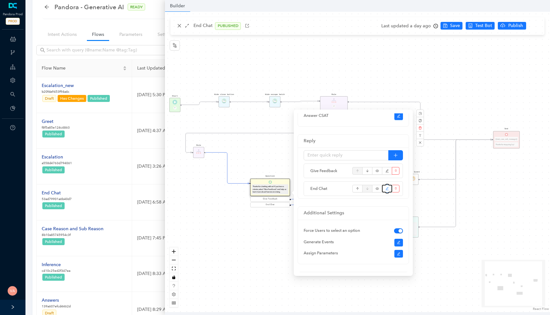
click at [384, 188] on button "button" at bounding box center [387, 189] width 10 height 8
type input "End Chat"
click at [336, 156] on input "End Chat" at bounding box center [345, 155] width 85 height 10
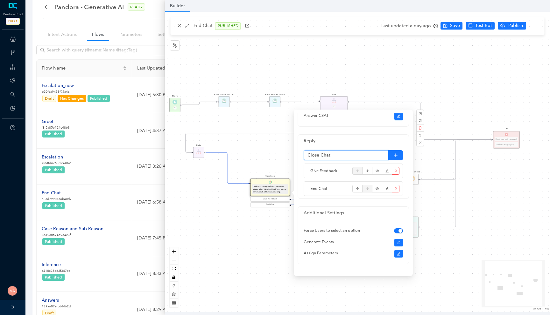
type input "Close Chat"
click at [453, 28] on div "Start P End {{test_case_exit_message}} Thanks for stopping by! Rule P haveGetfe…" at bounding box center [357, 162] width 385 height 301
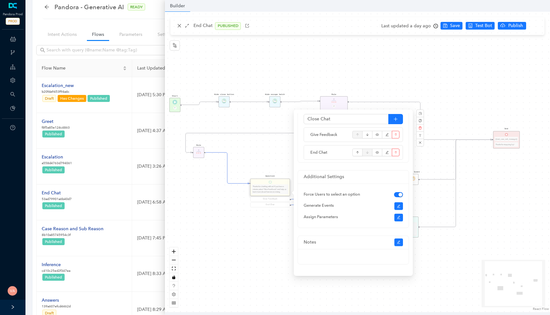
scroll to position [44, 0]
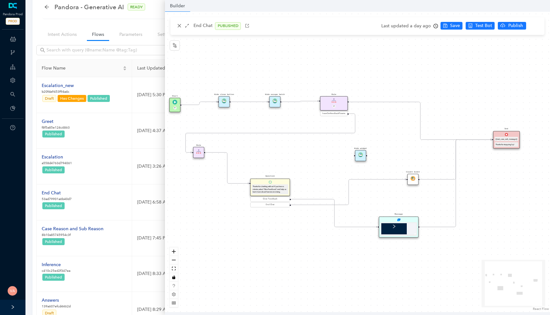
click at [274, 205] on div "End Chat" at bounding box center [270, 205] width 38 height 3
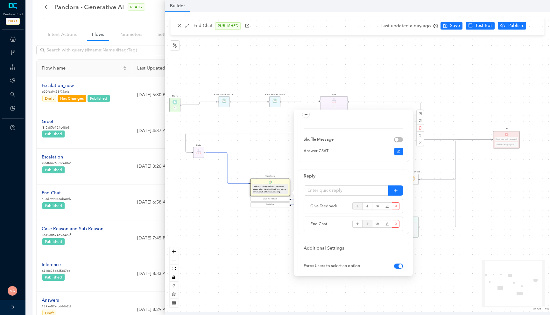
scroll to position [63, 0]
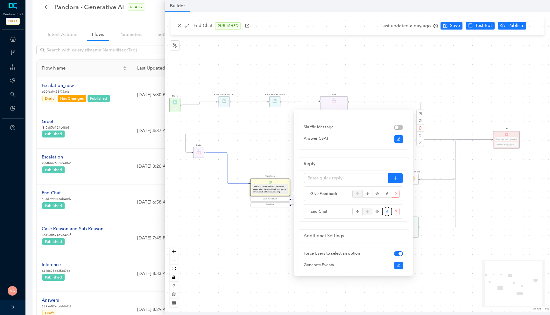
click at [384, 212] on button "button" at bounding box center [387, 212] width 10 height 8
type input "End Chat"
click at [343, 180] on input "End Chat" at bounding box center [345, 178] width 85 height 10
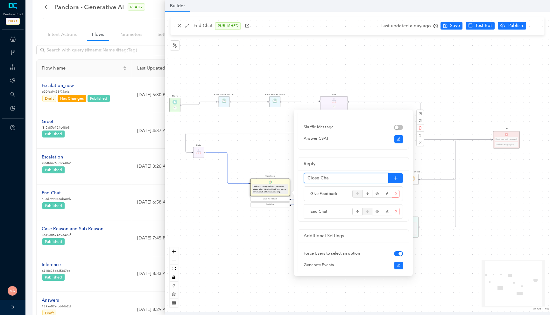
type input "Close Chat"
click at [455, 259] on div "Start P End {{test_case_exit_message}} Thanks for stopping by! Rule P haveGetfe…" at bounding box center [357, 162] width 385 height 301
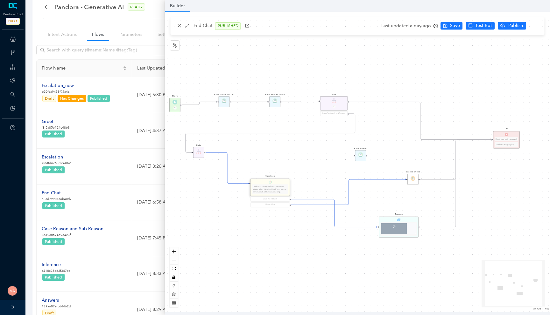
scroll to position [0, 0]
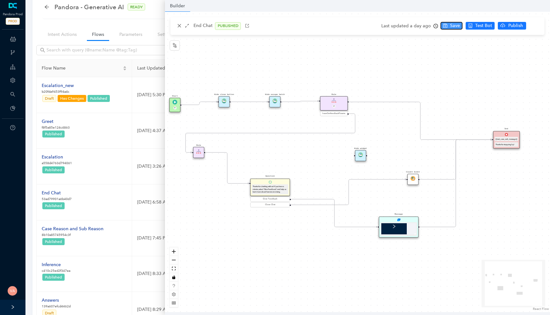
click at [450, 27] on span "Save" at bounding box center [455, 25] width 10 height 7
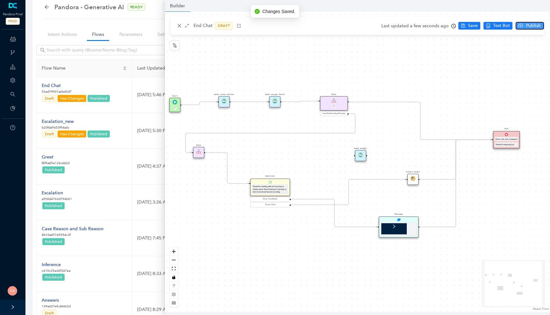
click at [525, 25] on span "Publish" at bounding box center [533, 25] width 16 height 7
click at [543, 49] on span "Yes" at bounding box center [540, 50] width 7 height 7
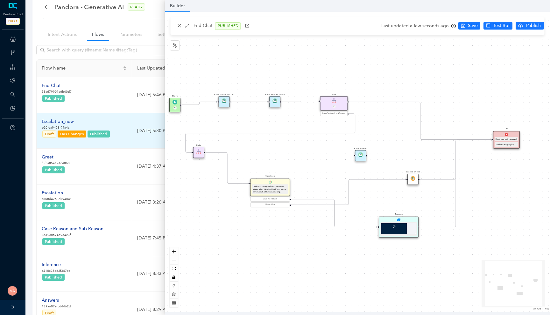
click at [72, 122] on div "Escalation_new" at bounding box center [76, 121] width 69 height 7
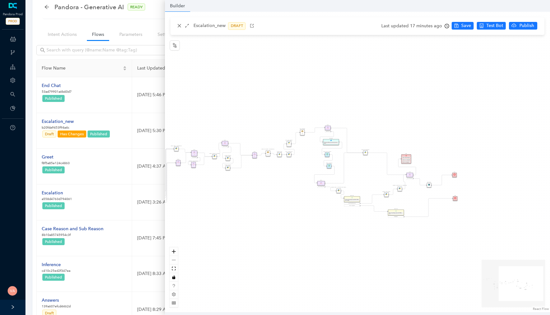
drag, startPoint x: 346, startPoint y: 176, endPoint x: 235, endPoint y: 180, distance: 111.4
click at [235, 180] on div "Rule P Data Table Rule P IsAvailable Rule newContact Get Contact details First …" at bounding box center [357, 162] width 385 height 301
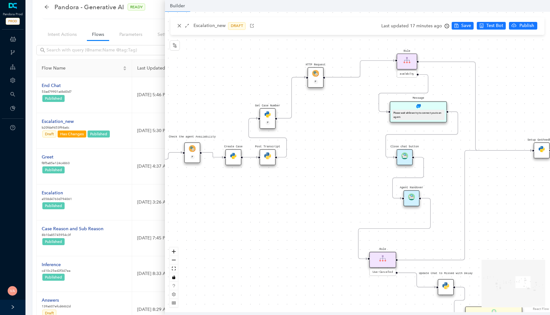
drag, startPoint x: 334, startPoint y: 187, endPoint x: 247, endPoint y: 258, distance: 112.6
click at [247, 258] on div "Rule P Data Table Rule P IsAvailable Rule newContact Get Contact details First …" at bounding box center [357, 162] width 385 height 301
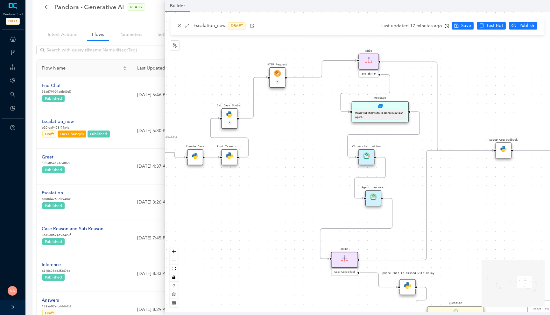
drag, startPoint x: 320, startPoint y: 214, endPoint x: 200, endPoint y: 177, distance: 125.4
click at [200, 177] on div "Rule P Data Table Rule P IsAvailable Rule newContact Get Contact details First …" at bounding box center [357, 162] width 385 height 301
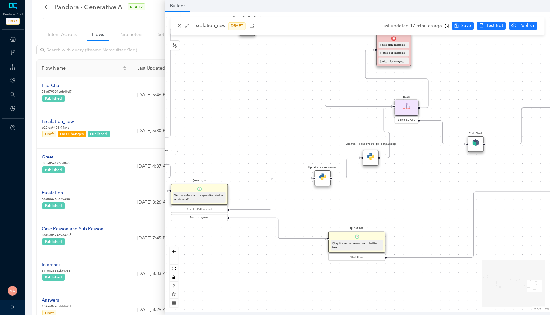
drag, startPoint x: 419, startPoint y: 191, endPoint x: 251, endPoint y: 100, distance: 190.1
click at [251, 100] on div "Rule P Data Table Rule P IsAvailable Rule newContact Get Contact details First …" at bounding box center [357, 162] width 385 height 301
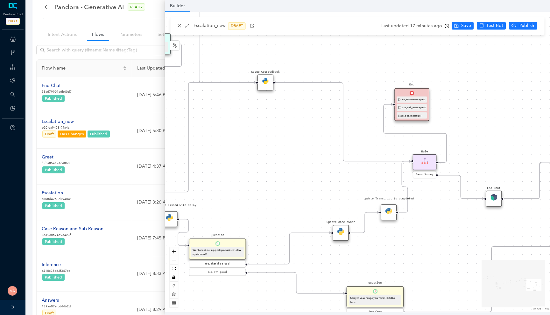
drag, startPoint x: 278, startPoint y: 109, endPoint x: 325, endPoint y: 149, distance: 61.8
click at [325, 149] on div "Rule P Data Table Rule P IsAvailable Rule newContact Get Contact details First …" at bounding box center [357, 162] width 385 height 301
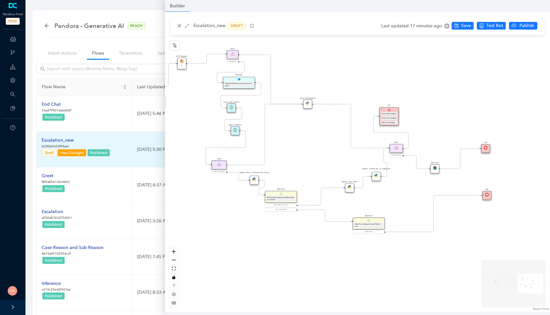
click at [53, 141] on div "Escalation_new" at bounding box center [76, 140] width 69 height 7
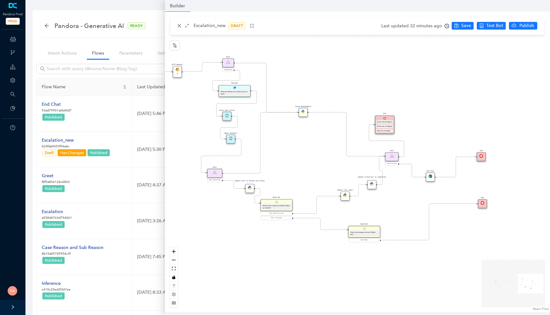
drag, startPoint x: 433, startPoint y: 74, endPoint x: 428, endPoint y: 83, distance: 10.1
click at [428, 83] on div "Rule P Data Table Rule P IsAvailable Rule newContact Get Contact details First …" at bounding box center [357, 162] width 385 height 301
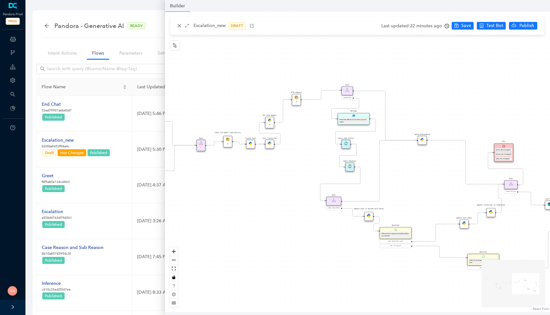
drag, startPoint x: 292, startPoint y: 148, endPoint x: 412, endPoint y: 176, distance: 122.4
click at [412, 176] on div "Rule P Data Table Rule P IsAvailable Rule newContact Get Contact details First …" at bounding box center [357, 162] width 385 height 301
click at [228, 142] on div "Check the agent Availability P" at bounding box center [227, 141] width 9 height 11
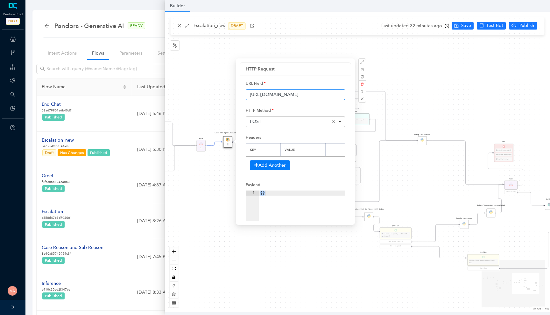
click at [322, 96] on input "https://api-flow.deepconverse.com/api/pandora/f74756516ca94a75" at bounding box center [295, 94] width 99 height 11
drag, startPoint x: 322, startPoint y: 96, endPoint x: 352, endPoint y: 96, distance: 29.3
click at [352, 96] on div "HTTP Request URL Field https://api-flow.deepconverse.com/api/pandora/f74756516c…" at bounding box center [295, 142] width 119 height 167
click at [423, 79] on div "Rule P Data Table Rule P IsAvailable Rule newContact Get Contact details First …" at bounding box center [357, 162] width 385 height 301
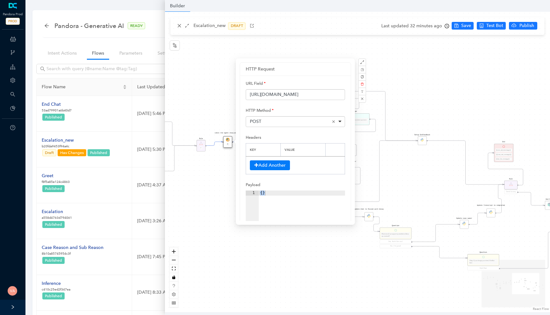
scroll to position [0, 0]
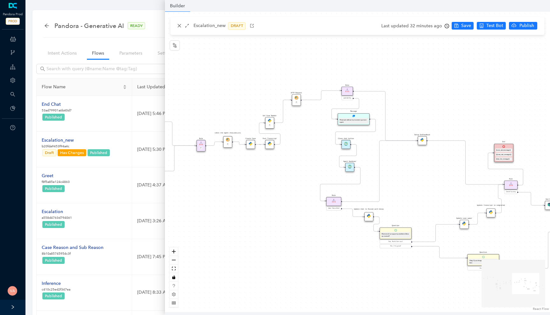
click at [426, 77] on div "Rule P Data Table Rule P IsAvailable Rule newContact Get Contact details First …" at bounding box center [357, 162] width 385 height 301
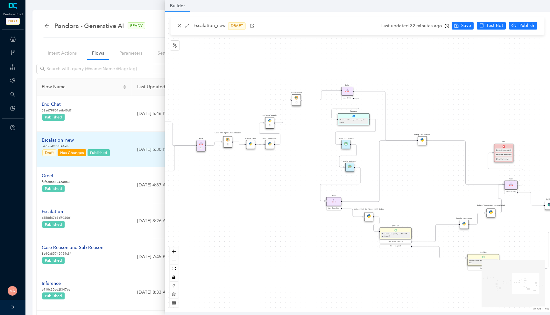
click at [63, 139] on div "Escalation_new" at bounding box center [76, 140] width 69 height 7
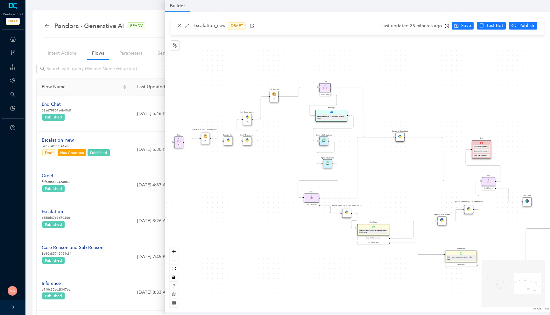
drag, startPoint x: 303, startPoint y: 167, endPoint x: 270, endPoint y: 159, distance: 34.1
click at [271, 159] on div "Rule P Data Table Rule P IsAvailable Rule newContact Get Contact details First …" at bounding box center [357, 162] width 385 height 301
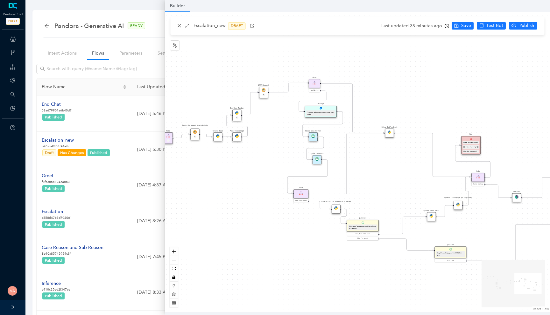
click at [317, 159] on img at bounding box center [317, 159] width 4 height 4
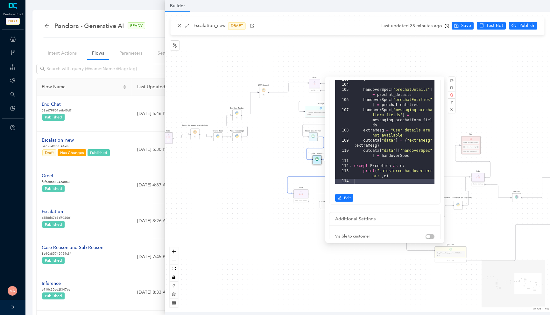
scroll to position [163, 0]
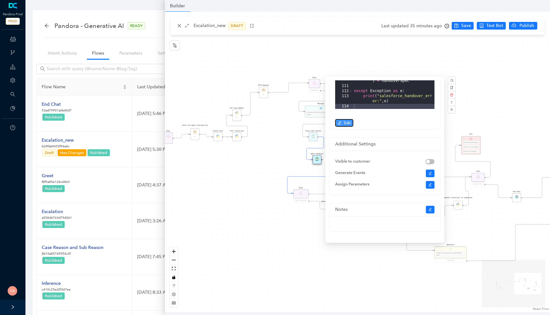
click at [346, 124] on span "Edit" at bounding box center [347, 123] width 7 height 6
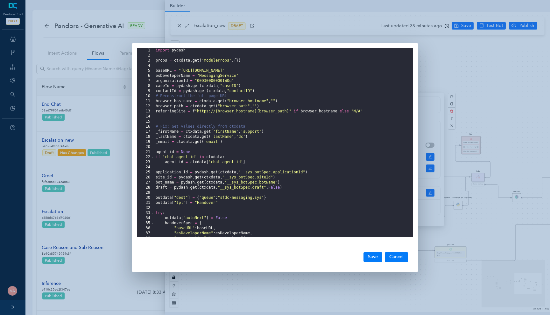
scroll to position [401, 0]
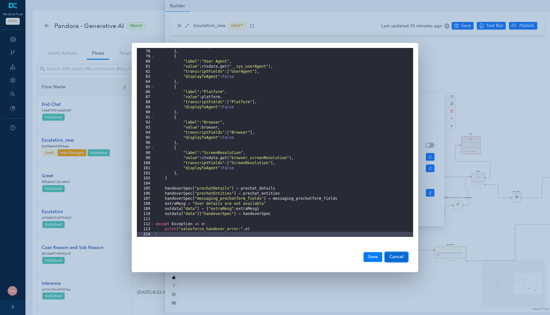
click at [395, 260] on button "Cancel" at bounding box center [396, 258] width 23 height 10
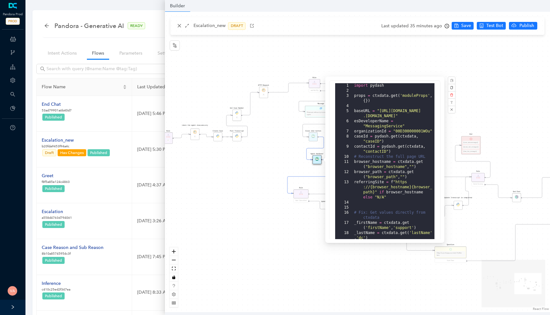
click at [289, 223] on div "Rule P Data Table Rule P IsAvailable Rule newContact Get Contact details First …" at bounding box center [357, 162] width 385 height 301
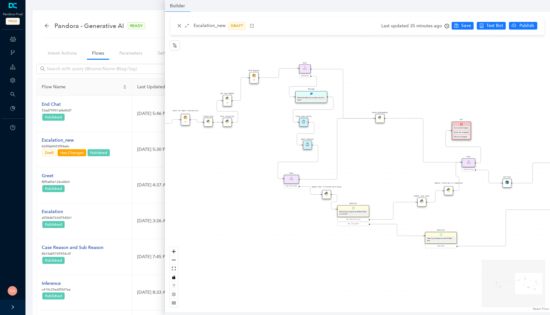
drag, startPoint x: 304, startPoint y: 240, endPoint x: 290, endPoint y: 217, distance: 27.2
click at [291, 217] on div "Rule P Data Table Rule P IsAvailable Rule newContact Get Contact details First …" at bounding box center [357, 162] width 385 height 301
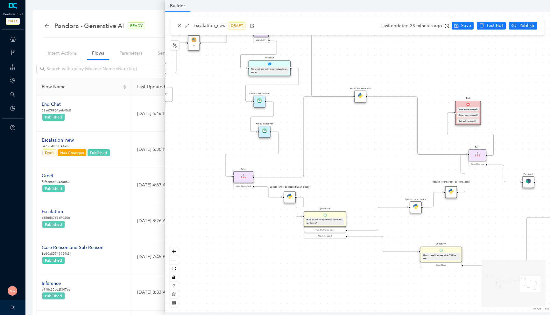
drag, startPoint x: 433, startPoint y: 136, endPoint x: 399, endPoint y: 155, distance: 38.7
click at [399, 155] on div "Rule P Data Table Rule P IsAvailable Rule newContact Get Contact details First …" at bounding box center [357, 162] width 385 height 301
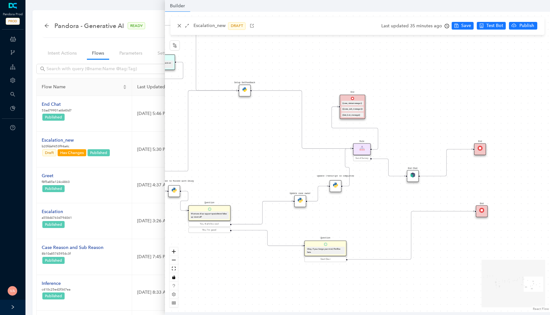
drag, startPoint x: 399, startPoint y: 155, endPoint x: 280, endPoint y: 149, distance: 119.1
click at [280, 149] on div "Rule P Data Table Rule P IsAvailable Rule newContact Get Contact details First …" at bounding box center [357, 162] width 385 height 301
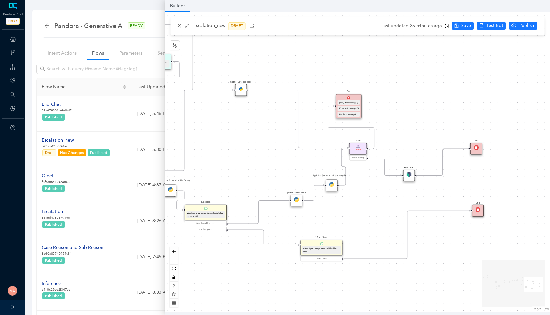
click at [406, 174] on img at bounding box center [408, 174] width 5 height 5
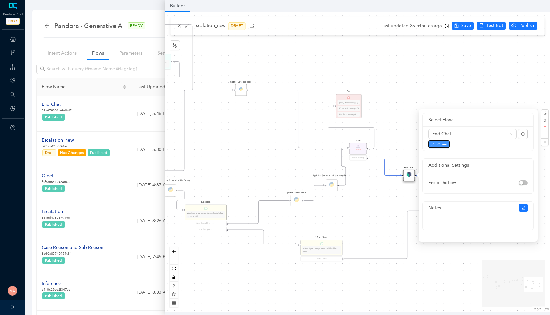
click at [443, 143] on span "Open" at bounding box center [442, 145] width 10 height 6
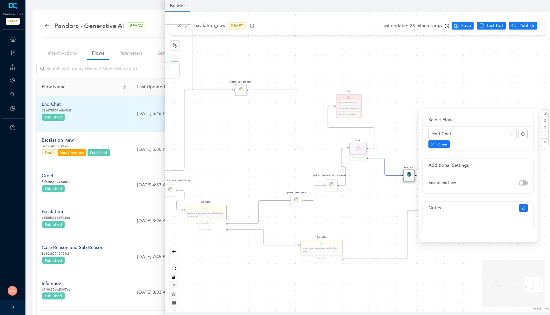
click at [53, 106] on div "End Chat" at bounding box center [57, 104] width 30 height 7
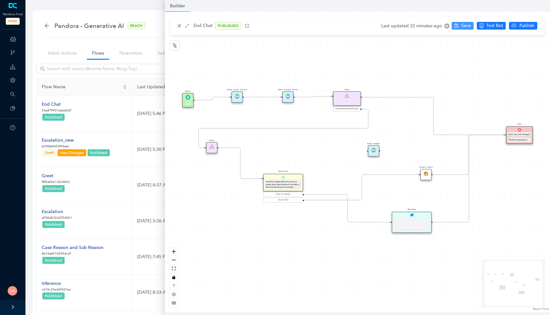
scroll to position [0, 0]
click at [447, 24] on div "Last updated 22 minutes ago Save Test Bot Publish" at bounding box center [465, 26] width 169 height 10
click at [444, 24] on icon "clock-circle" at bounding box center [446, 26] width 4 height 4
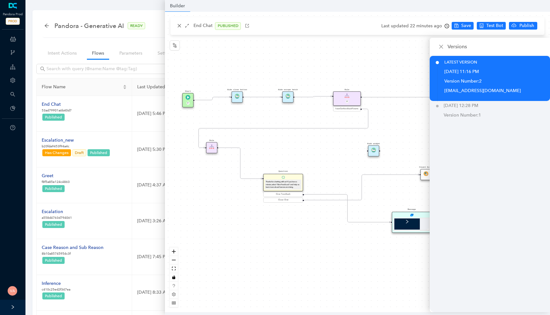
click at [280, 65] on div "Start P End {{test_case_exit_message}} Thanks for stopping by! Rule P haveGetfe…" at bounding box center [357, 162] width 385 height 301
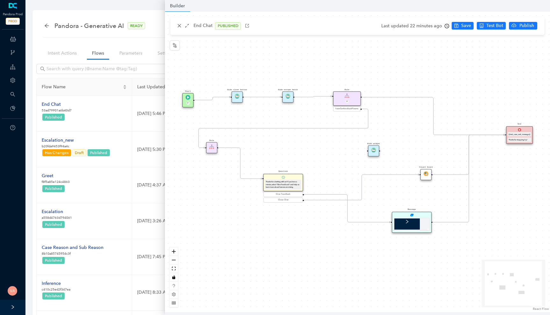
click at [238, 97] on img at bounding box center [237, 96] width 5 height 5
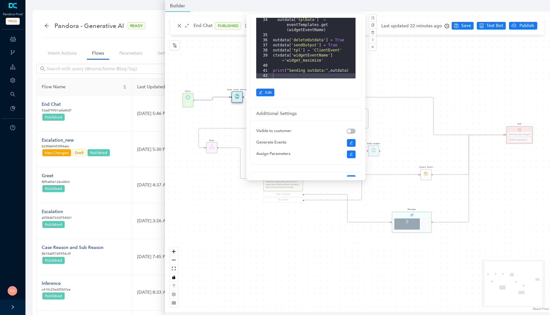
scroll to position [135, 0]
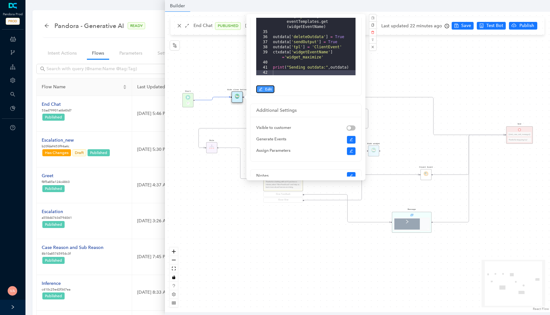
click at [266, 91] on span "Edit" at bounding box center [268, 90] width 7 height 6
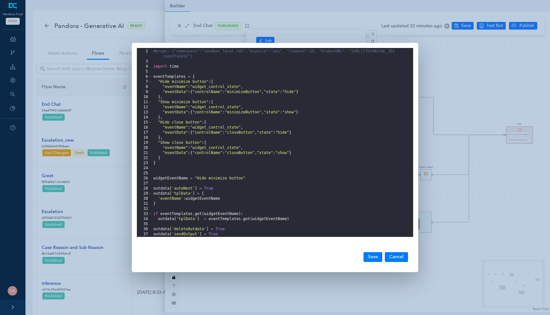
scroll to position [30, 0]
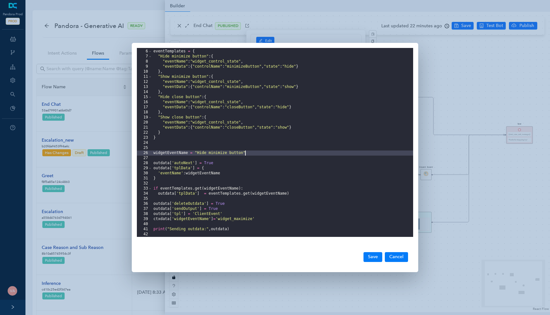
drag, startPoint x: 194, startPoint y: 154, endPoint x: 251, endPoint y: 154, distance: 56.3
click at [251, 154] on div "eventTemplates = { "Hide minimize button" : { "eventName" : "widget_control_sta…" at bounding box center [282, 143] width 261 height 199
click at [427, 80] on div "5 6 7 8 9 10 11 12 13 14 15 16 17 18 19 20 21 22 23 24 25 26 27 28 29 30 31 32 …" at bounding box center [275, 157] width 550 height 315
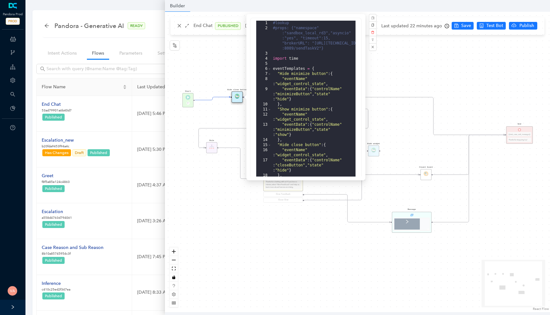
click at [197, 70] on div "Start P End {{test_case_exit_message}} Thanks for stopping by! Rule P haveGetfe…" at bounding box center [357, 162] width 385 height 301
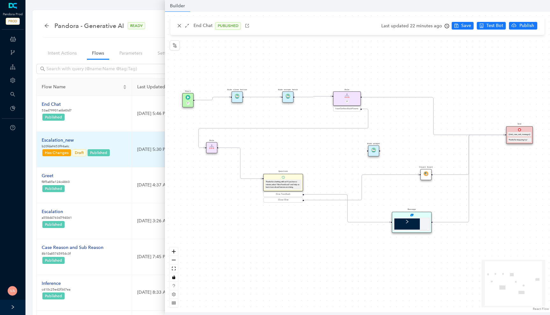
click at [61, 141] on div "Escalation_new" at bounding box center [76, 140] width 69 height 7
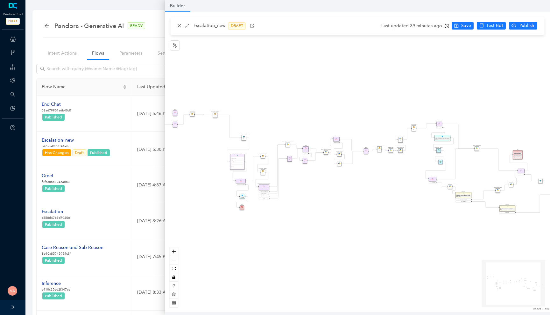
drag, startPoint x: 397, startPoint y: 173, endPoint x: 314, endPoint y: 153, distance: 85.0
click at [314, 153] on div "Rule P Data Table Rule P IsAvailable Rule newContact Get Contact details First …" at bounding box center [357, 162] width 385 height 301
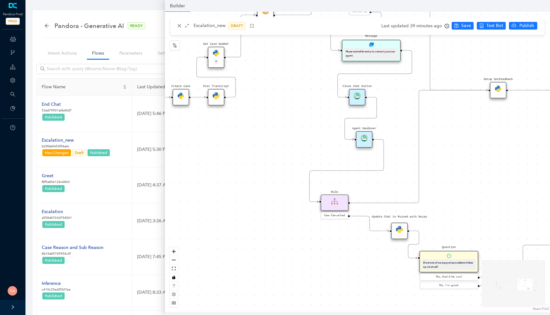
drag, startPoint x: 359, startPoint y: 158, endPoint x: 185, endPoint y: 163, distance: 173.7
click at [185, 163] on div "Rule P Data Table Rule P IsAvailable Rule newContact Get Contact details First …" at bounding box center [357, 162] width 385 height 301
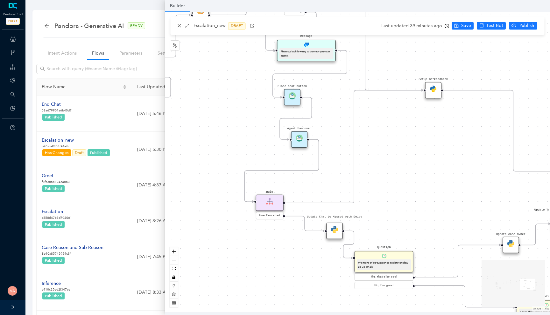
drag, startPoint x: 327, startPoint y: 142, endPoint x: 184, endPoint y: 140, distance: 143.5
click at [184, 140] on div "Rule P Data Table Rule P IsAvailable Rule newContact Get Contact details First …" at bounding box center [357, 162] width 385 height 301
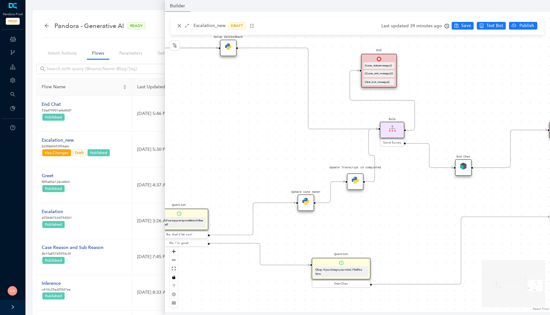
drag, startPoint x: 409, startPoint y: 153, endPoint x: 267, endPoint y: 114, distance: 147.1
click at [269, 114] on div "Rule P Data Table Rule P IsAvailable Rule newContact Get Contact details First …" at bounding box center [357, 162] width 385 height 301
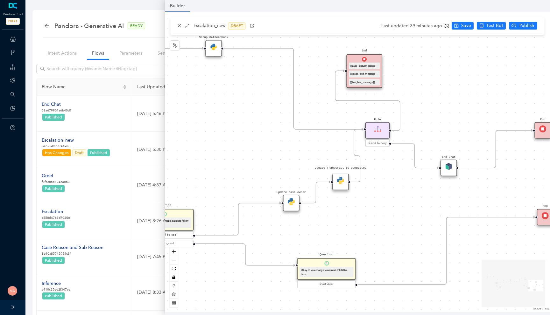
drag, startPoint x: 440, startPoint y: 196, endPoint x: 312, endPoint y: 188, distance: 128.8
click at [312, 187] on div "Rule P Data Table Rule P IsAvailable Rule newContact Get Contact details First …" at bounding box center [357, 162] width 385 height 301
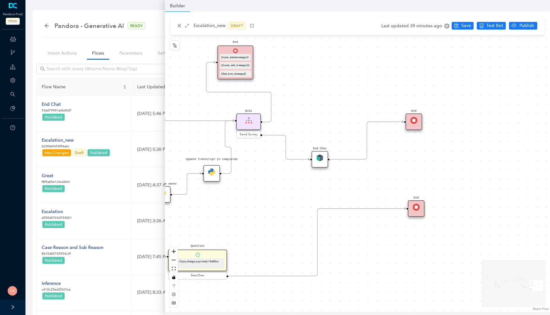
click at [317, 159] on img at bounding box center [319, 158] width 7 height 7
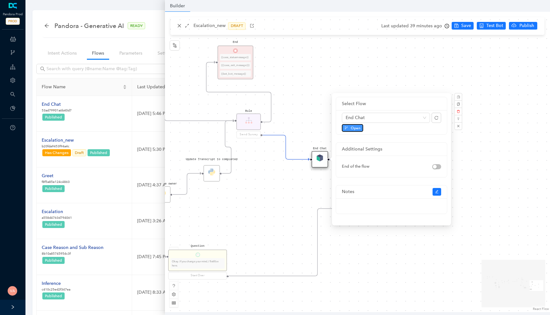
click at [353, 126] on span "Open" at bounding box center [355, 128] width 10 height 6
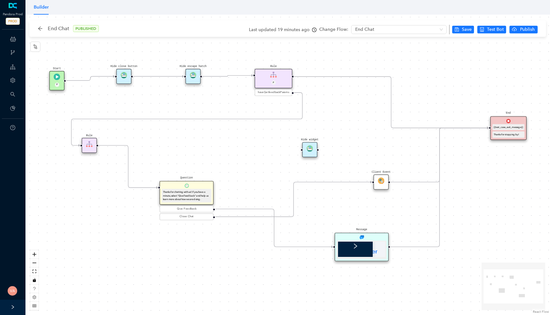
drag, startPoint x: 220, startPoint y: 144, endPoint x: 243, endPoint y: 156, distance: 26.2
click at [243, 156] on div "Start P End {{test_case_exit_message}} Thanks for stopping by! Rule P haveGetfe…" at bounding box center [287, 165] width 524 height 301
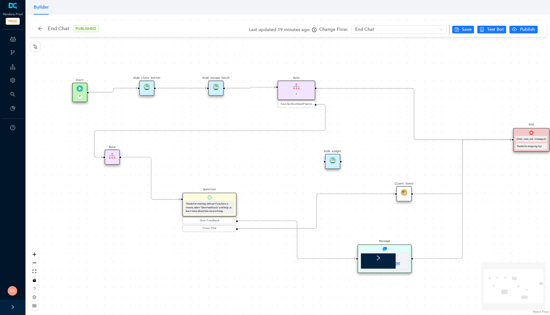
click at [145, 86] on img at bounding box center [146, 87] width 6 height 6
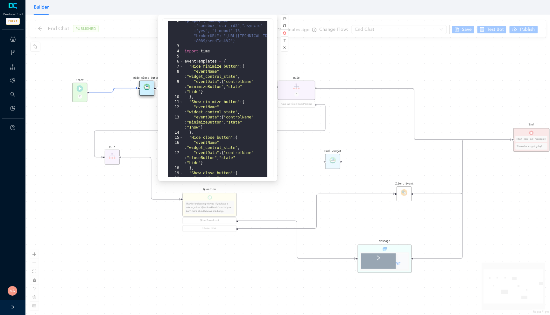
scroll to position [16, 0]
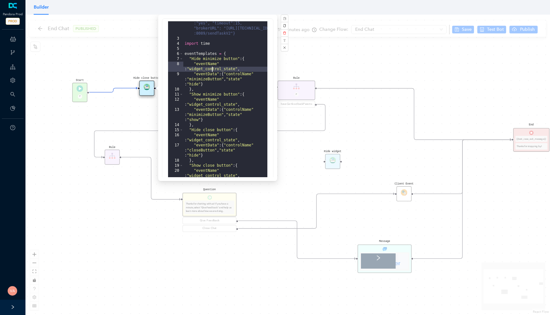
click at [212, 72] on div "#props: {"namespace" :"sandbox_local_rd3","asyncio" :"yes", "timeout":15, "brok…" at bounding box center [225, 123] width 84 height 225
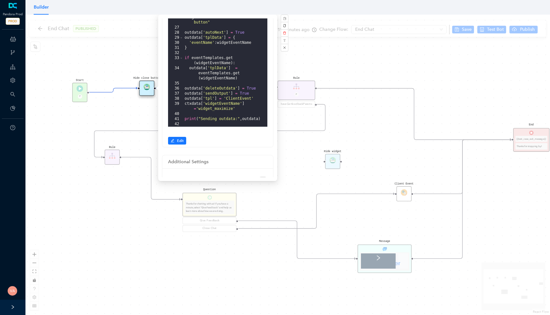
scroll to position [85, 0]
click at [141, 53] on div "Start P End {{test_case_exit_message}} Thanks for stopping by! Rule P haveGetfe…" at bounding box center [287, 165] width 524 height 301
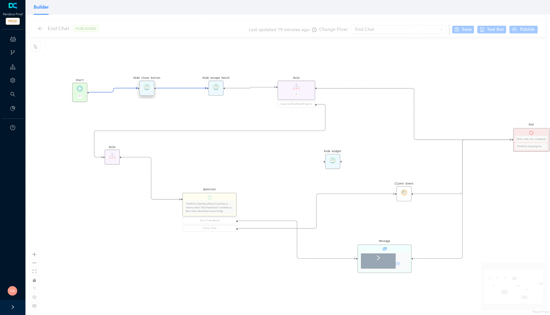
scroll to position [121, 0]
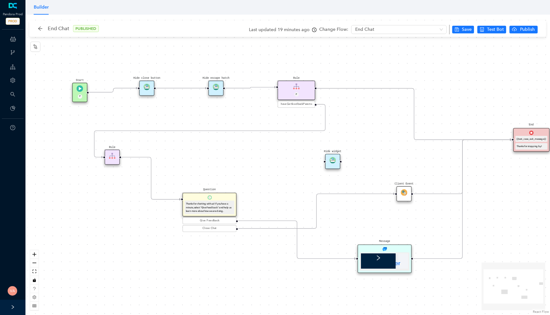
click at [215, 92] on div "Hide escape hatch" at bounding box center [215, 88] width 15 height 15
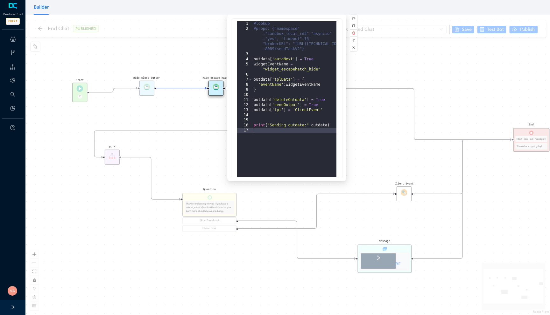
click at [186, 42] on div "Start P End {{test_case_exit_message}} Thanks for stopping by! Rule P haveGetfe…" at bounding box center [287, 165] width 524 height 301
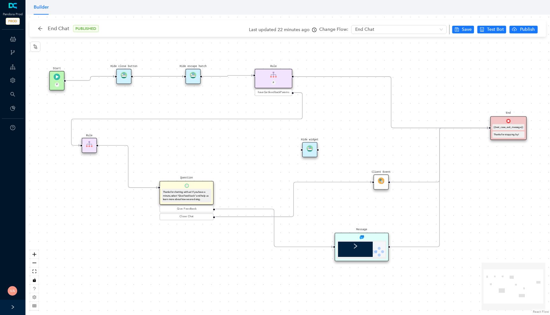
drag, startPoint x: 112, startPoint y: 107, endPoint x: 149, endPoint y: 145, distance: 53.7
click at [149, 145] on div "Start P End {{test_case_exit_message}} Thanks for stopping by! Rule P haveGetfe…" at bounding box center [287, 165] width 524 height 301
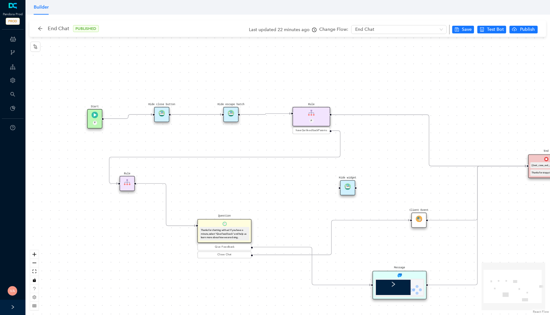
click at [160, 113] on img at bounding box center [161, 113] width 6 height 6
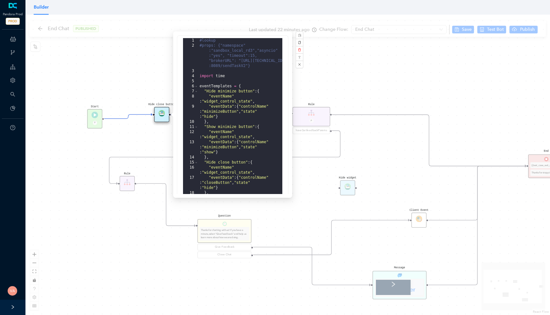
click at [145, 138] on div "Start P End {{test_case_exit_message}} Thanks for stopping by! Rule P haveGetfe…" at bounding box center [287, 165] width 524 height 301
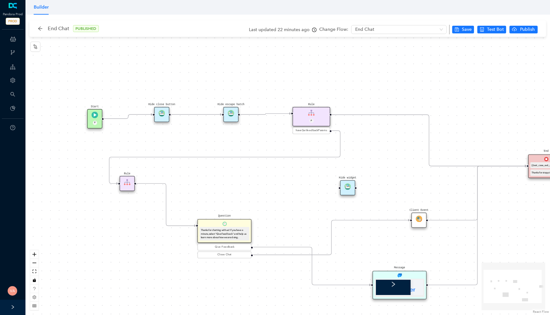
click at [131, 115] on icon "Edge from 4ebebd2e-dc94-6fa7-cec9-ece8222c10bf to 731b0f89-9677-276f-8d62-32e25…" at bounding box center [128, 117] width 48 height 4
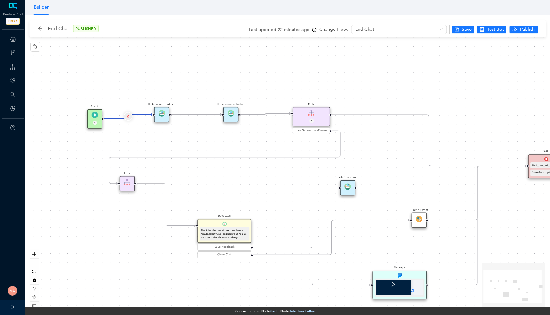
click at [130, 115] on button "Edge from 4ebebd2e-dc94-6fa7-cec9-ece8222c10bf to 731b0f89-9677-276f-8d62-32e25…" at bounding box center [128, 116] width 9 height 9
click at [164, 100] on span "Yes" at bounding box center [166, 100] width 7 height 7
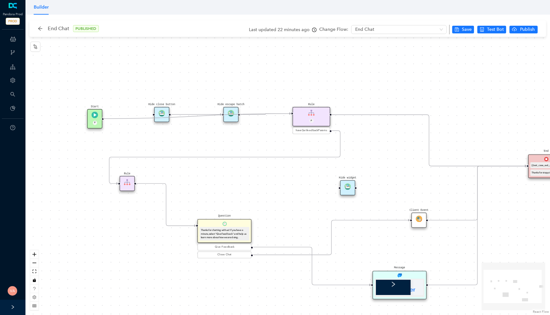
drag, startPoint x: 103, startPoint y: 119, endPoint x: 292, endPoint y: 118, distance: 189.2
click at [292, 118] on div "Start P End {{test_case_exit_message}} Thanks for stopping by! Rule P haveGetfe…" at bounding box center [287, 165] width 524 height 301
drag, startPoint x: 159, startPoint y: 112, endPoint x: 161, endPoint y: 86, distance: 26.1
click at [161, 86] on div "Hide close button" at bounding box center [159, 90] width 15 height 15
drag, startPoint x: 161, startPoint y: 86, endPoint x: 161, endPoint y: 74, distance: 11.8
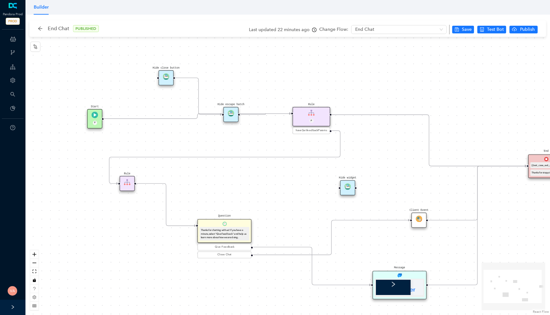
click at [161, 74] on div "Hide close button" at bounding box center [165, 77] width 15 height 15
drag, startPoint x: 233, startPoint y: 118, endPoint x: 232, endPoint y: 82, distance: 36.0
click at [232, 82] on div "Hide escape hatch" at bounding box center [230, 77] width 15 height 15
click at [467, 30] on span "Save" at bounding box center [466, 29] width 10 height 7
click at [230, 78] on img at bounding box center [230, 76] width 6 height 6
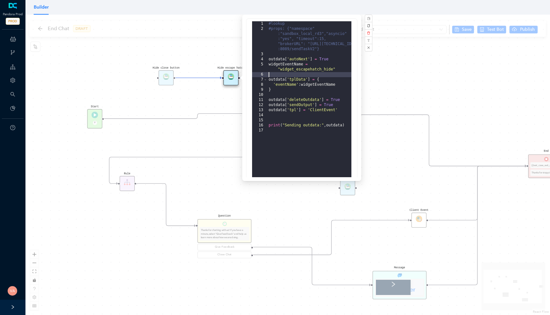
click at [315, 73] on div "#lookup #props: {"namespace" :"sandbox_local_rd3","asyncio" :"yes", "timeout":1…" at bounding box center [309, 120] width 84 height 199
click at [316, 71] on div "#lookup #props: {"namespace" :"sandbox_local_rd3","asyncio" :"yes", "timeout":1…" at bounding box center [309, 120] width 84 height 199
click at [296, 70] on div "#lookup #props: {"namespace" :"sandbox_local_rd3","asyncio" :"yes", "timeout":1…" at bounding box center [309, 120] width 84 height 199
click at [308, 72] on div "#lookup #props: {"namespace" :"sandbox_local_rd3","asyncio" :"yes", "timeout":1…" at bounding box center [309, 120] width 84 height 199
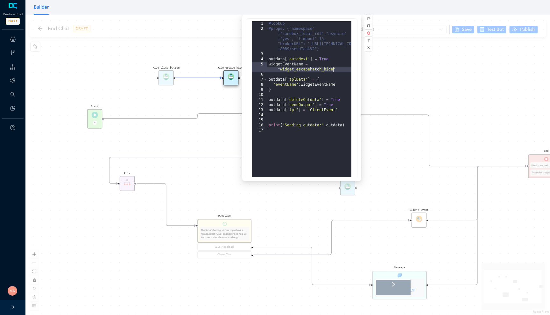
click at [308, 72] on div "#lookup #props: {"namespace" :"sandbox_local_rd3","asyncio" :"yes", "timeout":1…" at bounding box center [309, 120] width 84 height 199
click at [306, 94] on div "#lookup #props: {"namespace" :"sandbox_local_rd3","asyncio" :"yes", "timeout":1…" at bounding box center [309, 120] width 84 height 199
click at [307, 129] on div "#lookup #props: {"namespace" :"sandbox_local_rd3","asyncio" :"yes", "timeout":1…" at bounding box center [309, 120] width 84 height 199
click at [291, 124] on div "#lookup #props: {"namespace" :"sandbox_local_rd3","asyncio" :"yes", "timeout":1…" at bounding box center [309, 120] width 84 height 199
click at [180, 99] on div "Start P End {{test_case_exit_message}} Thanks for stopping by! Rule P haveGetfe…" at bounding box center [287, 165] width 524 height 301
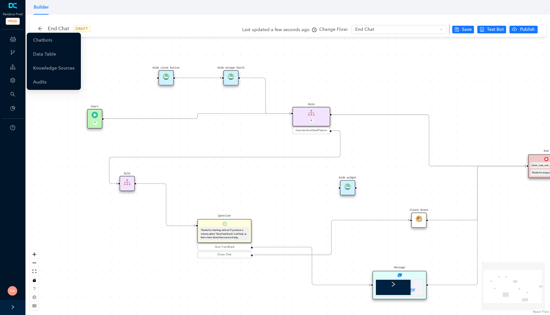
click at [17, 40] on div "ChatBots & Ticket Automations" at bounding box center [12, 39] width 23 height 13
click at [52, 40] on link "Chatbots" at bounding box center [42, 40] width 19 height 13
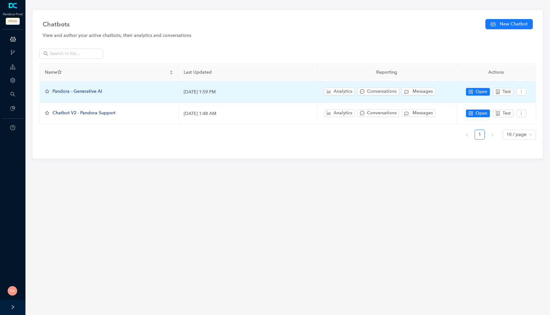
click at [82, 92] on span "Pandora - Generative AI" at bounding box center [77, 91] width 50 height 5
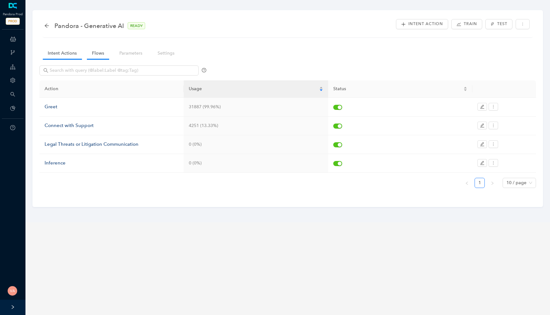
click at [91, 53] on link "Flows" at bounding box center [98, 53] width 22 height 12
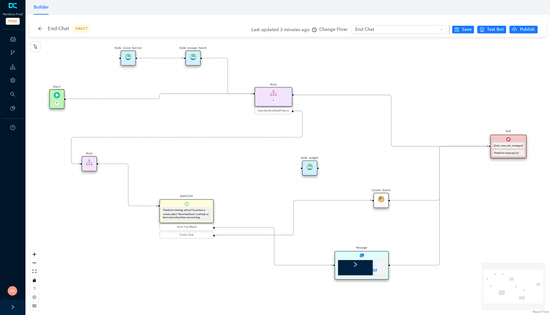
click at [126, 57] on img at bounding box center [128, 57] width 6 height 6
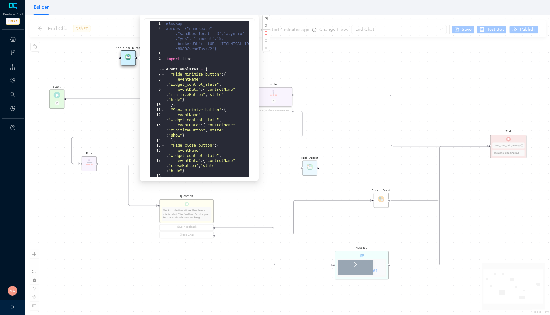
click at [107, 73] on div "Start P End {{test_case_exit_message}} Thanks for stopping by! Rule P haveGetfe…" at bounding box center [287, 165] width 524 height 301
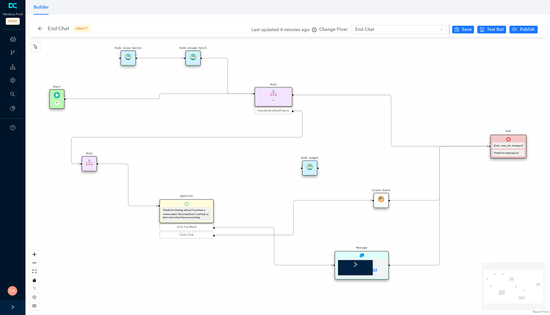
click at [194, 59] on img at bounding box center [193, 57] width 6 height 6
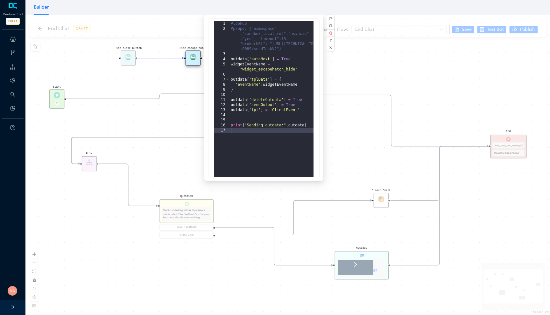
click at [157, 81] on div "Start P End {{test_case_exit_message}} Thanks for stopping by! Rule P haveGetfe…" at bounding box center [287, 165] width 524 height 301
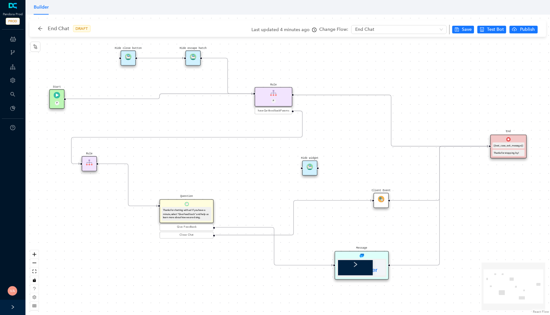
click at [126, 58] on img at bounding box center [128, 57] width 6 height 6
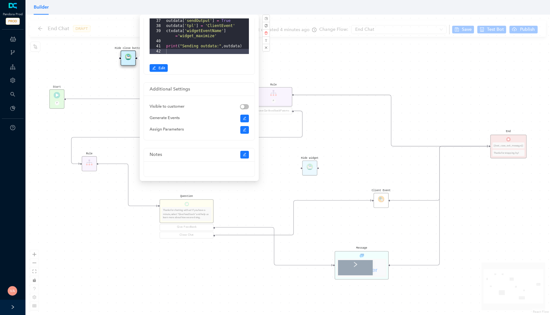
scroll to position [163, 0]
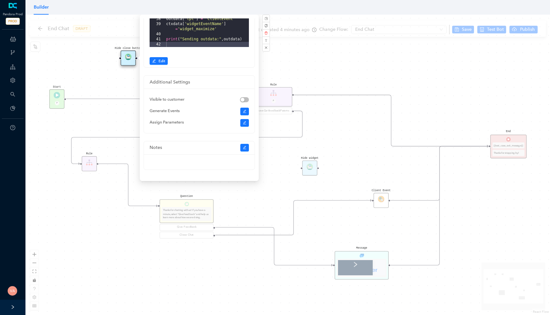
click at [117, 81] on div "Start P End {{test_case_exit_message}} Thanks for stopping by! Rule P haveGetfe…" at bounding box center [287, 165] width 524 height 301
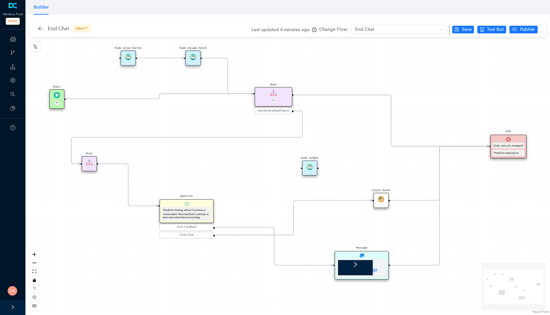
click at [290, 60] on div "Start P End {{test_case_exit_message}} Thanks for stopping by! Rule P haveGetfe…" at bounding box center [287, 165] width 524 height 301
click at [464, 28] on span "Save" at bounding box center [466, 29] width 10 height 7
click at [332, 30] on span "Change Flow:" at bounding box center [333, 29] width 29 height 5
click at [320, 29] on span "Change Flow:" at bounding box center [333, 29] width 29 height 5
click at [314, 29] on icon "clock-circle" at bounding box center [314, 30] width 4 height 4
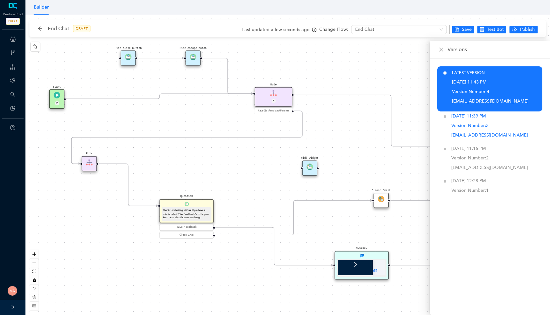
click at [481, 121] on div "Oct 10, 2025 11:39 PM" at bounding box center [468, 117] width 35 height 10
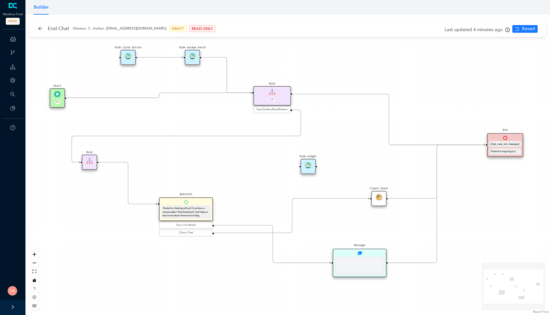
scroll to position [0, 0]
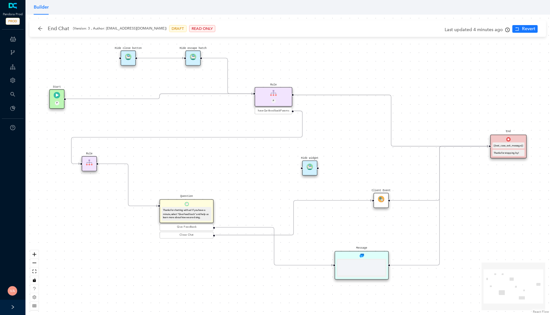
click at [506, 31] on icon "clock-circle" at bounding box center [507, 30] width 4 height 4
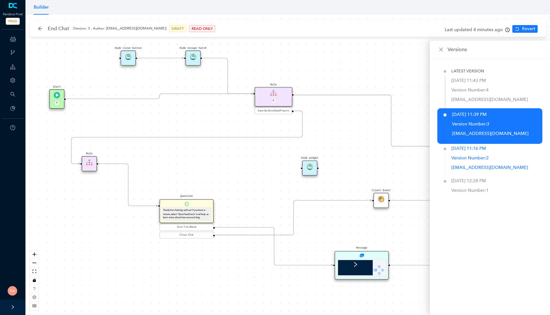
click at [486, 153] on div "Oct 10, 2025 11:16 PM" at bounding box center [468, 149] width 35 height 10
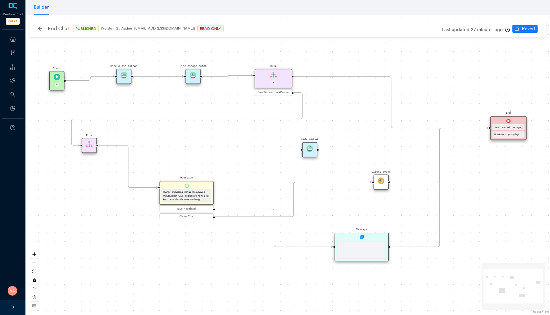
click at [506, 30] on icon "clock-circle" at bounding box center [507, 30] width 4 height 4
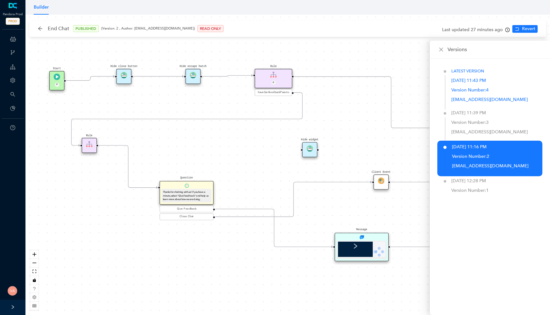
click at [481, 94] on p "Version Number: 4" at bounding box center [496, 91] width 91 height 10
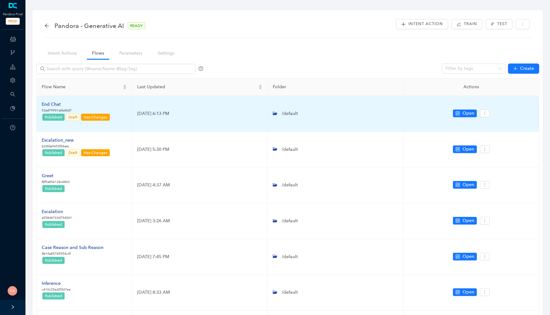
click at [58, 105] on div "End Chat" at bounding box center [76, 104] width 69 height 7
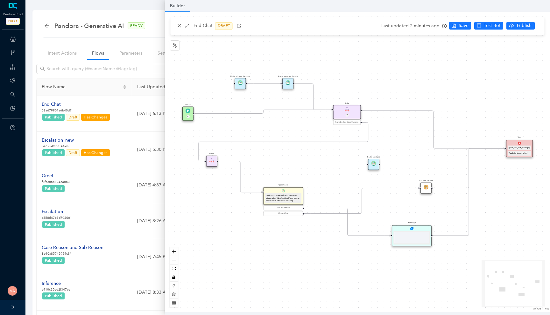
click at [267, 110] on icon "Edge from 4ebebd2e-dc94-6fa7-cec9-ece8222c10bf to dd113d7e-6ba4-a2d6-c4bf-854af…" at bounding box center [263, 112] width 137 height 4
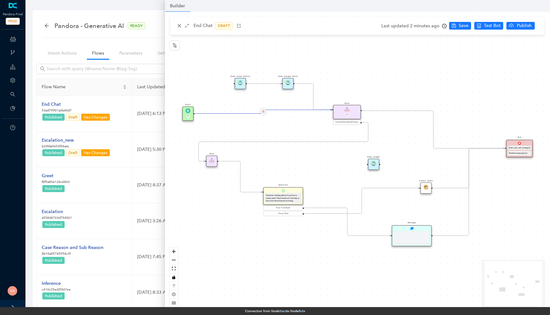
click at [264, 110] on button "Edge from 4ebebd2e-dc94-6fa7-cec9-ece8222c10bf to dd113d7e-6ba4-a2d6-c4bf-854af…" at bounding box center [263, 112] width 6 height 6
click at [301, 98] on span "Yes" at bounding box center [300, 97] width 7 height 7
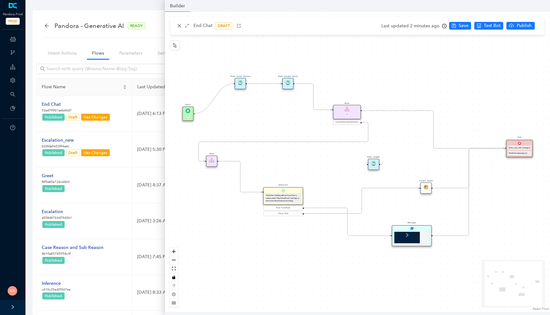
drag, startPoint x: 194, startPoint y: 113, endPoint x: 237, endPoint y: 86, distance: 50.5
click at [237, 93] on div "Start P End {{test_case_exit_message}} Thanks for stopping by! Rule P haveGetfe…" at bounding box center [360, 243] width 384 height 300
click at [463, 25] on span "Save" at bounding box center [463, 25] width 10 height 7
click at [526, 27] on span "Publish" at bounding box center [533, 25] width 16 height 7
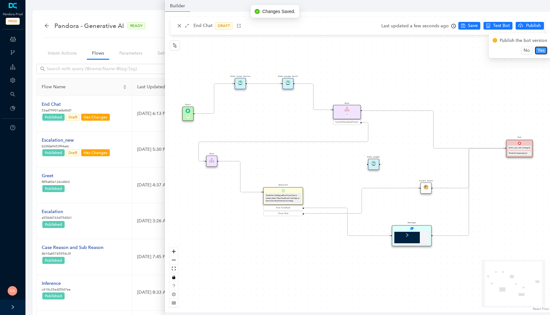
click at [543, 49] on span "Yes" at bounding box center [540, 50] width 7 height 7
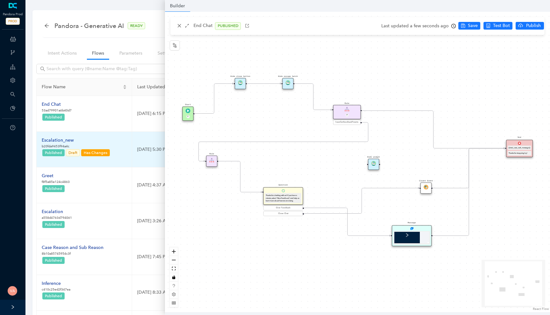
click at [66, 140] on div "Escalation_new" at bounding box center [76, 140] width 69 height 7
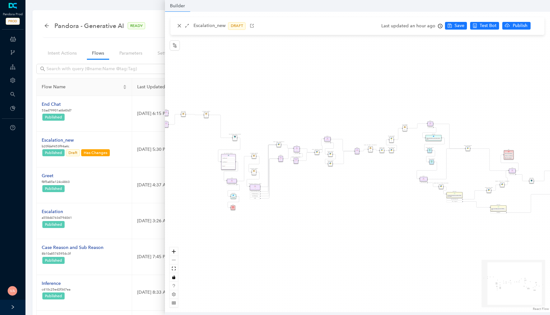
drag, startPoint x: 380, startPoint y: 213, endPoint x: 368, endPoint y: 213, distance: 12.7
click at [368, 213] on div "Rule P Data Table Rule P IsAvailable Rule newContact Get Contact details First …" at bounding box center [357, 162] width 385 height 301
click at [520, 25] on span "Publish" at bounding box center [520, 25] width 16 height 7
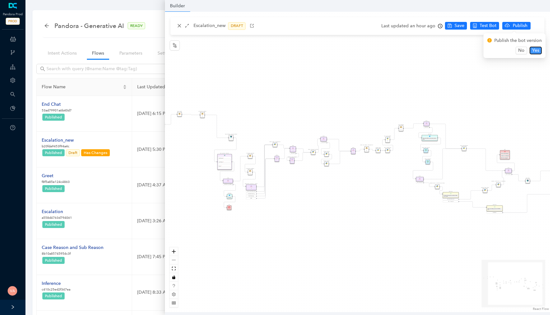
click at [537, 50] on span "Yes" at bounding box center [535, 50] width 7 height 7
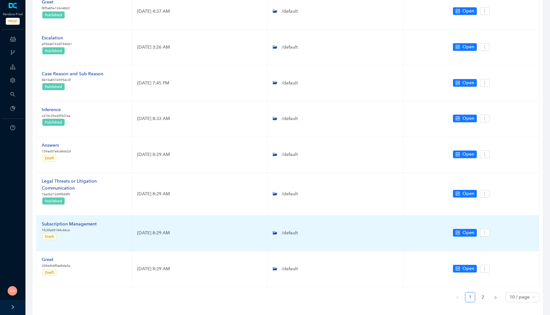
scroll to position [196, 0]
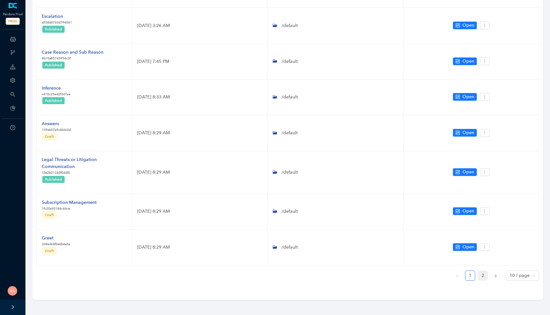
click at [486, 277] on link "2" at bounding box center [483, 276] width 10 height 10
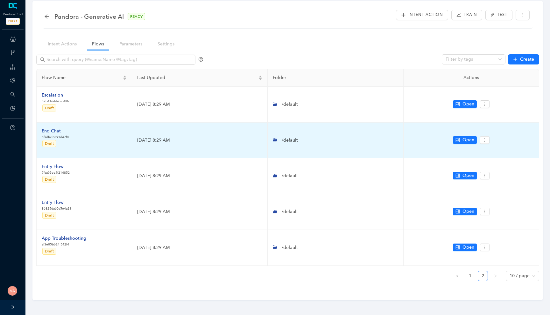
click at [52, 130] on div "End Chat" at bounding box center [55, 131] width 27 height 7
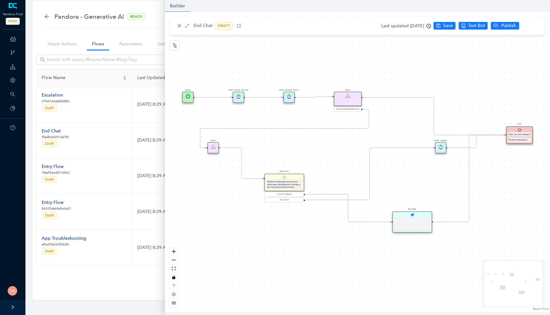
scroll to position [0, 0]
click at [237, 98] on img at bounding box center [238, 96] width 5 height 5
click at [237, 98] on img at bounding box center [236, 98] width 5 height 5
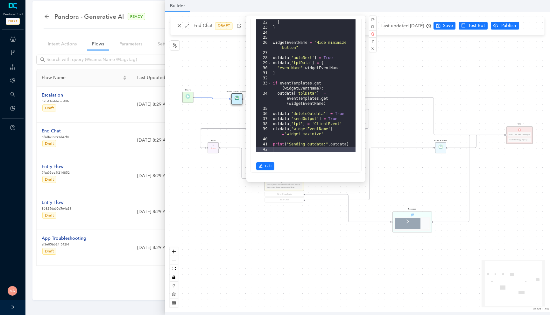
scroll to position [61, 0]
click at [215, 118] on div "Start End {{test_case_exit_message}} Thanks for stopping by! Rule P haveGetfeed…" at bounding box center [357, 162] width 385 height 301
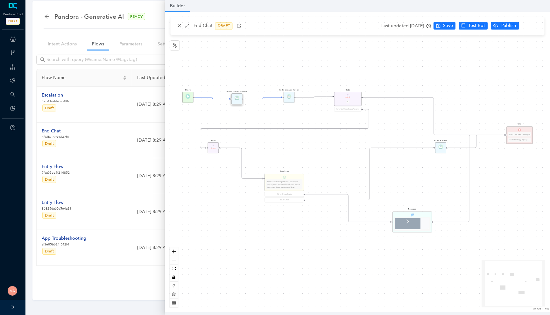
scroll to position [0, 0]
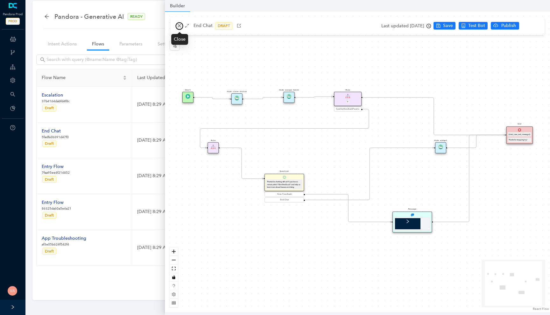
click at [177, 26] on icon "close" at bounding box center [179, 26] width 4 height 4
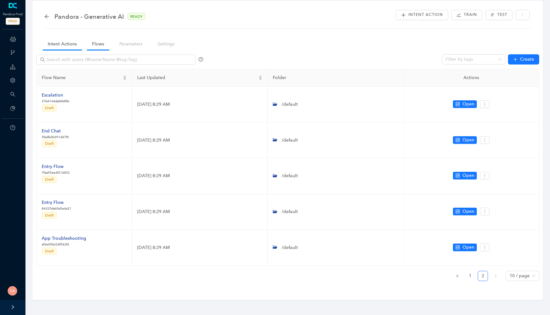
click at [58, 47] on link "Intent Actions" at bounding box center [62, 44] width 39 height 12
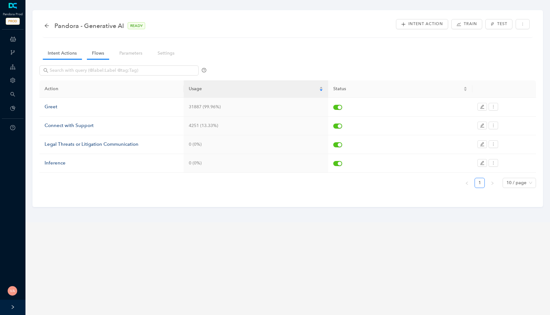
click at [90, 53] on link "Flows" at bounding box center [98, 53] width 22 height 12
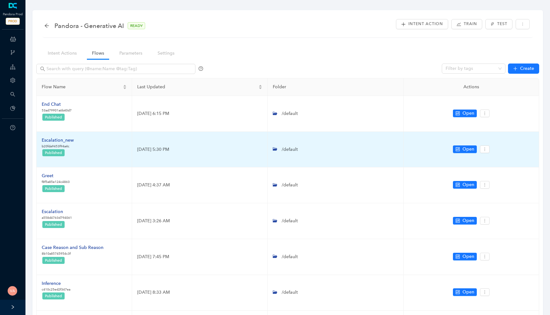
click at [62, 141] on div "Escalation_new" at bounding box center [58, 140] width 32 height 7
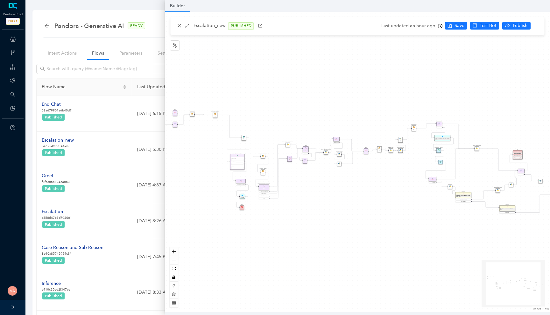
drag, startPoint x: 395, startPoint y: 173, endPoint x: 280, endPoint y: 178, distance: 115.9
click at [280, 178] on div "Rule P Data Table Rule P IsAvailable Rule newContact Get Contact details First …" at bounding box center [357, 162] width 385 height 301
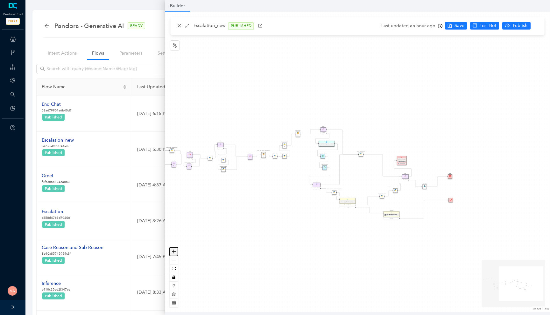
click at [171, 253] on button "zoom in" at bounding box center [174, 252] width 8 height 9
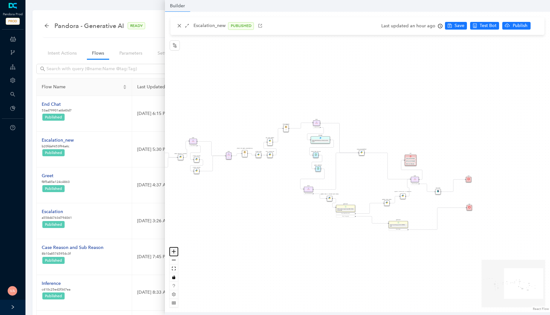
click at [171, 253] on button "zoom in" at bounding box center [174, 252] width 8 height 9
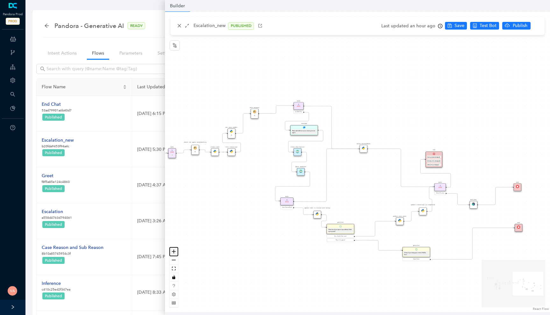
click at [171, 253] on button "zoom in" at bounding box center [174, 252] width 8 height 9
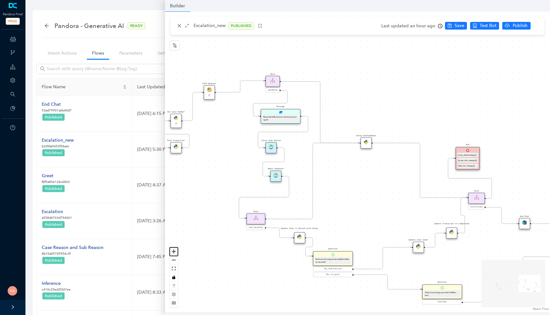
click at [171, 253] on button "zoom in" at bounding box center [174, 252] width 8 height 9
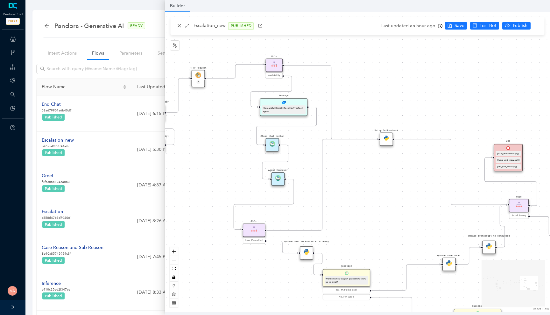
drag, startPoint x: 218, startPoint y: 171, endPoint x: 292, endPoint y: 174, distance: 73.5
click at [292, 174] on div "Rule P Data Table Rule P IsAvailable Rule newContact Get Contact details First …" at bounding box center [357, 162] width 385 height 301
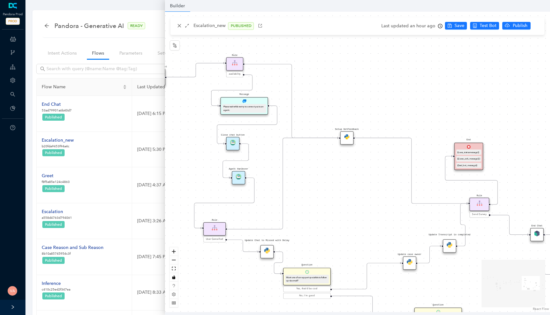
drag, startPoint x: 292, startPoint y: 174, endPoint x: 196, endPoint y: 170, distance: 95.8
click at [196, 170] on div "Rule P Data Table Rule P IsAvailable Rule newContact Get Contact details First …" at bounding box center [357, 162] width 385 height 301
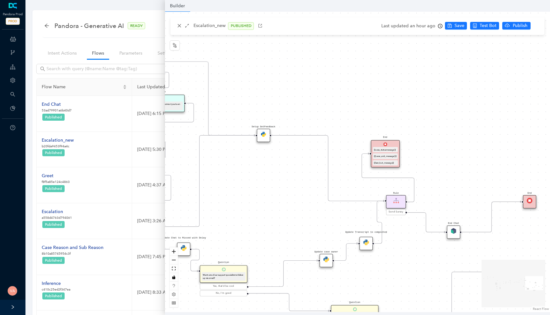
drag, startPoint x: 385, startPoint y: 178, endPoint x: 303, endPoint y: 176, distance: 82.1
click at [303, 176] on div "Rule P Data Table Rule P IsAvailable Rule newContact Get Contact details First …" at bounding box center [357, 162] width 385 height 301
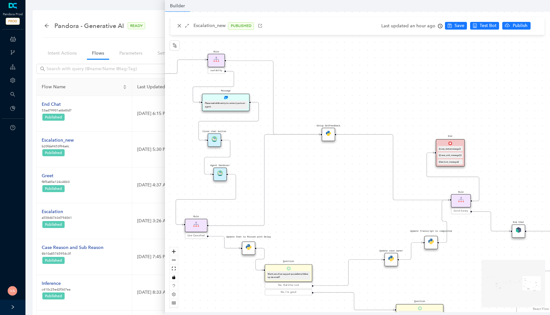
drag, startPoint x: 298, startPoint y: 173, endPoint x: 363, endPoint y: 172, distance: 64.9
click at [363, 172] on div "Rule P Data Table Rule P IsAvailable Rule newContact Get Contact details First …" at bounding box center [357, 162] width 385 height 301
click at [447, 154] on div "{{{case_exit_message}}}" at bounding box center [450, 155] width 23 height 3
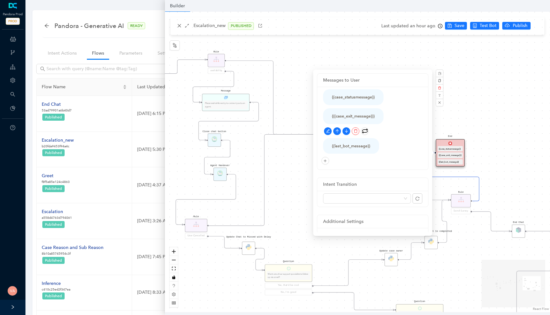
click at [364, 116] on div "{{{case_exit_message}}}" at bounding box center [353, 116] width 43 height 6
click at [288, 170] on div "Rule P Data Table Rule P IsAvailable Rule newContact Get Contact details First …" at bounding box center [357, 162] width 385 height 301
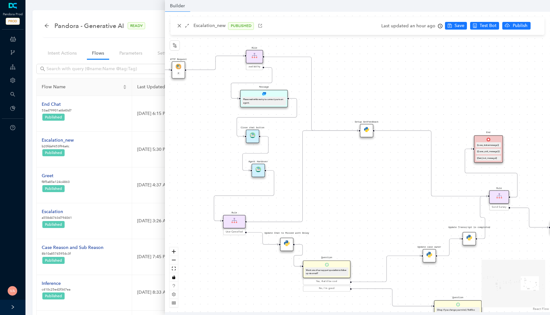
drag, startPoint x: 301, startPoint y: 185, endPoint x: 339, endPoint y: 182, distance: 37.3
click at [339, 182] on div "Rule P Data Table Rule P IsAvailable Rule newContact Get Contact details First …" at bounding box center [357, 162] width 385 height 301
click at [364, 135] on div "Setup GetFeedback" at bounding box center [365, 131] width 13 height 13
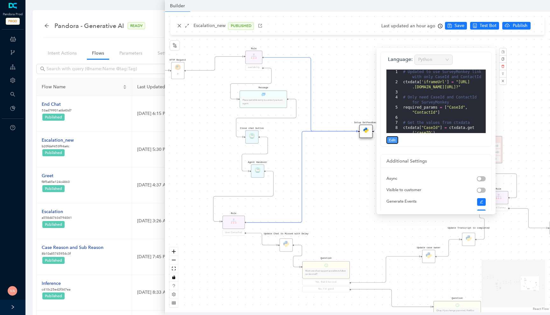
click at [387, 139] on button "Edit" at bounding box center [392, 140] width 12 height 8
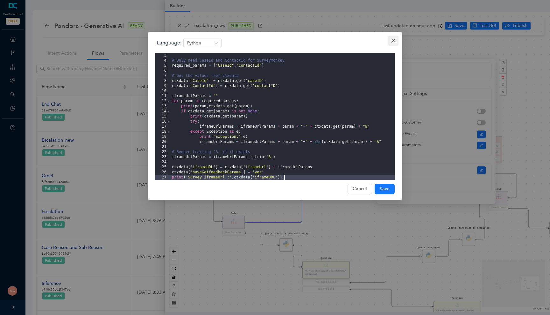
click at [391, 40] on icon "close" at bounding box center [393, 40] width 5 height 5
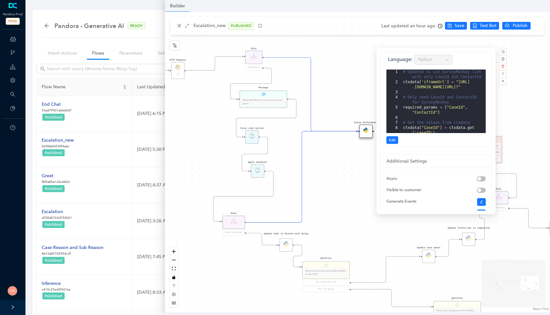
click at [209, 168] on div "Rule P Data Table Rule P IsAvailable Rule newContact Get Contact details First …" at bounding box center [357, 162] width 385 height 301
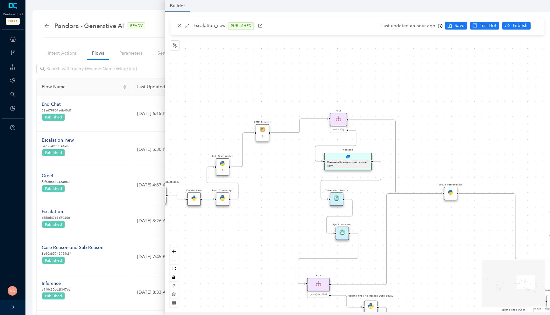
drag, startPoint x: 211, startPoint y: 147, endPoint x: 296, endPoint y: 209, distance: 105.1
click at [296, 209] on div "Rule P Data Table Rule P IsAvailable Rule newContact Get Contact details First …" at bounding box center [357, 162] width 385 height 301
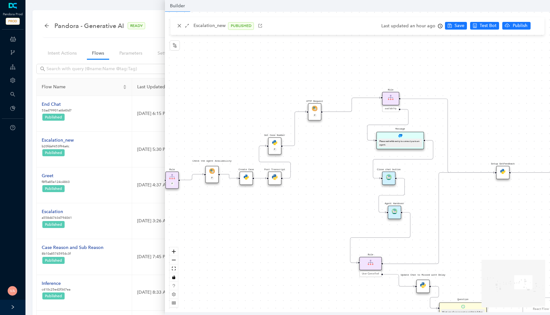
drag, startPoint x: 229, startPoint y: 261, endPoint x: 281, endPoint y: 240, distance: 56.2
click at [281, 240] on div "Rule P Data Table Rule P IsAvailable Rule newContact Get Contact details First …" at bounding box center [357, 162] width 385 height 301
click at [247, 177] on img at bounding box center [246, 178] width 6 height 6
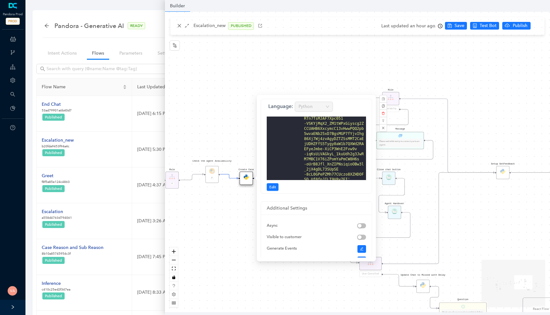
scroll to position [597, 0]
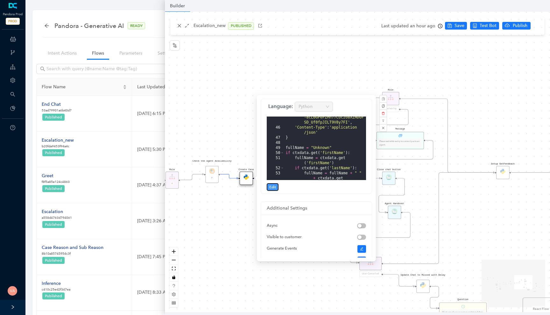
click at [274, 189] on span "Edit" at bounding box center [272, 187] width 7 height 6
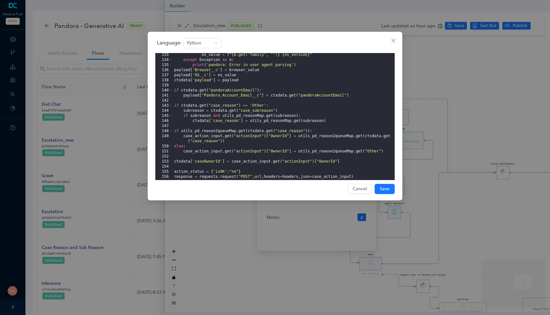
scroll to position [819, 0]
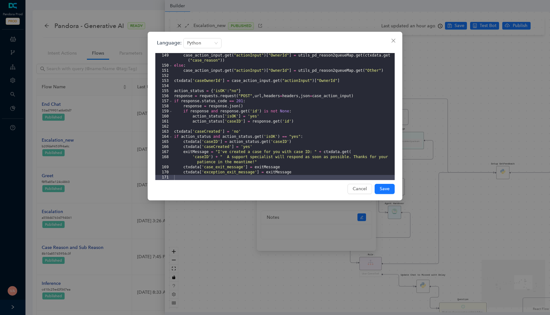
click at [221, 228] on div "Language: Python 149 150 151 152 153 154 155 156 157 158 159 160 161 162 163 16…" at bounding box center [275, 157] width 550 height 315
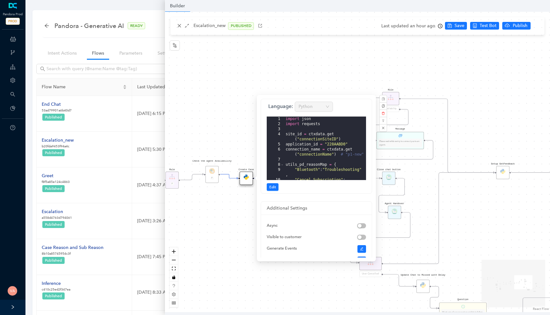
click at [221, 228] on div "Rule P Data Table Rule P IsAvailable Rule newContact Get Contact details First …" at bounding box center [357, 162] width 385 height 301
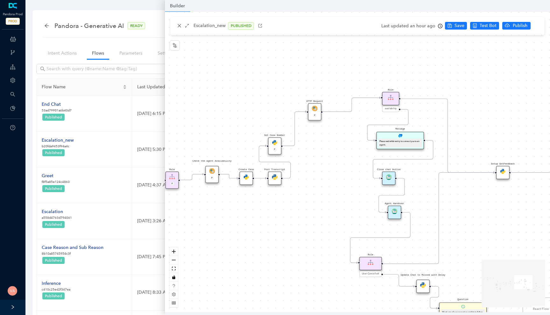
click at [274, 144] on img at bounding box center [275, 143] width 6 height 6
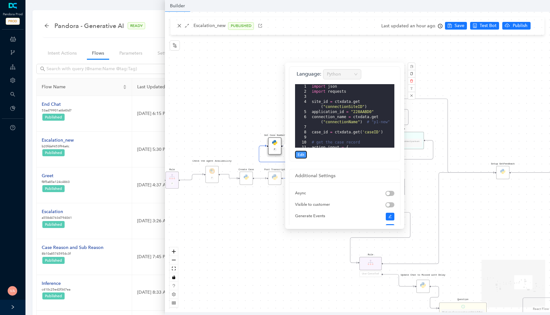
click at [300, 155] on span "Edit" at bounding box center [300, 155] width 7 height 6
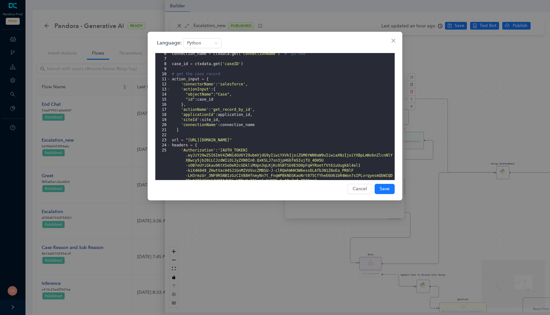
scroll to position [0, 0]
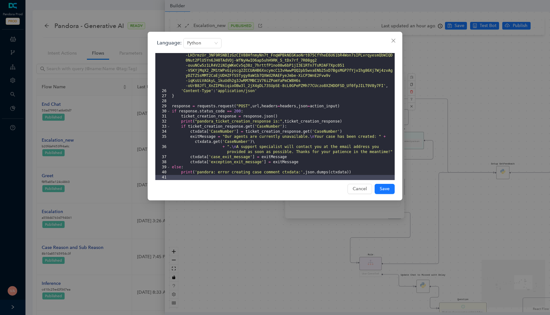
click at [239, 148] on div "'Authorization' : 'Bearer eyJ0eXAiOiJKV1QiLCJhbGciOiJSUzI1NiJ9 .eyJzY29wZSI6ImV…" at bounding box center [282, 124] width 224 height 193
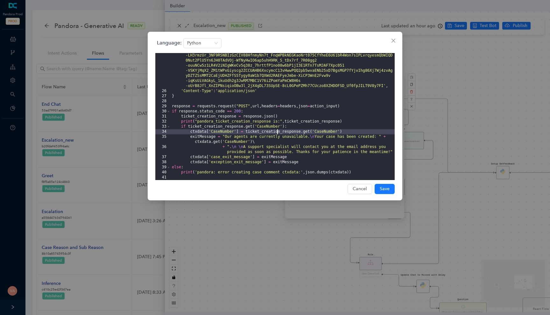
click at [277, 133] on div "'Authorization' : 'Bearer eyJ0eXAiOiJKV1QiLCJhbGciOiJSUzI1NiJ9 .eyJzY29wZSI6ImV…" at bounding box center [282, 124] width 224 height 193
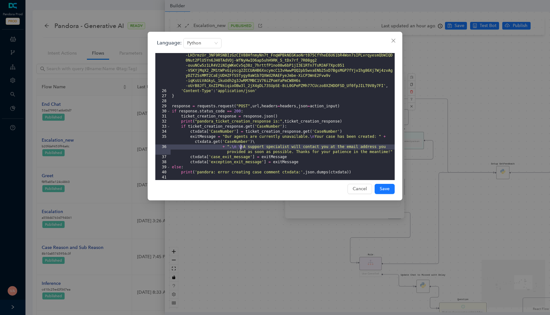
click at [241, 148] on div "'Authorization' : 'Bearer eyJ0eXAiOiJKV1QiLCJhbGciOiJSUzI1NiJ9 .eyJzY29wZSI6ImV…" at bounding box center [282, 124] width 224 height 193
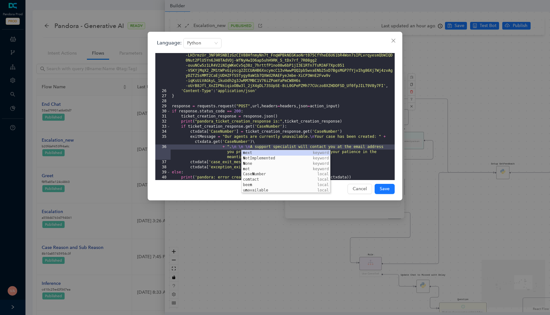
click at [359, 139] on div "'Authorization' : 'Bearer eyJ0eXAiOiJKV1QiLCJhbGciOiJSUzI1NiJ9 .eyJzY29wZSI6ImV…" at bounding box center [282, 124] width 224 height 193
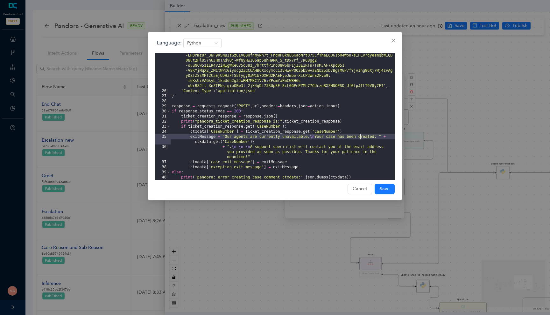
click at [252, 147] on div "'Authorization' : 'Bearer eyJ0eXAiOiJKV1QiLCJhbGciOiJSUzI1NiJ9 .eyJzY29wZSI6ImV…" at bounding box center [282, 124] width 224 height 193
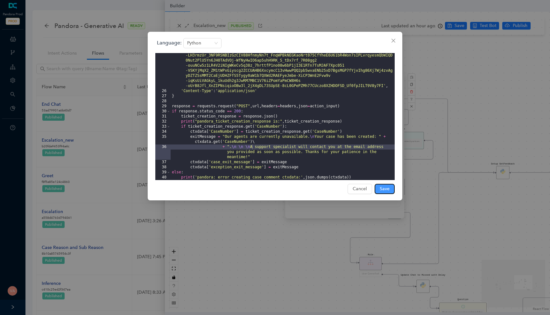
click at [384, 188] on span "Save" at bounding box center [384, 189] width 10 height 7
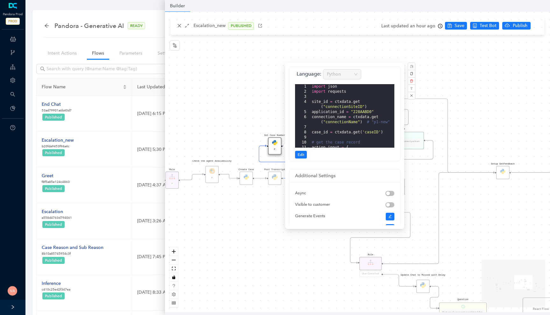
click at [457, 27] on div "Rule P Data Table Rule P IsAvailable Rule newContact Get Contact details First …" at bounding box center [357, 162] width 385 height 301
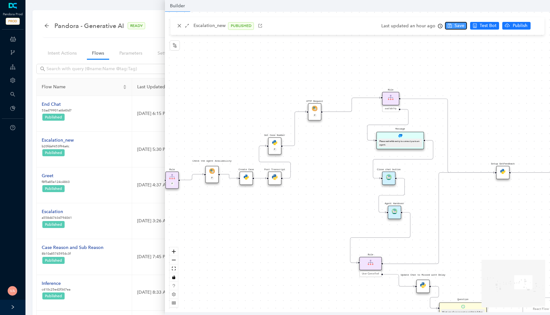
click at [454, 27] on span "Save" at bounding box center [459, 25] width 10 height 7
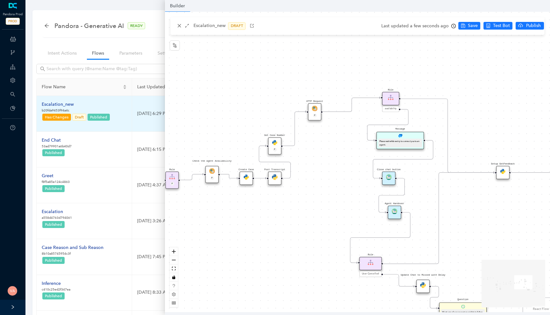
click at [65, 106] on div "Escalation_new" at bounding box center [76, 104] width 69 height 7
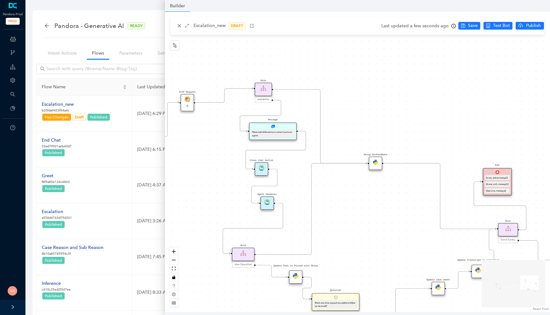
drag, startPoint x: 458, startPoint y: 199, endPoint x: 330, endPoint y: 189, distance: 127.9
click at [330, 189] on div "Rule P Data Table Rule P IsAvailable Rule newContact Get Contact details First …" at bounding box center [357, 162] width 385 height 301
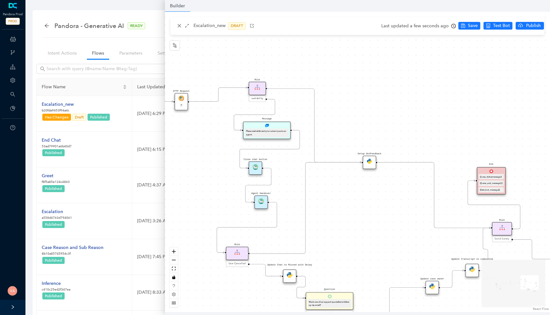
drag, startPoint x: 375, startPoint y: 212, endPoint x: 318, endPoint y: 189, distance: 61.4
click at [318, 189] on div "Rule P Data Table Rule P IsAvailable Rule newContact Get Contact details First …" at bounding box center [357, 162] width 385 height 301
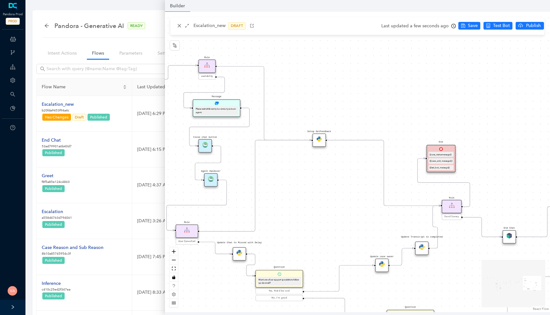
drag, startPoint x: 318, startPoint y: 189, endPoint x: 385, endPoint y: 192, distance: 66.8
click at [385, 192] on div "Rule P Data Table Rule P IsAvailable Rule newContact Get Contact details First …" at bounding box center [357, 162] width 385 height 301
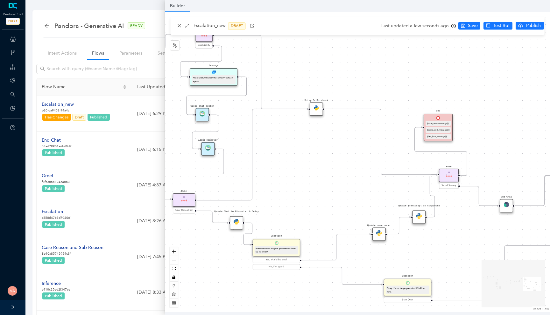
drag, startPoint x: 385, startPoint y: 192, endPoint x: 316, endPoint y: 158, distance: 76.7
click at [316, 158] on div "Rule P Data Table Rule P IsAvailable Rule newContact Get Contact details First …" at bounding box center [357, 162] width 385 height 301
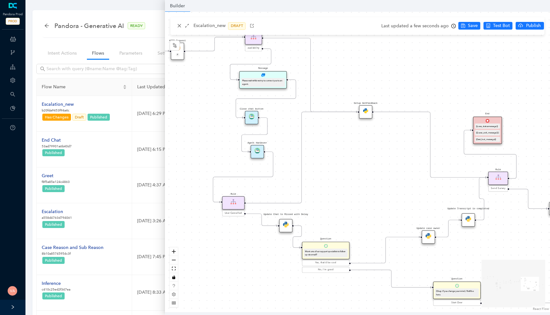
drag, startPoint x: 321, startPoint y: 171, endPoint x: 369, endPoint y: 176, distance: 48.3
click at [369, 176] on div "Rule P Data Table Rule P IsAvailable Rule newContact Get Contact details First …" at bounding box center [357, 162] width 385 height 301
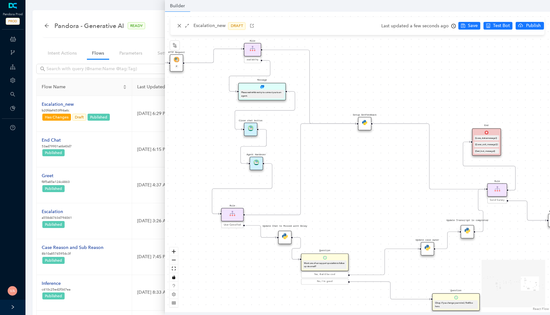
drag, startPoint x: 369, startPoint y: 176, endPoint x: 372, endPoint y: 188, distance: 12.7
click at [372, 188] on div "Rule P Data Table Rule P IsAvailable Rule newContact Get Contact details First …" at bounding box center [357, 162] width 385 height 301
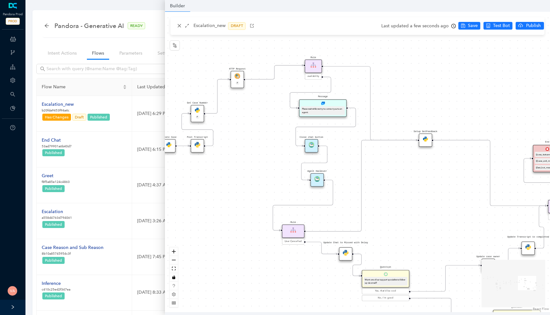
drag, startPoint x: 351, startPoint y: 181, endPoint x: 417, endPoint y: 205, distance: 70.0
click at [417, 204] on div "Rule P Data Table Rule P IsAvailable Rule newContact Get Contact details First …" at bounding box center [357, 162] width 385 height 301
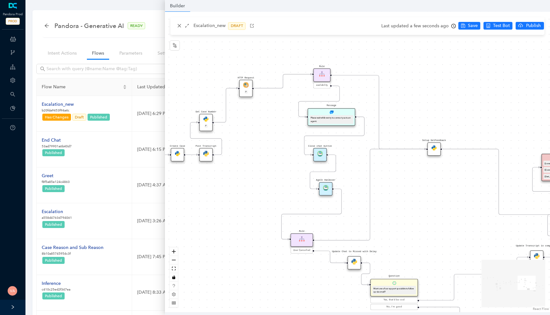
click at [204, 120] on img at bounding box center [206, 119] width 6 height 6
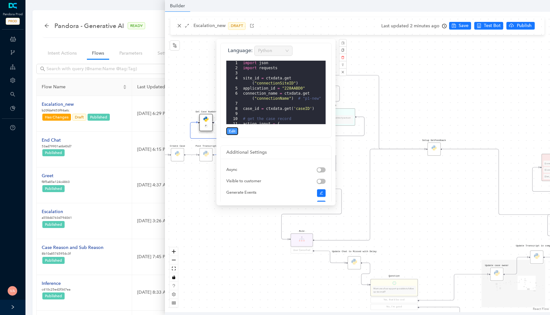
click at [235, 131] on span "Edit" at bounding box center [232, 131] width 7 height 6
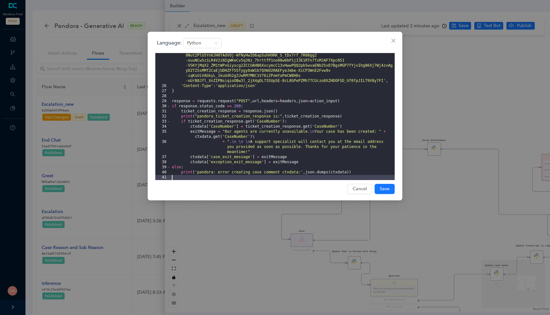
scroll to position [151, 0]
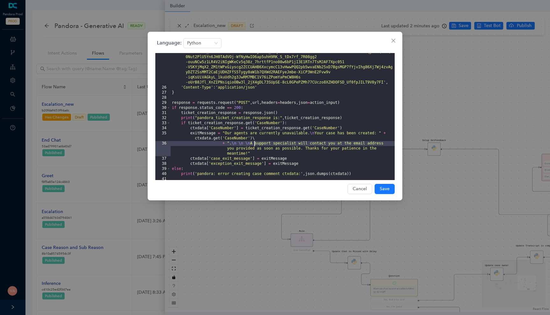
click at [253, 144] on div "'Authorization' : 'Bearer eyJ0eXAiOiJKV1QiLCJhbGciOiJSUzI1NiJ9 .eyJzY29wZSI6ImV…" at bounding box center [282, 120] width 224 height 193
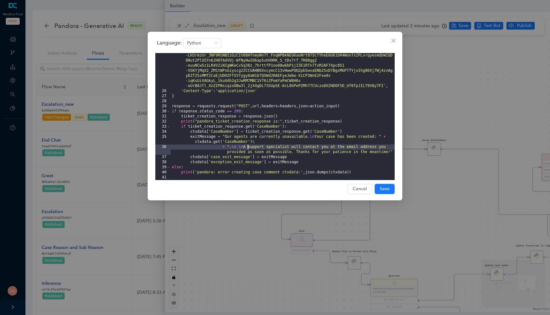
click at [319, 137] on div "'Authorization' : 'Bearer eyJ0eXAiOiJKV1QiLCJhbGciOiJSUzI1NiJ9 .eyJzY29wZSI6ImV…" at bounding box center [282, 124] width 224 height 193
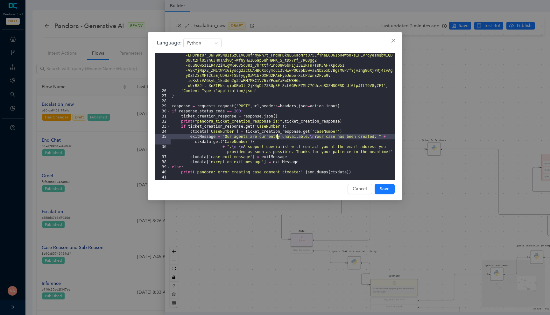
click at [277, 135] on div "'Authorization' : 'Bearer eyJ0eXAiOiJKV1QiLCJhbGciOiJSUzI1NiJ9 .eyJzY29wZSI6ImV…" at bounding box center [282, 124] width 224 height 193
click at [319, 139] on div "'Authorization' : 'Bearer eyJ0eXAiOiJKV1QiLCJhbGciOiJSUzI1NiJ9 .eyJzY29wZSI6ImV…" at bounding box center [282, 124] width 224 height 193
drag, startPoint x: 311, startPoint y: 135, endPoint x: 317, endPoint y: 135, distance: 5.7
click at [317, 135] on div "'Authorization' : 'Bearer eyJ0eXAiOiJKV1QiLCJhbGciOiJSUzI1NiJ9 .eyJzY29wZSI6ImV…" at bounding box center [282, 124] width 224 height 193
click at [319, 138] on div "'Authorization' : 'Bearer eyJ0eXAiOiJKV1QiLCJhbGciOiJSUzI1NiJ9 .eyJzY29wZSI6ImV…" at bounding box center [282, 124] width 224 height 193
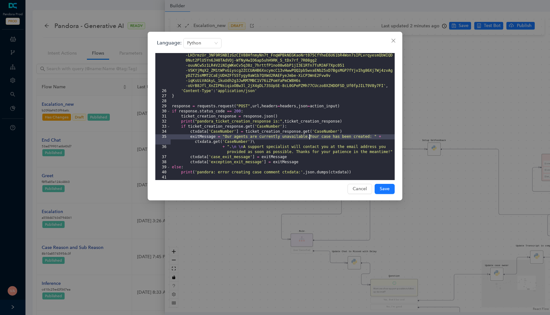
click at [329, 170] on div "'Authorization' : 'Bearer eyJ0eXAiOiJKV1QiLCJhbGciOiJSUzI1NiJ9 .eyJzY29wZSI6ImV…" at bounding box center [282, 124] width 224 height 193
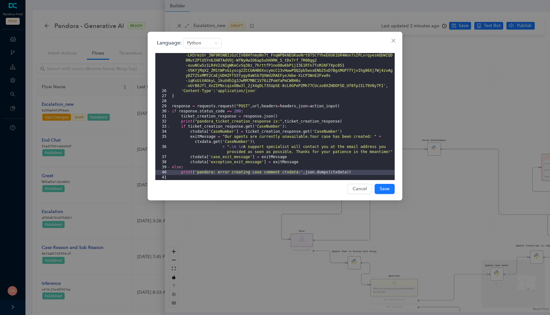
click at [309, 138] on div "'Authorization' : 'Bearer eyJ0eXAiOiJKV1QiLCJhbGciOiJSUzI1NiJ9 .eyJzY29wZSI6ImV…" at bounding box center [282, 124] width 224 height 193
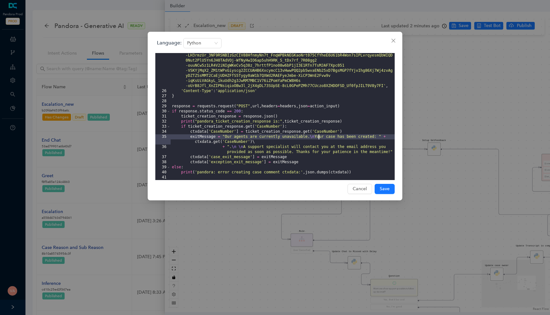
click at [318, 140] on div "'Authorization' : 'Bearer eyJ0eXAiOiJKV1QiLCJhbGciOiJSUzI1NiJ9 .eyJzY29wZSI6ImV…" at bounding box center [282, 124] width 224 height 193
click at [312, 138] on div "'Authorization' : 'Bearer eyJ0eXAiOiJKV1QiLCJhbGciOiJSUzI1NiJ9 .eyJzY29wZSI6ImV…" at bounding box center [282, 124] width 224 height 193
click at [329, 146] on div "'Authorization' : 'Bearer eyJ0eXAiOiJKV1QiLCJhbGciOiJSUzI1NiJ9 .eyJzY29wZSI6ImV…" at bounding box center [282, 124] width 224 height 193
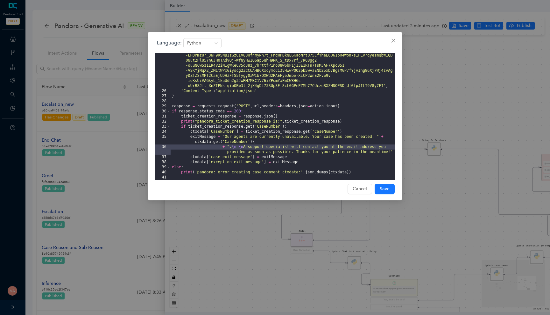
click at [247, 147] on div "'Authorization' : 'Bearer eyJ0eXAiOiJKV1QiLCJhbGciOiJSUzI1NiJ9 .eyJzY29wZSI6ImV…" at bounding box center [282, 124] width 224 height 193
click at [233, 148] on div "'Authorization' : 'Bearer eyJ0eXAiOiJKV1QiLCJhbGciOiJSUzI1NiJ9 .eyJzY29wZSI6ImV…" at bounding box center [282, 124] width 224 height 193
click at [243, 148] on div "'Authorization' : 'Bearer eyJ0eXAiOiJKV1QiLCJhbGciOiJSUzI1NiJ9 .eyJzY29wZSI6ImV…" at bounding box center [282, 124] width 224 height 193
click at [388, 190] on span "Save" at bounding box center [384, 189] width 10 height 7
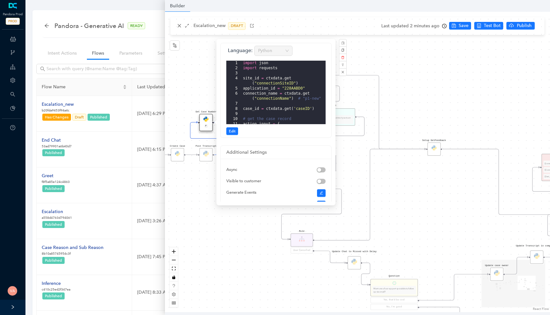
click at [402, 104] on div "Rule P Data Table Rule P IsAvailable Rule newContact Get Contact details First …" at bounding box center [357, 162] width 385 height 301
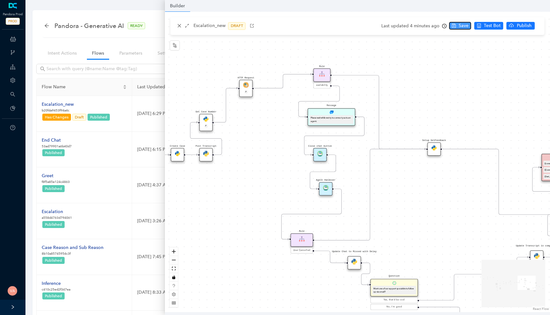
click at [458, 24] on span "Save" at bounding box center [463, 25] width 10 height 7
click at [451, 26] on icon "clock-circle" at bounding box center [453, 26] width 4 height 4
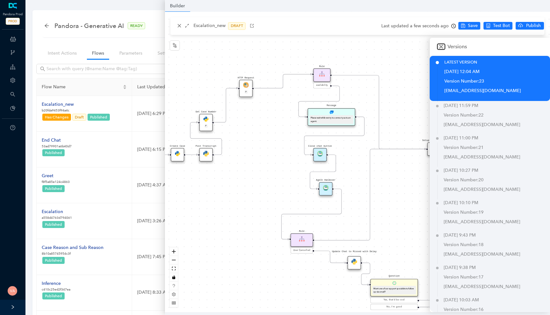
click at [442, 47] on icon "close" at bounding box center [440, 46] width 5 height 5
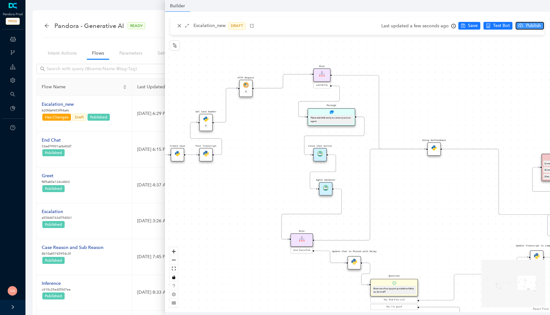
click at [527, 26] on span "Publish" at bounding box center [533, 25] width 16 height 7
click at [537, 50] on span "Yes" at bounding box center [540, 50] width 7 height 7
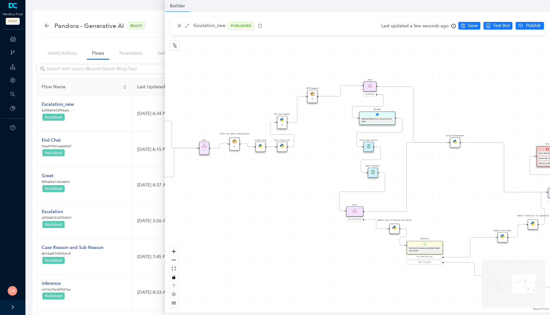
drag, startPoint x: 251, startPoint y: 156, endPoint x: 437, endPoint y: 184, distance: 187.9
click at [437, 184] on div "Rule P Data Table Rule P IsAvailable Rule newContact Get Contact details First …" at bounding box center [357, 162] width 385 height 301
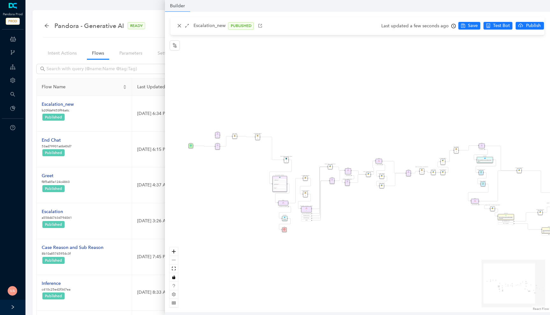
drag, startPoint x: 272, startPoint y: 203, endPoint x: 458, endPoint y: 204, distance: 186.1
click at [458, 204] on div "Rule P Data Table Rule P IsAvailable Rule newContact Get Contact details First …" at bounding box center [357, 162] width 385 height 301
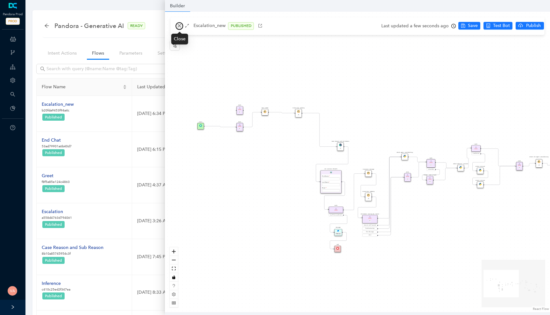
click at [178, 25] on icon "close" at bounding box center [178, 25] width 3 height 3
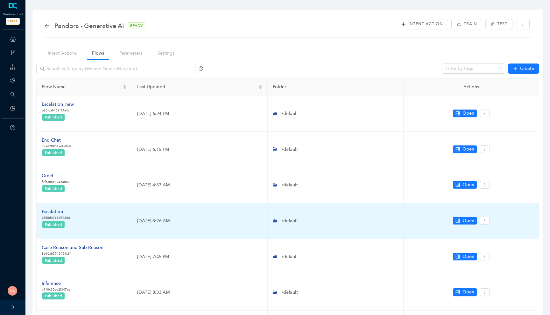
click at [156, 223] on td "October 10, 2025 3:26 AM" at bounding box center [199, 222] width 135 height 36
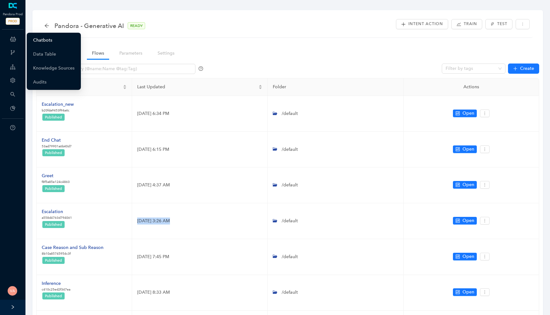
click at [40, 39] on link "Chatbots" at bounding box center [42, 40] width 19 height 13
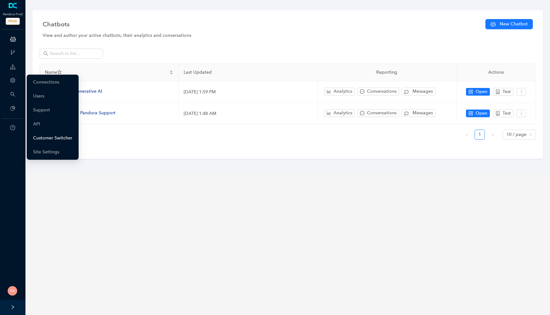
click at [51, 134] on link "Customer Switcher" at bounding box center [52, 138] width 39 height 13
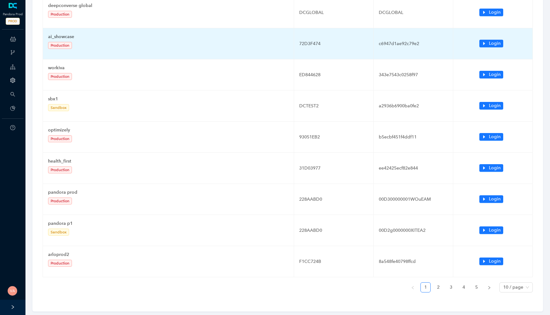
scroll to position [133, 0]
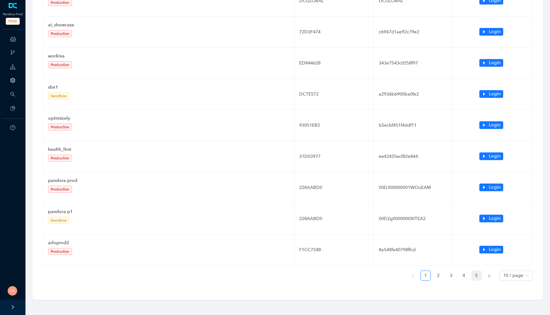
click at [477, 275] on link "5" at bounding box center [476, 276] width 10 height 10
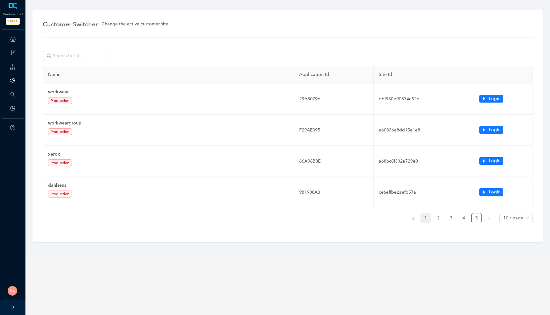
click at [423, 220] on link "1" at bounding box center [425, 219] width 10 height 10
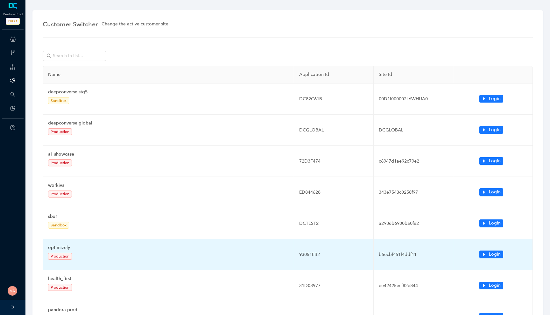
scroll to position [133, 0]
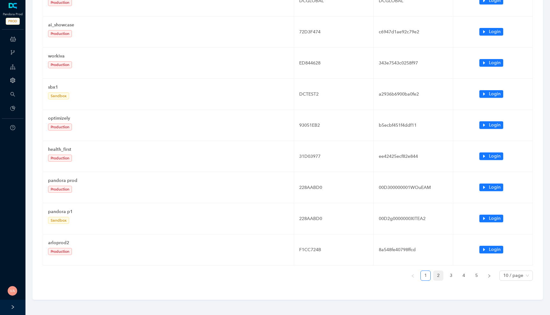
click at [439, 280] on link "2" at bounding box center [438, 276] width 10 height 10
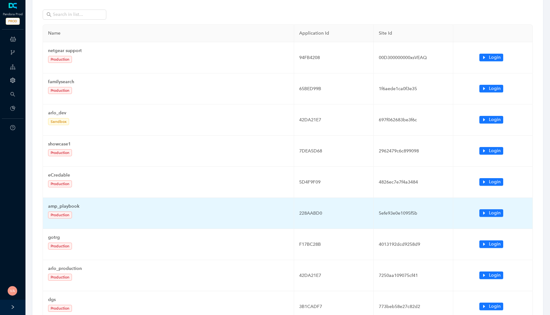
scroll to position [0, 0]
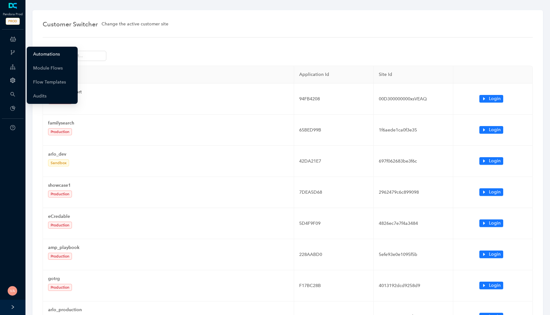
click at [52, 50] on link "Automations" at bounding box center [46, 54] width 27 height 13
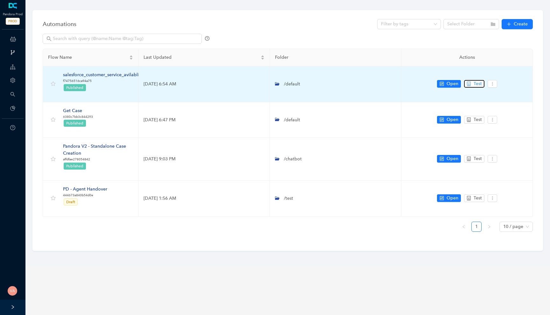
click at [471, 84] on button "Test" at bounding box center [474, 84] width 20 height 8
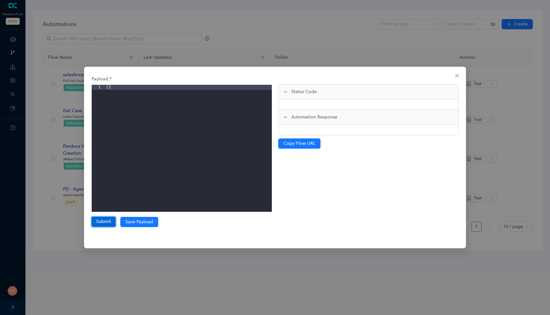
click at [104, 225] on button "Submit" at bounding box center [104, 222] width 24 height 10
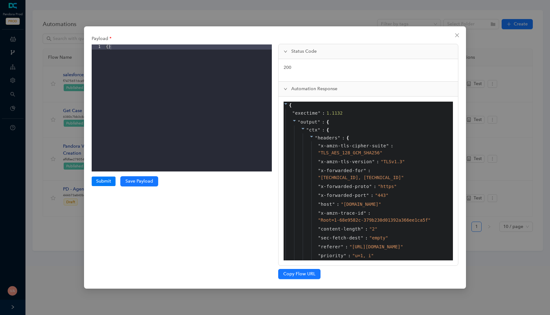
click at [312, 137] on icon at bounding box center [311, 137] width 4 height 4
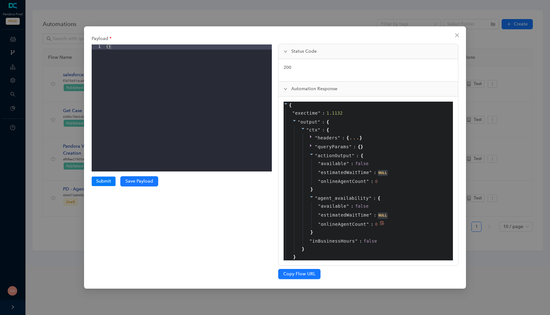
click at [326, 225] on span "onlineAgentCount" at bounding box center [343, 224] width 45 height 7
click at [329, 224] on span "onlineAgentCount" at bounding box center [343, 224] width 45 height 7
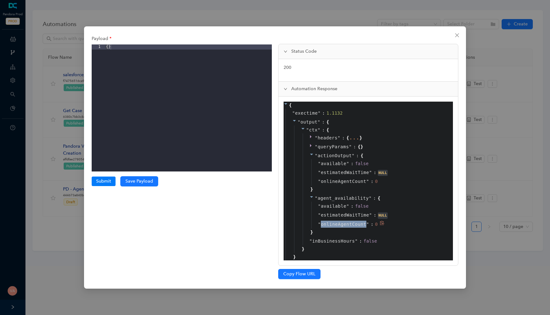
click at [327, 225] on span "onlineAgentCount" at bounding box center [343, 224] width 45 height 7
click at [334, 223] on span "onlineAgentCount" at bounding box center [343, 224] width 45 height 7
click at [340, 222] on span "onlineAgentCount" at bounding box center [343, 224] width 45 height 7
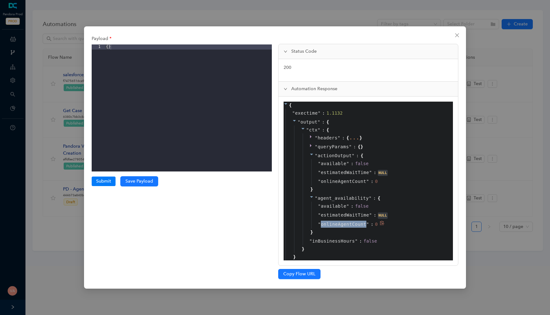
click at [340, 222] on span "onlineAgentCount" at bounding box center [343, 224] width 45 height 7
click at [362, 184] on span "onlineAgentCount" at bounding box center [343, 181] width 45 height 7
click at [105, 184] on button "Submit" at bounding box center [104, 182] width 24 height 10
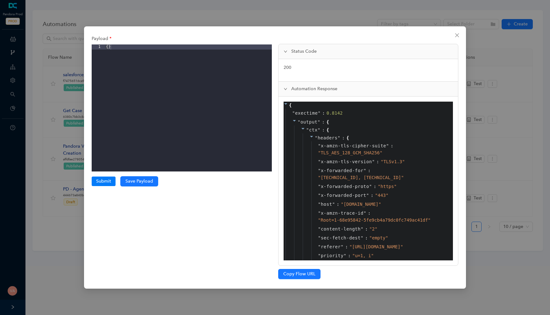
click at [313, 136] on icon at bounding box center [311, 137] width 4 height 4
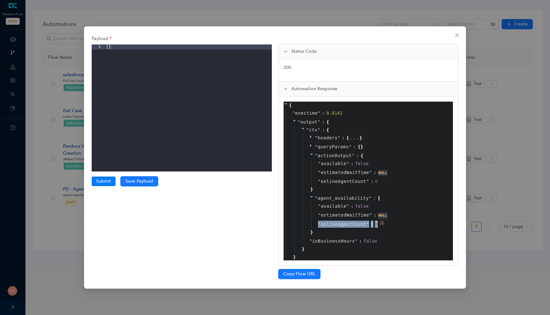
drag, startPoint x: 316, startPoint y: 223, endPoint x: 377, endPoint y: 222, distance: 61.1
click at [377, 222] on div "" onlineAgentCount " : 0" at bounding box center [379, 224] width 137 height 9
click at [377, 222] on div "0" at bounding box center [377, 224] width 4 height 7
drag, startPoint x: 377, startPoint y: 222, endPoint x: 317, endPoint y: 224, distance: 59.8
click at [317, 224] on div "" onlineAgentCount " : 0" at bounding box center [379, 224] width 137 height 9
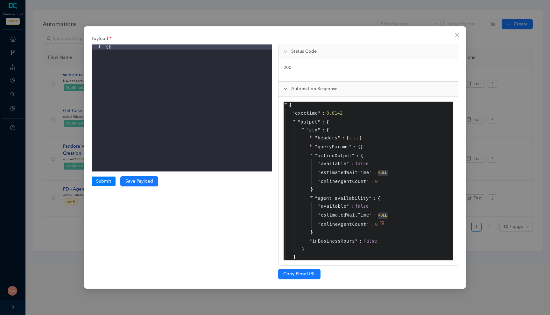
click at [317, 224] on div "" onlineAgentCount " : 0" at bounding box center [379, 224] width 137 height 9
drag, startPoint x: 317, startPoint y: 224, endPoint x: 378, endPoint y: 224, distance: 61.1
click at [378, 224] on div "" onlineAgentCount " : 0" at bounding box center [379, 224] width 137 height 9
click at [378, 224] on div "0" at bounding box center [377, 224] width 4 height 7
click at [74, 226] on div "Payload 1 { } XXXXXXXXXXXXXXXXXXXXXXXXXXXXXXXXXXXXXXXXXXXXXXXXXX Submit Submiss…" at bounding box center [275, 157] width 550 height 315
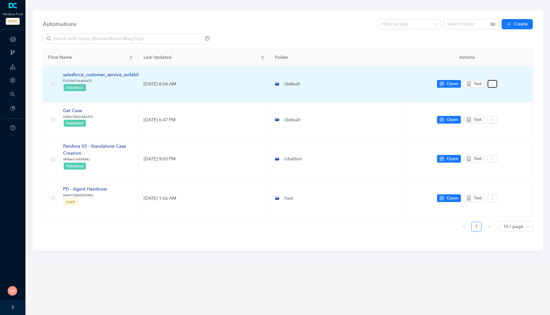
click at [492, 86] on icon "more" at bounding box center [492, 84] width 4 height 4
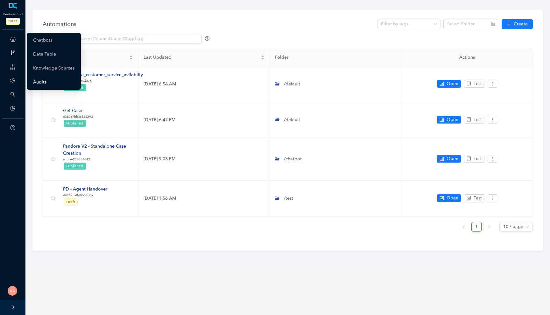
click at [45, 81] on link "Audits" at bounding box center [39, 82] width 13 height 13
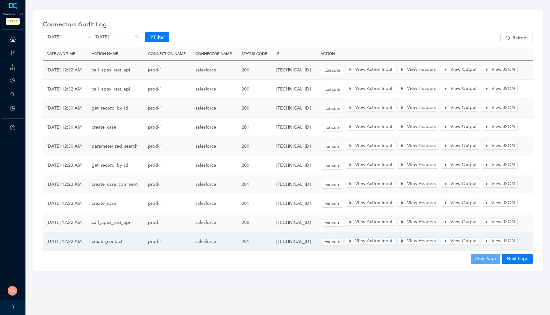
click at [126, 240] on td "create_contact" at bounding box center [116, 241] width 56 height 19
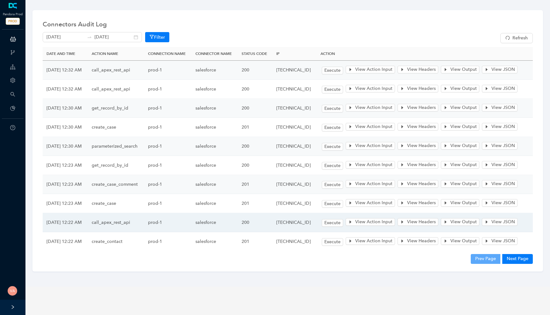
click at [133, 219] on td "call_apex_rest_api" at bounding box center [116, 222] width 56 height 19
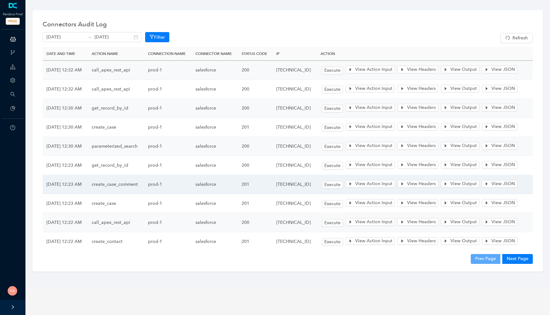
click at [129, 180] on td "create_case_comment" at bounding box center [116, 184] width 56 height 19
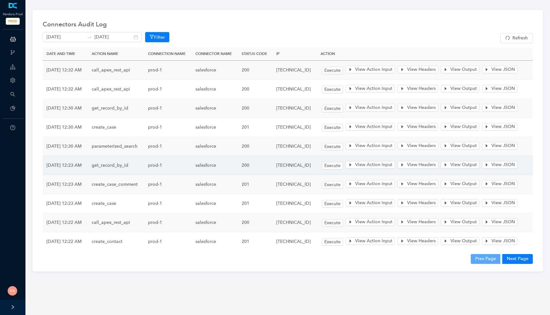
click at [139, 164] on td "get_record_by_id" at bounding box center [116, 165] width 56 height 19
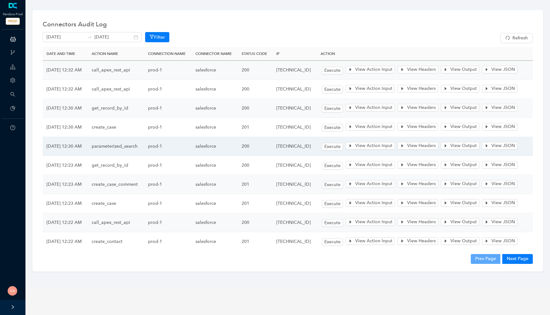
click at [143, 144] on td "parameterized_search" at bounding box center [116, 146] width 56 height 19
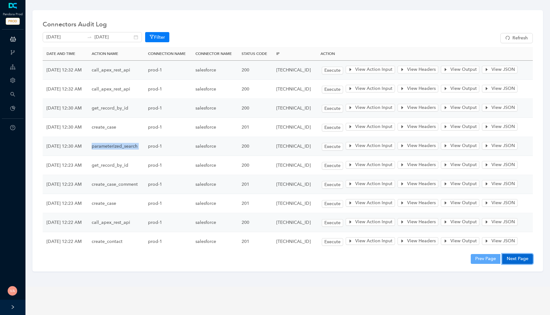
click at [525, 256] on button "Next Page" at bounding box center [517, 259] width 31 height 10
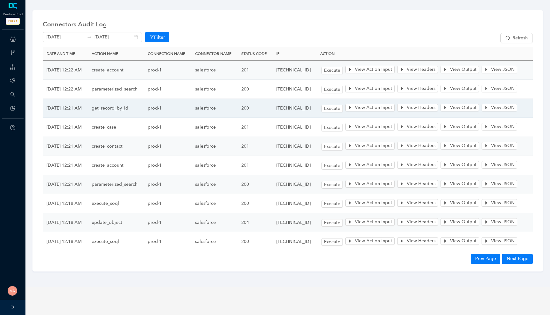
click at [125, 109] on td "get_record_by_id" at bounding box center [116, 108] width 56 height 19
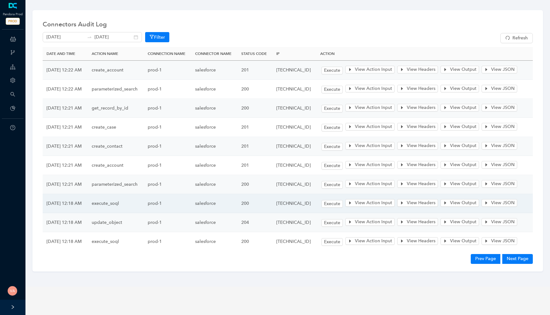
click at [121, 201] on td "execute_soql" at bounding box center [116, 203] width 56 height 19
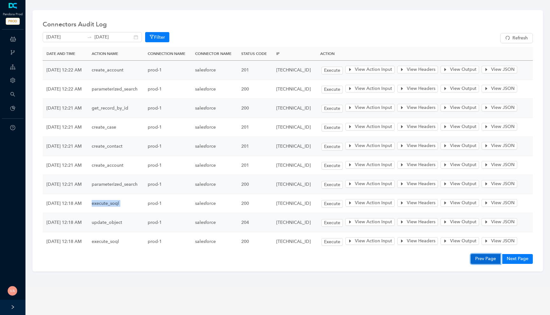
click at [478, 254] on button "Prev Page" at bounding box center [485, 259] width 30 height 10
click at [513, 254] on button "Next Page" at bounding box center [517, 259] width 31 height 10
click at [518, 254] on button "Next Page" at bounding box center [517, 259] width 31 height 10
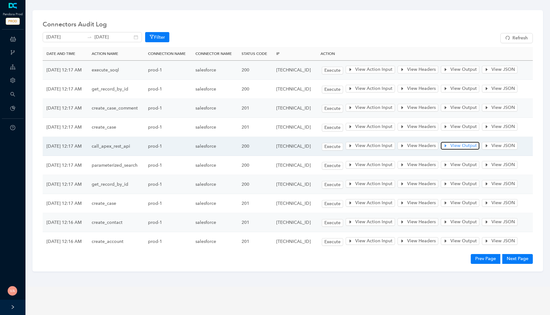
click at [473, 144] on span "View Output" at bounding box center [463, 145] width 26 height 7
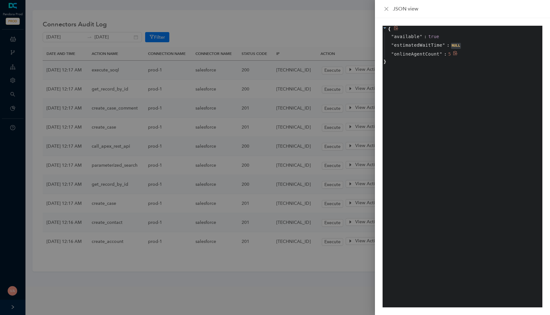
click at [437, 55] on span "onlineAgentCount" at bounding box center [416, 54] width 45 height 7
click at [421, 53] on span "onlineAgentCount" at bounding box center [416, 54] width 45 height 7
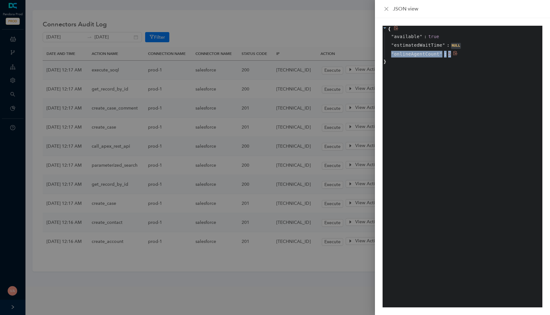
click at [421, 53] on span "onlineAgentCount" at bounding box center [416, 54] width 45 height 7
click at [410, 45] on span "estimatedWaitTime" at bounding box center [418, 45] width 48 height 7
click at [416, 45] on span "estimatedWaitTime" at bounding box center [418, 45] width 48 height 7
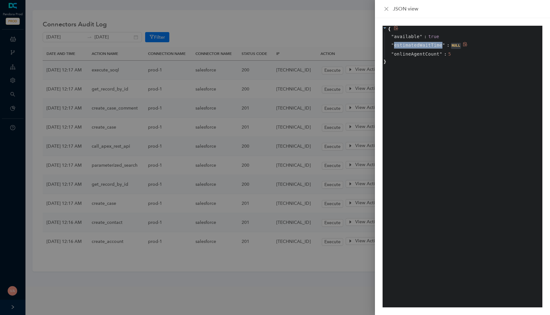
click at [416, 45] on span "estimatedWaitTime" at bounding box center [418, 45] width 48 height 7
click at [407, 39] on span "available" at bounding box center [406, 36] width 25 height 7
click at [417, 39] on span "available" at bounding box center [406, 36] width 25 height 7
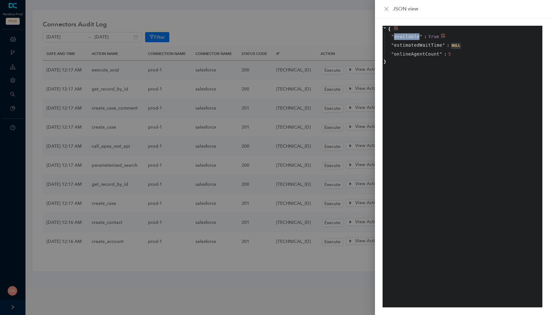
click at [417, 39] on span "available" at bounding box center [406, 36] width 25 height 7
click at [427, 39] on span "" available " :" at bounding box center [409, 36] width 37 height 5
click at [406, 52] on span "onlineAgentCount" at bounding box center [416, 54] width 45 height 7
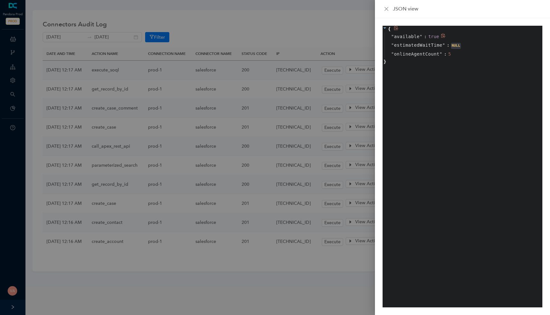
click at [417, 37] on span "available" at bounding box center [406, 36] width 25 height 7
click at [426, 37] on span ":" at bounding box center [425, 36] width 3 height 7
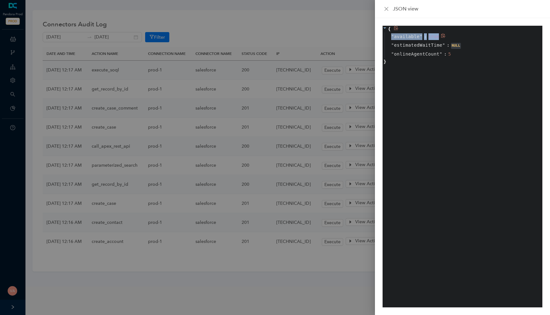
click at [426, 37] on span ":" at bounding box center [425, 36] width 3 height 7
click at [401, 37] on span "available" at bounding box center [406, 36] width 25 height 7
drag, startPoint x: 390, startPoint y: 37, endPoint x: 420, endPoint y: 36, distance: 30.5
click at [420, 36] on div "" available " : true" at bounding box center [463, 36] width 158 height 9
click at [422, 96] on div "{ " available " : true " estimatedWaitTime " : NULL " onlineAgentCount " : 5 }" at bounding box center [462, 167] width 160 height 282
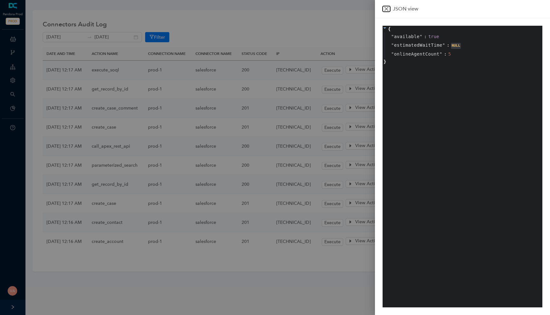
click at [386, 10] on icon "close" at bounding box center [386, 8] width 5 height 5
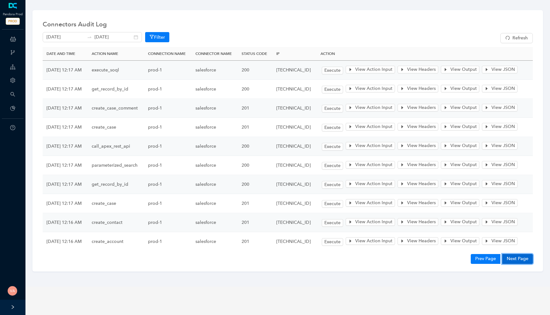
click at [515, 254] on button "Next Page" at bounding box center [517, 259] width 31 height 10
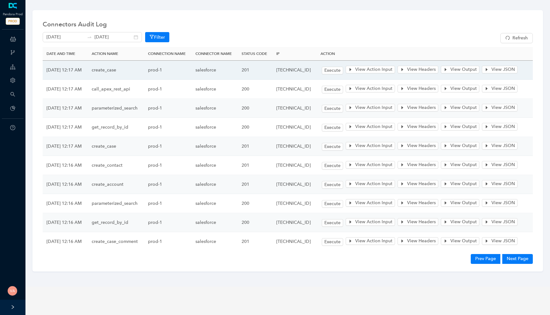
click at [125, 75] on td "create_case" at bounding box center [116, 70] width 56 height 19
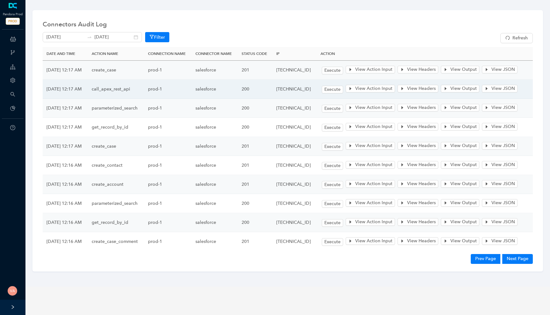
click at [128, 85] on td "call_apex_rest_api" at bounding box center [116, 89] width 56 height 19
click at [385, 88] on span "View Action Input" at bounding box center [373, 88] width 37 height 7
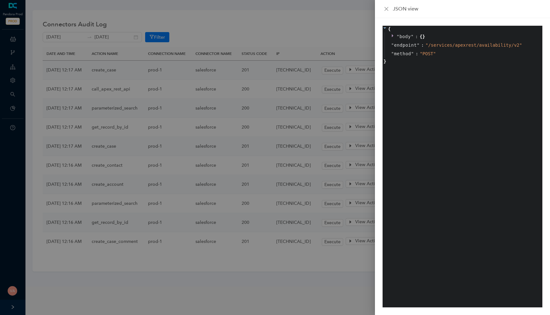
click at [331, 91] on div at bounding box center [275, 157] width 550 height 315
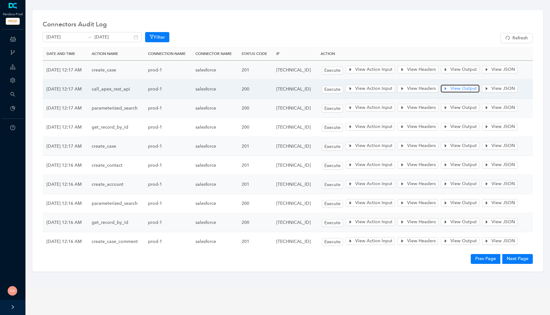
click at [470, 86] on span "View Output" at bounding box center [463, 88] width 26 height 7
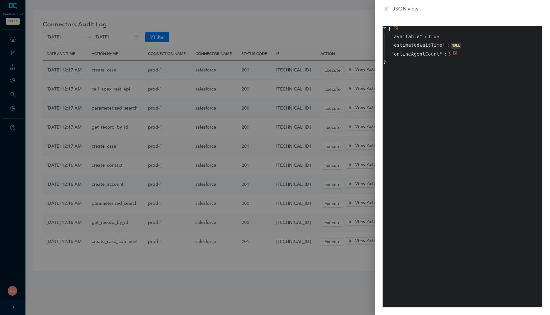
click at [444, 54] on span ":" at bounding box center [445, 54] width 3 height 7
click at [441, 52] on span """ at bounding box center [440, 54] width 3 height 5
click at [434, 52] on span "onlineAgentCount" at bounding box center [416, 54] width 45 height 7
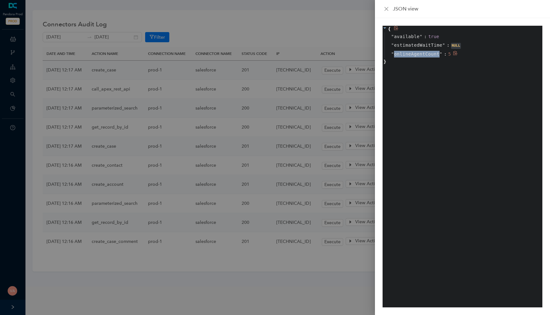
click at [434, 52] on span "onlineAgentCount" at bounding box center [416, 54] width 45 height 7
click at [384, 0] on div "JSON view" at bounding box center [462, 9] width 175 height 18
click at [385, 7] on icon "close" at bounding box center [386, 8] width 5 height 5
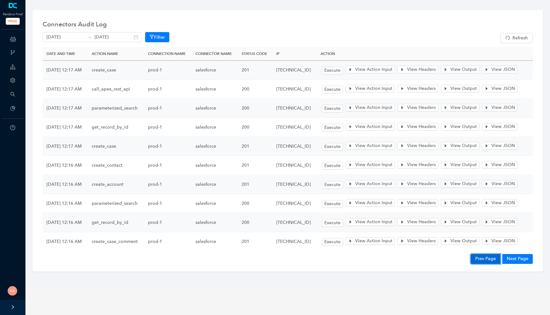
click at [482, 256] on button "Prev Page" at bounding box center [485, 259] width 30 height 10
click at [487, 256] on button "Prev Page" at bounding box center [485, 259] width 30 height 10
click at [479, 254] on button "Prev Page" at bounding box center [485, 259] width 30 height 10
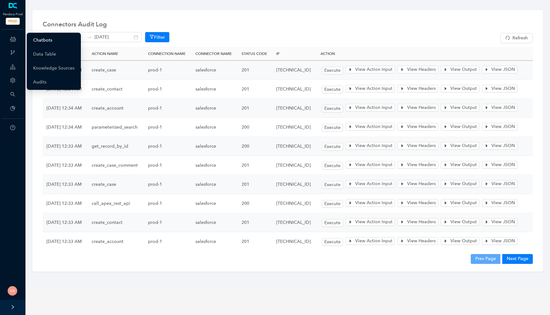
click at [41, 40] on link "Chatbots" at bounding box center [42, 40] width 19 height 13
